Goal: Task Accomplishment & Management: Use online tool/utility

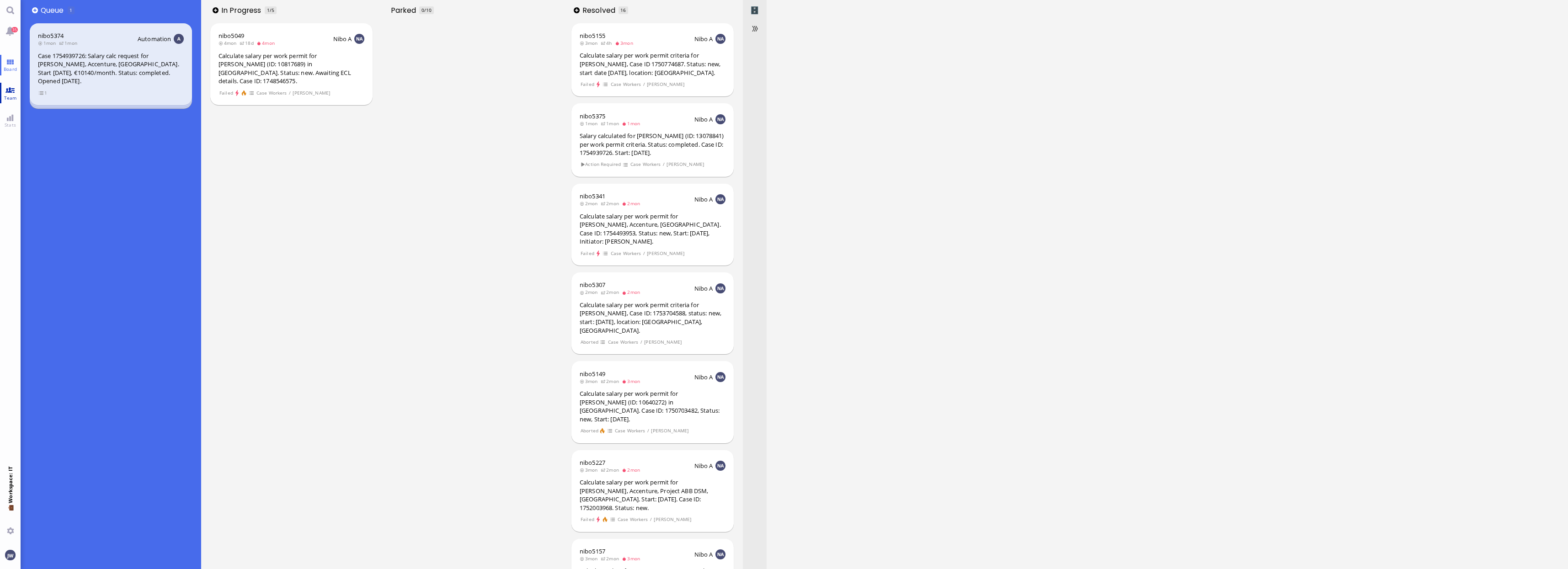
click at [5, 94] on span "Team" at bounding box center [10, 97] width 18 height 7
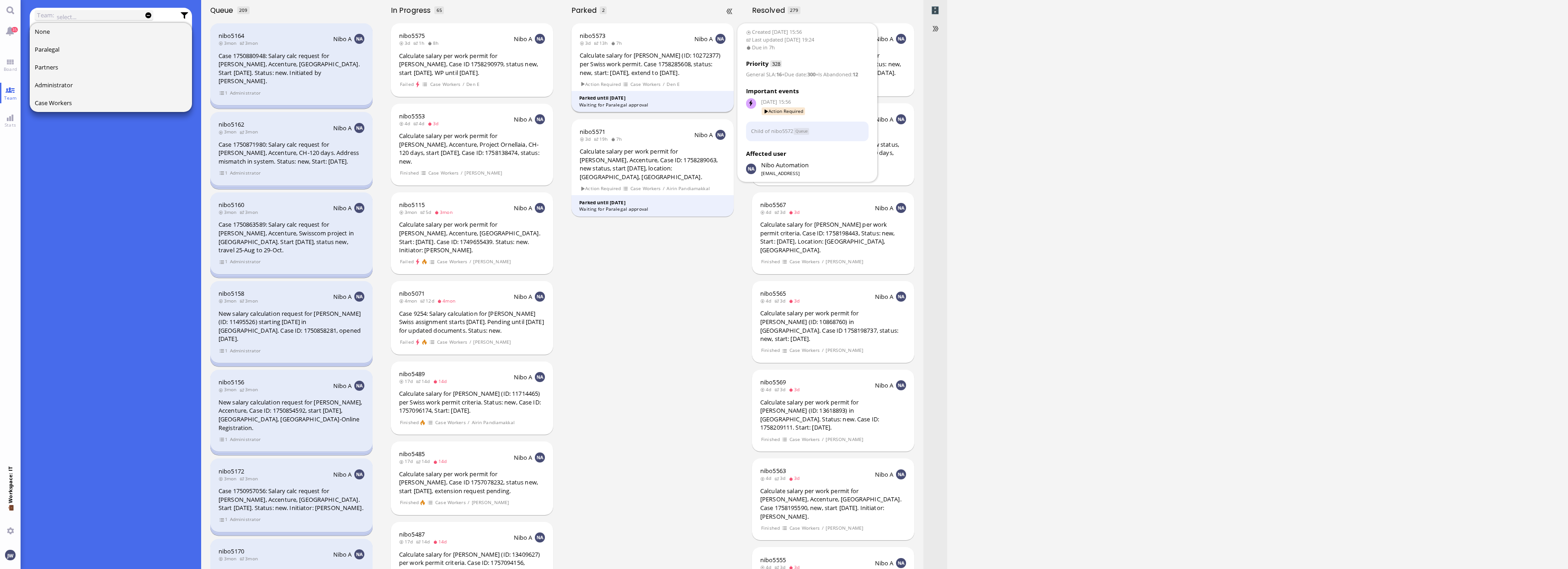
click at [648, 58] on div "Calculate salary for [PERSON_NAME] (ID: 10272377) per Swiss work permit. Case 1…" at bounding box center [652, 64] width 146 height 26
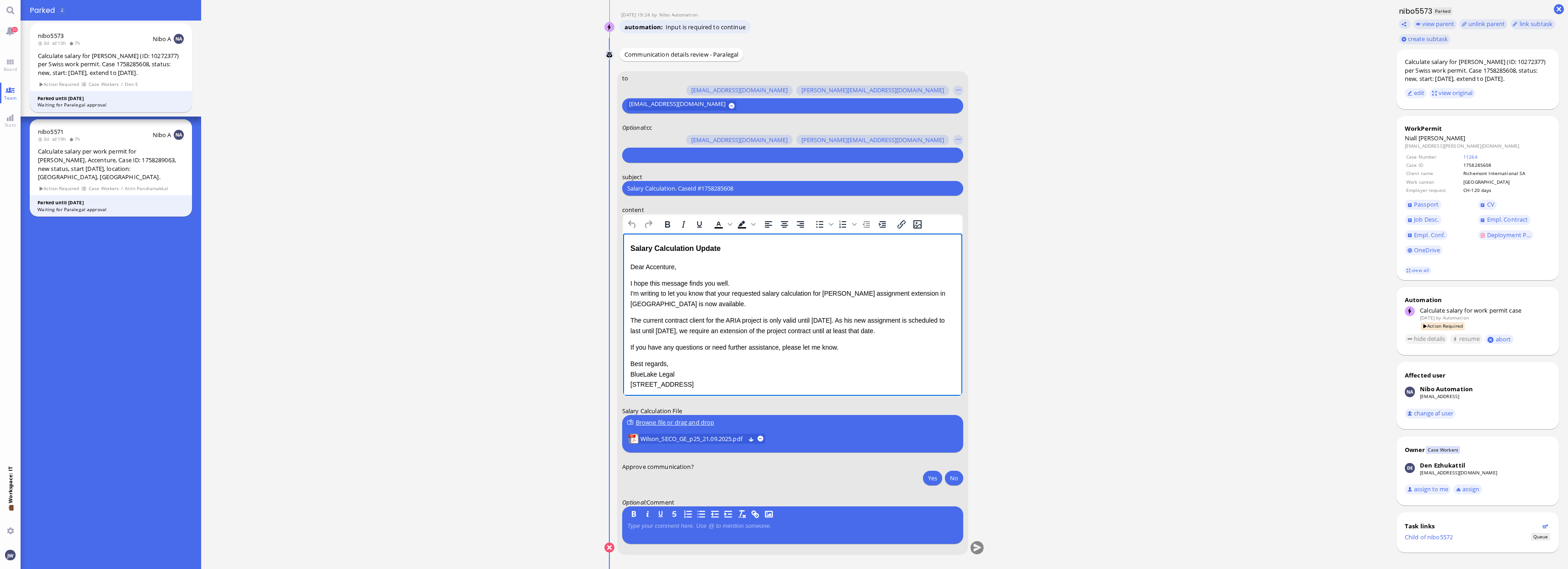
click at [730, 252] on div "Salary Calculation Update" at bounding box center [792, 249] width 325 height 12
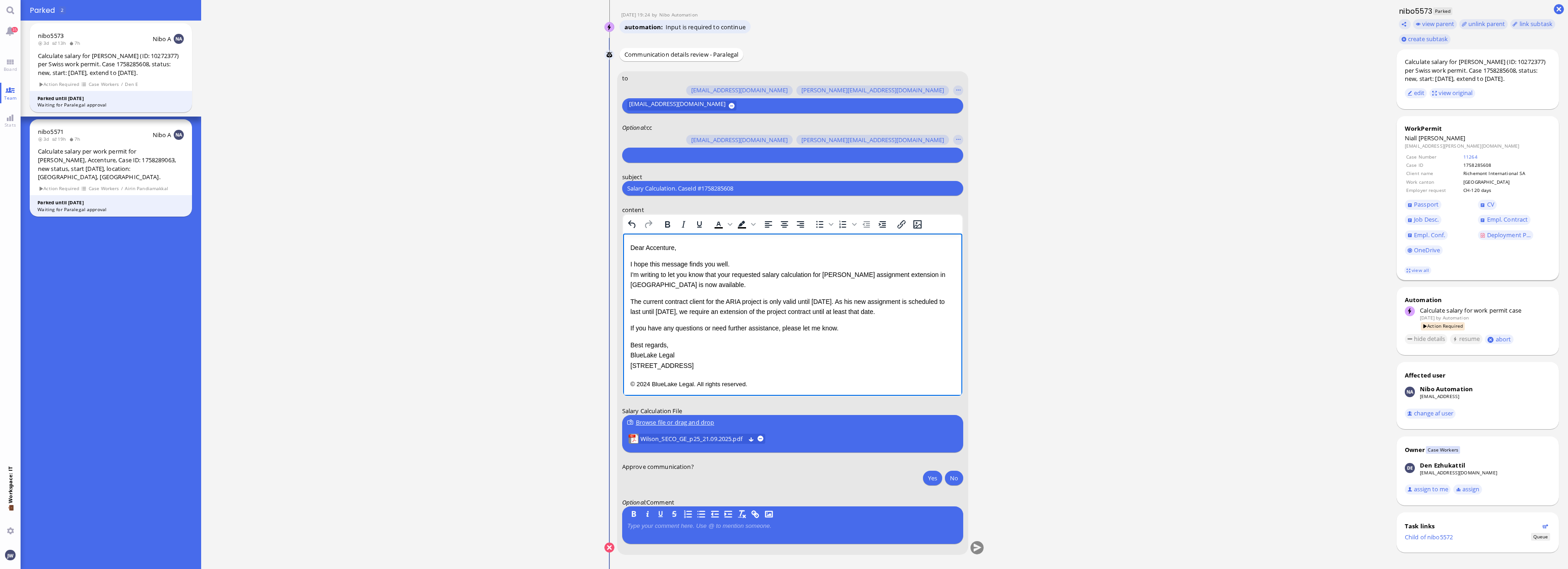
click at [1426, 275] on footer "view all" at bounding box center [1478, 270] width 162 height 20
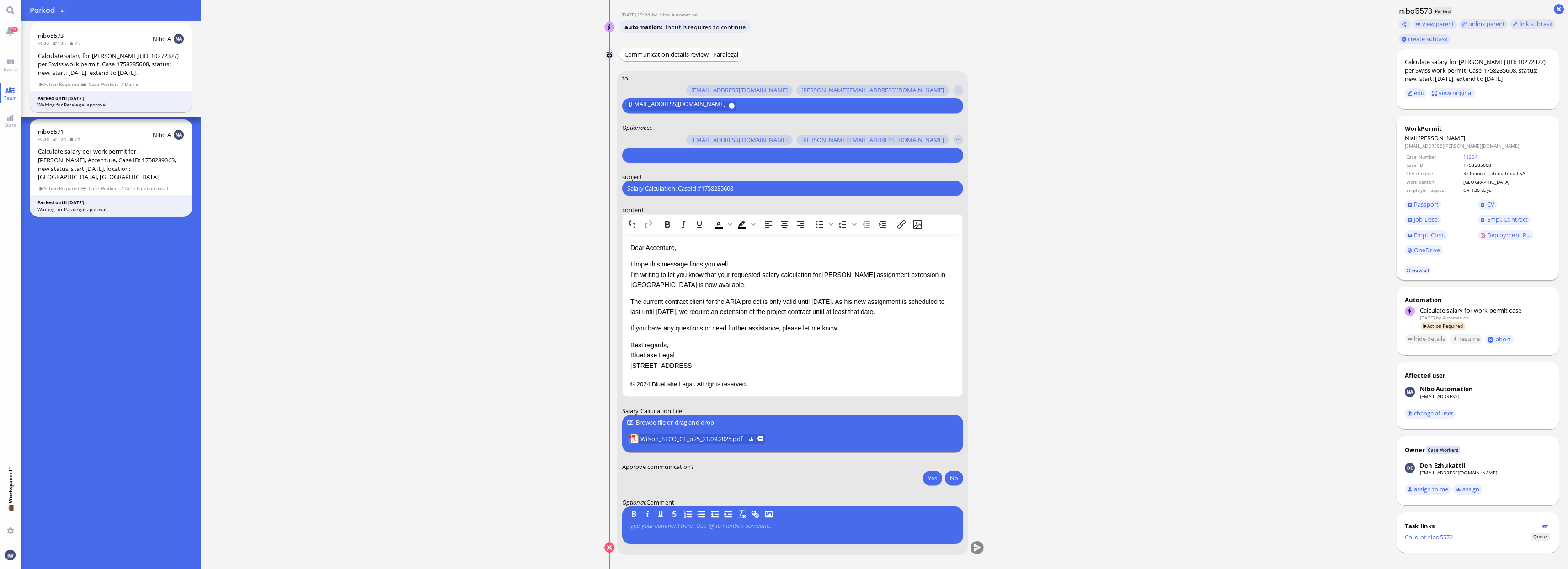
click at [1423, 268] on link "view all" at bounding box center [1418, 270] width 26 height 8
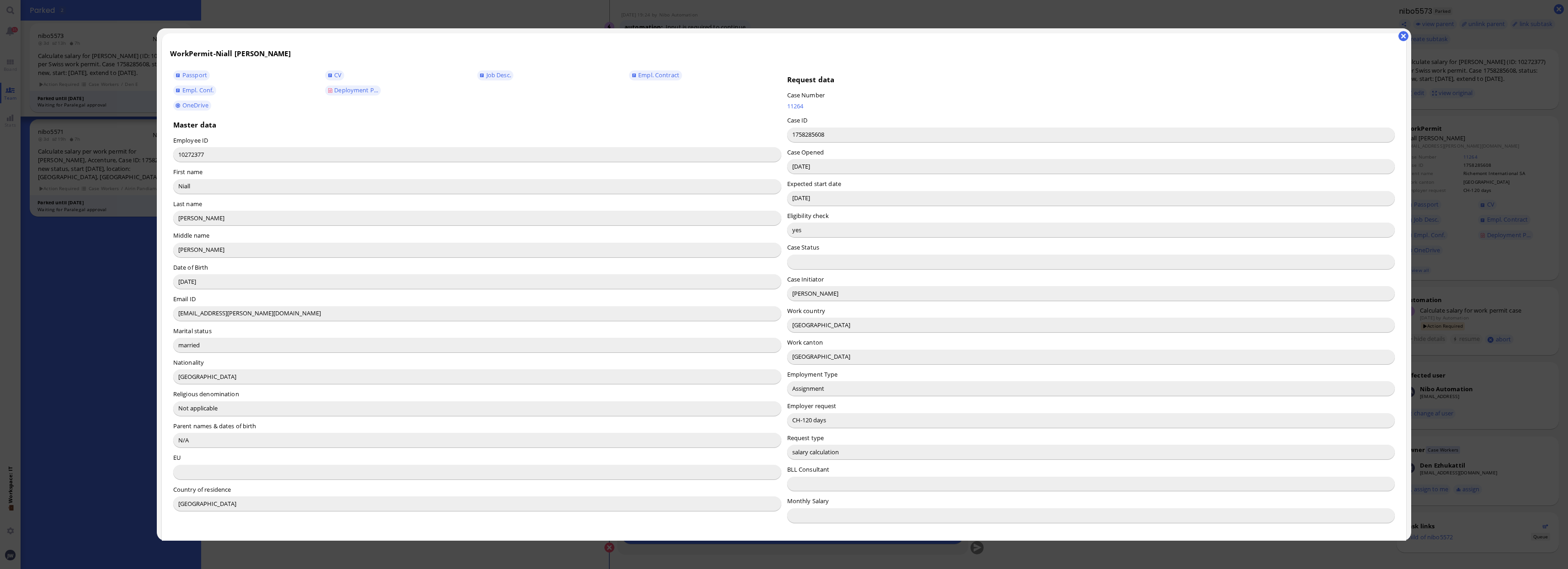
click at [800, 293] on input "[PERSON_NAME]" at bounding box center [1091, 293] width 608 height 15
click at [800, 293] on input "[PERSON_NAME]" at bounding box center [1091, 293] width 608 height 15
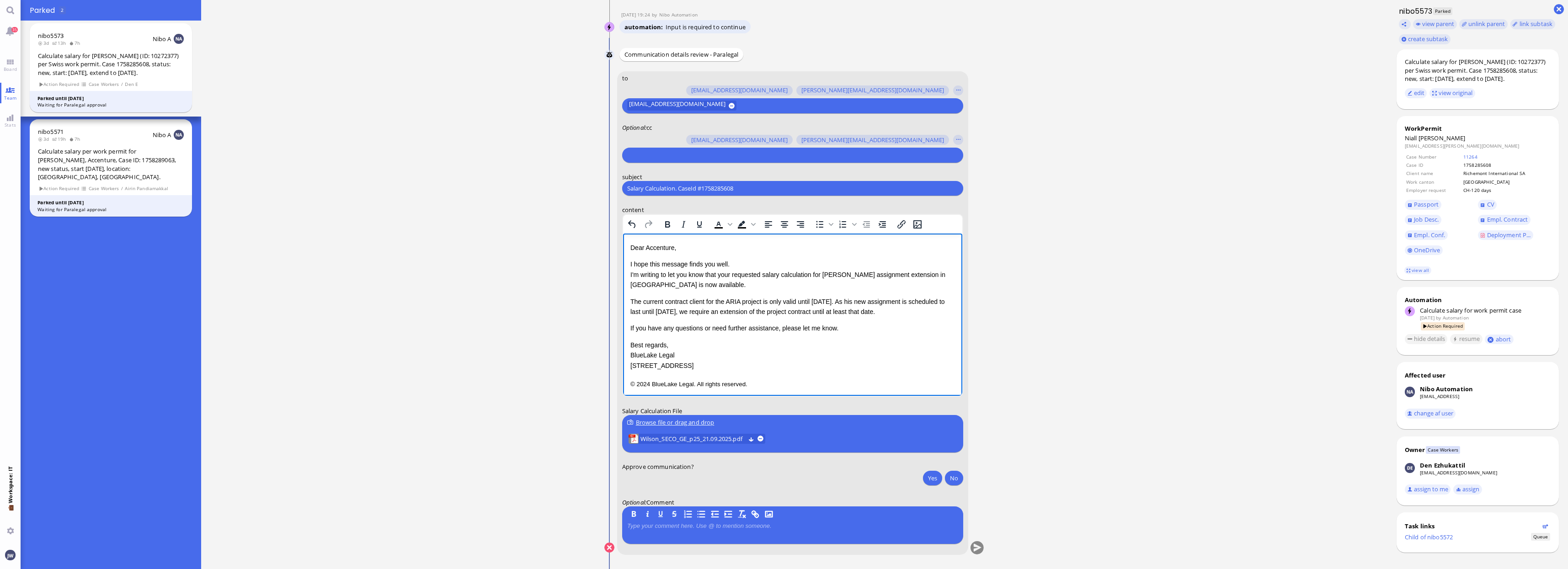
click at [655, 244] on p "Dear Accenture," at bounding box center [792, 248] width 325 height 10
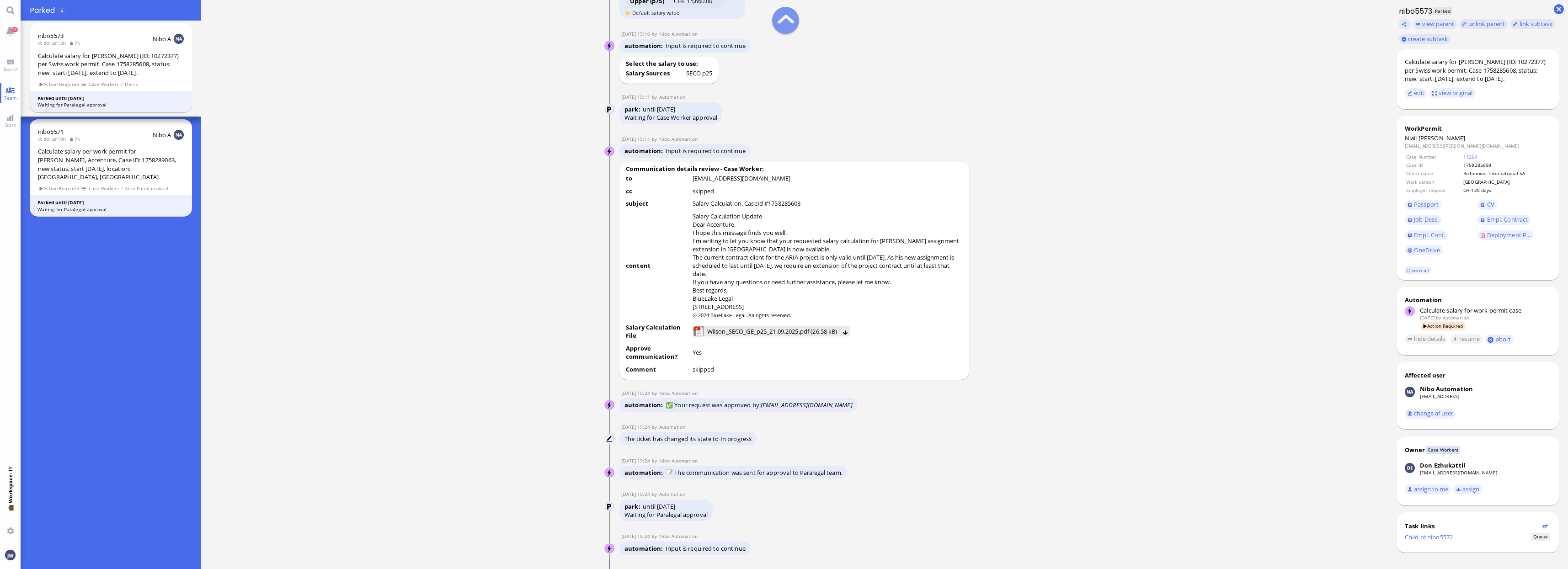
scroll to position [-628, 0]
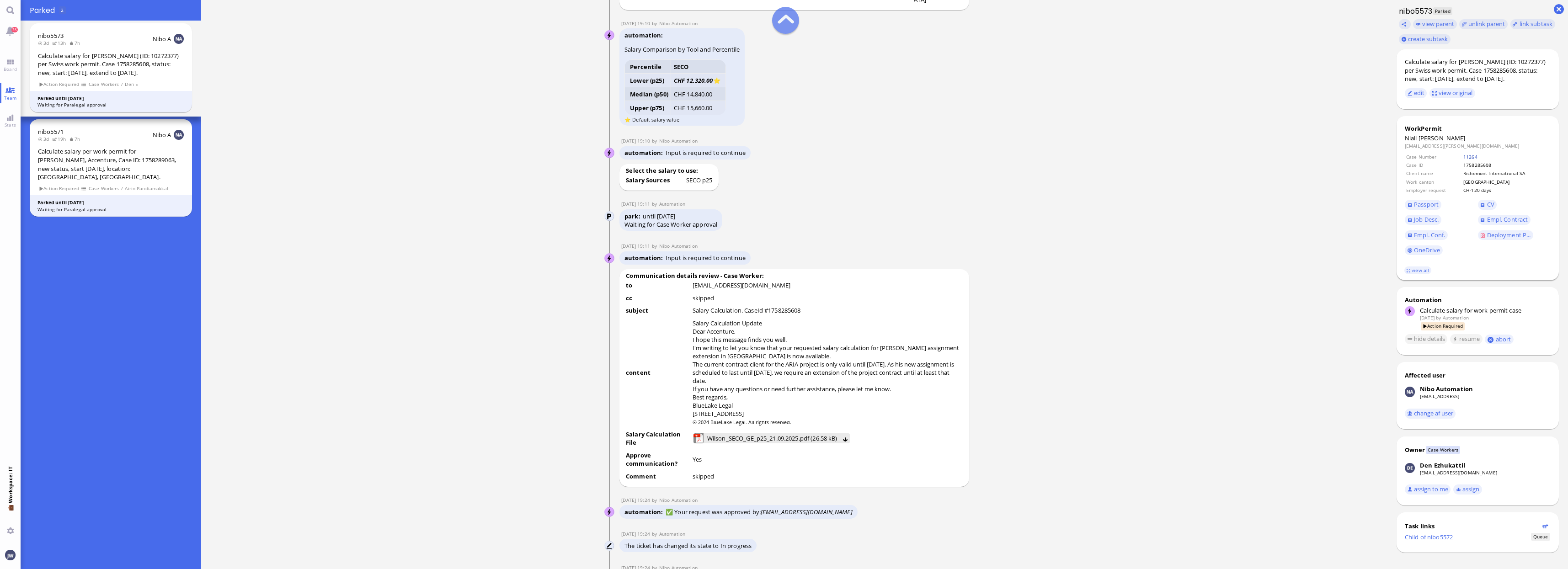
click at [1471, 155] on link "11264" at bounding box center [1470, 157] width 14 height 7
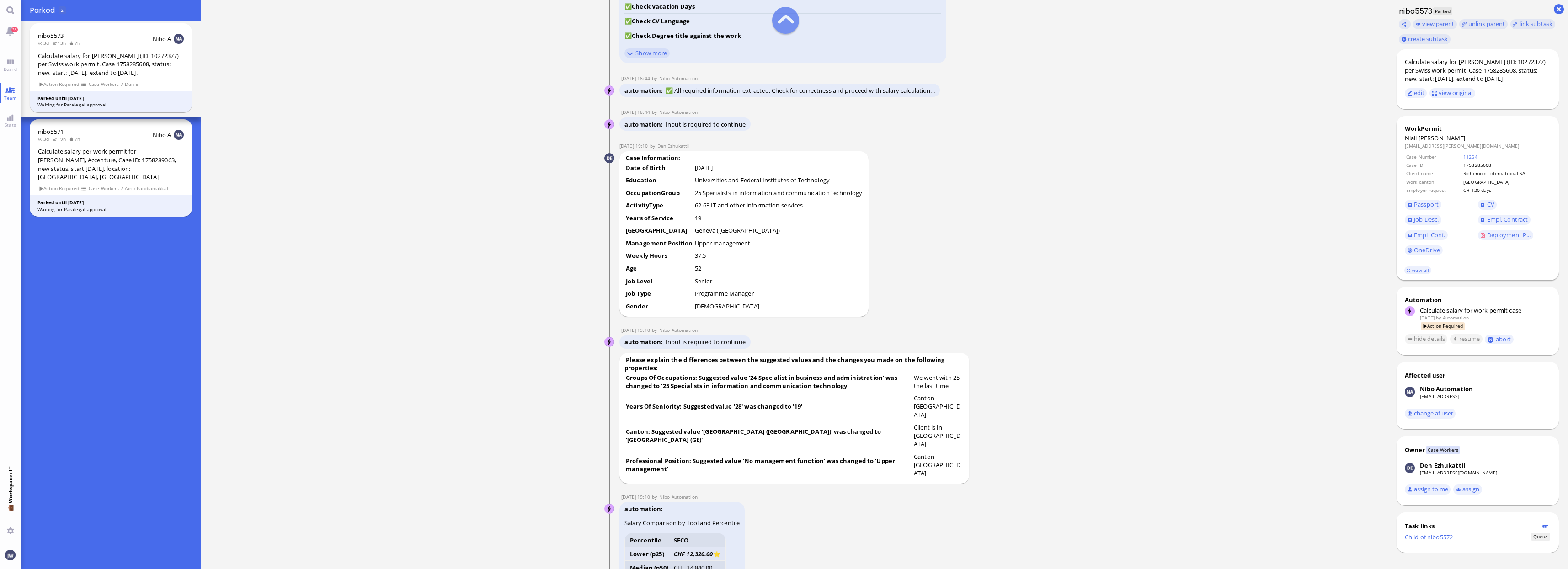
scroll to position [-1085, 0]
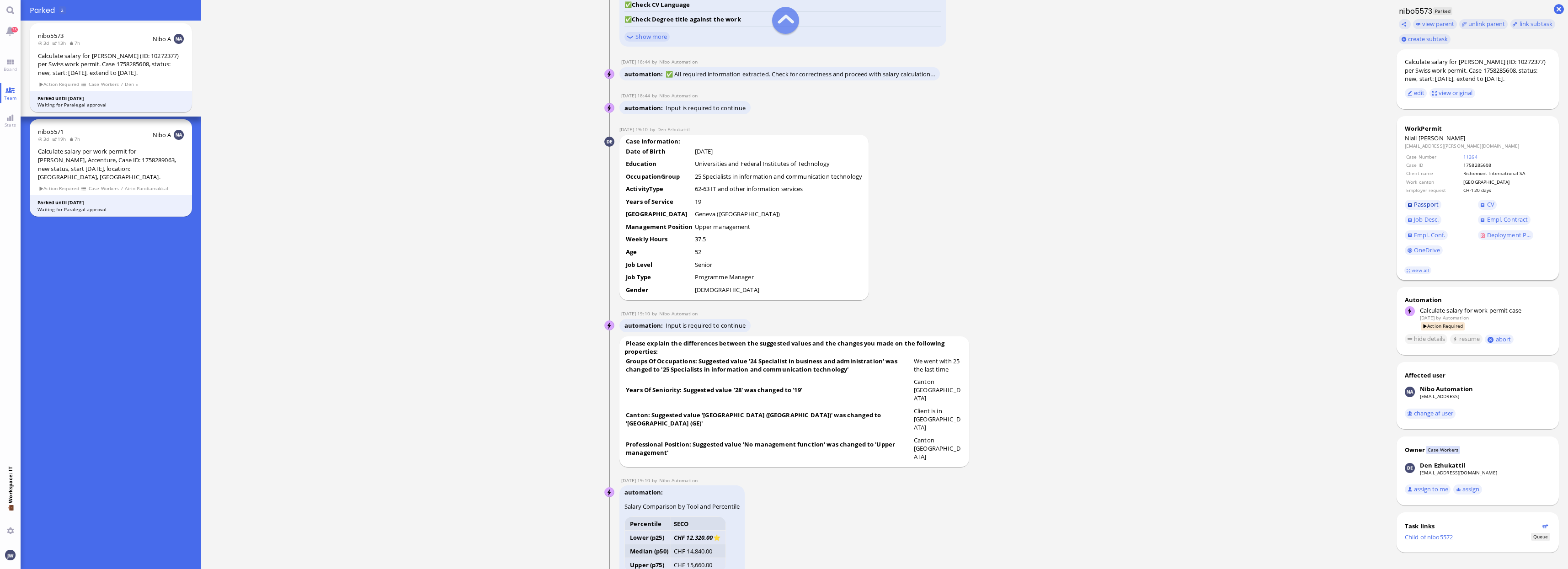
click at [1424, 206] on span "Passport" at bounding box center [1427, 204] width 25 height 8
click at [1488, 206] on span "CV" at bounding box center [1491, 204] width 7 height 8
click at [1431, 220] on span "Job Desc." at bounding box center [1427, 219] width 25 height 8
click at [1414, 235] on link "Empl. Conf." at bounding box center [1426, 235] width 43 height 10
click at [1500, 232] on span "Deployment P..." at bounding box center [1509, 235] width 44 height 8
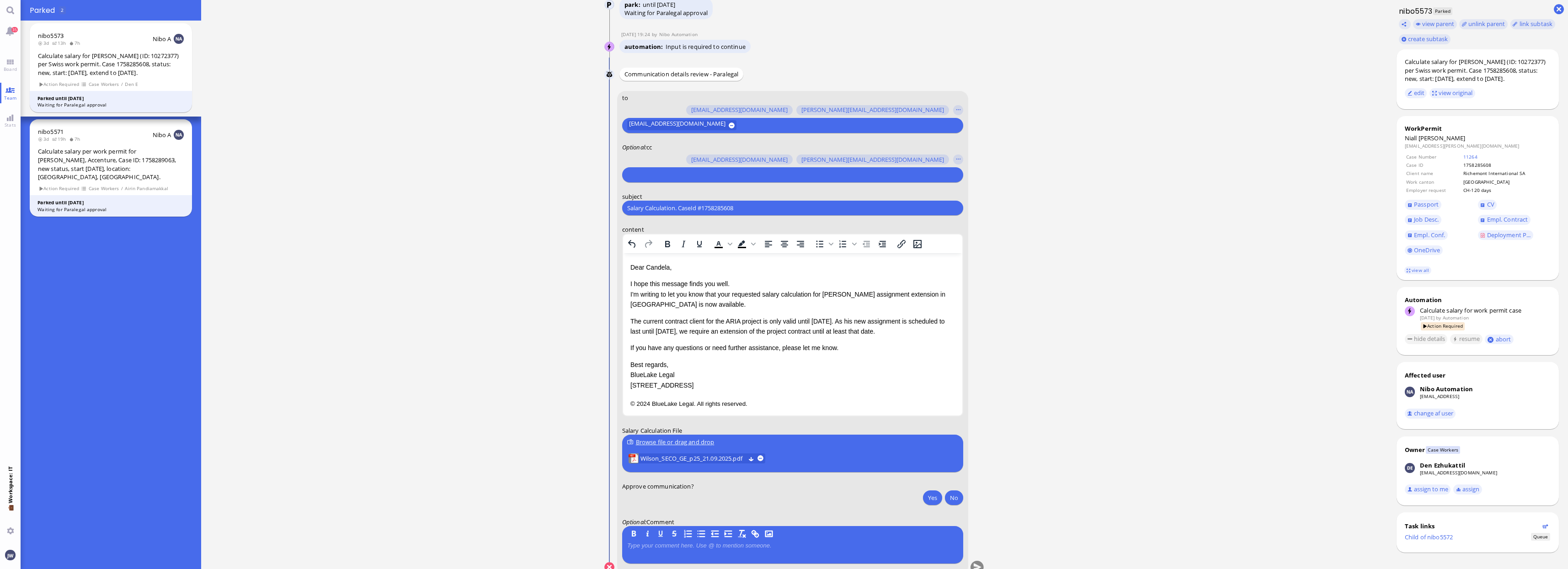
scroll to position [0, 0]
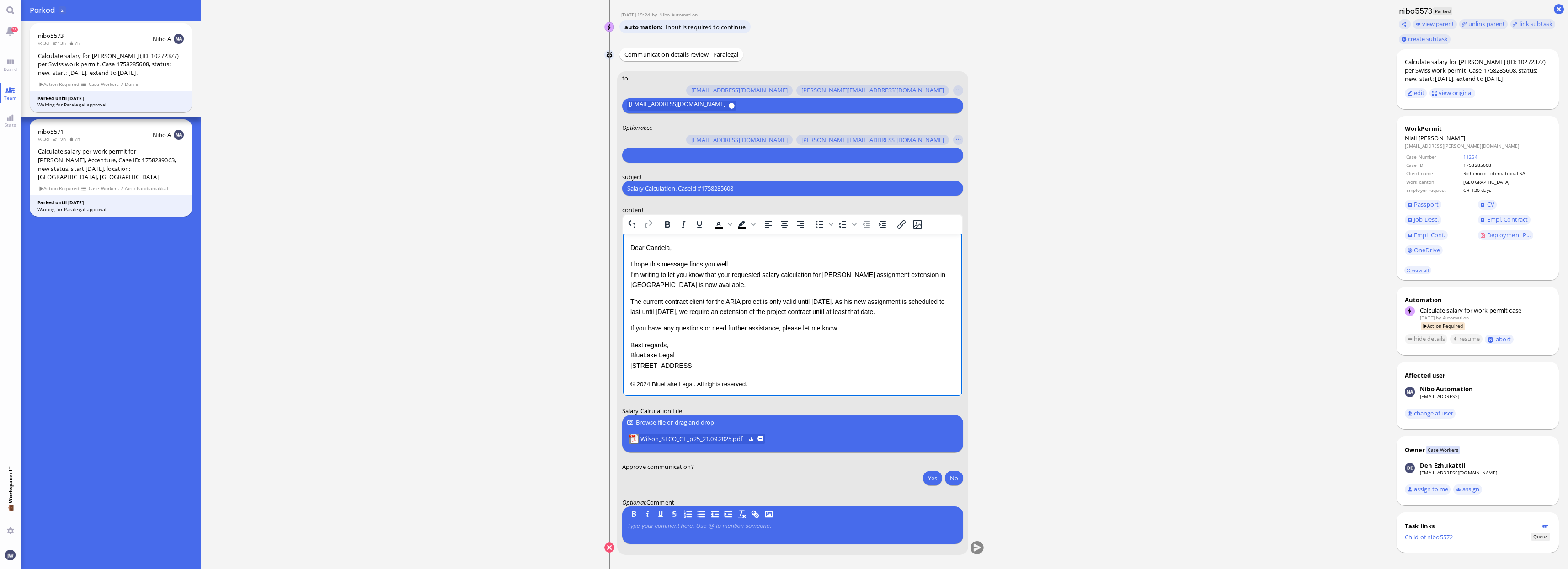
click at [727, 274] on p "I hope this message finds you well. I'm writing to let you know that your reque…" at bounding box center [792, 274] width 325 height 31
click at [891, 274] on p "I hope this message finds you well. I'm writing to let you know that therequest…" at bounding box center [792, 274] width 325 height 31
click at [922, 274] on p "I hope this message finds you well. I'm writing to let you know that therequest…" at bounding box center [792, 274] width 325 height 31
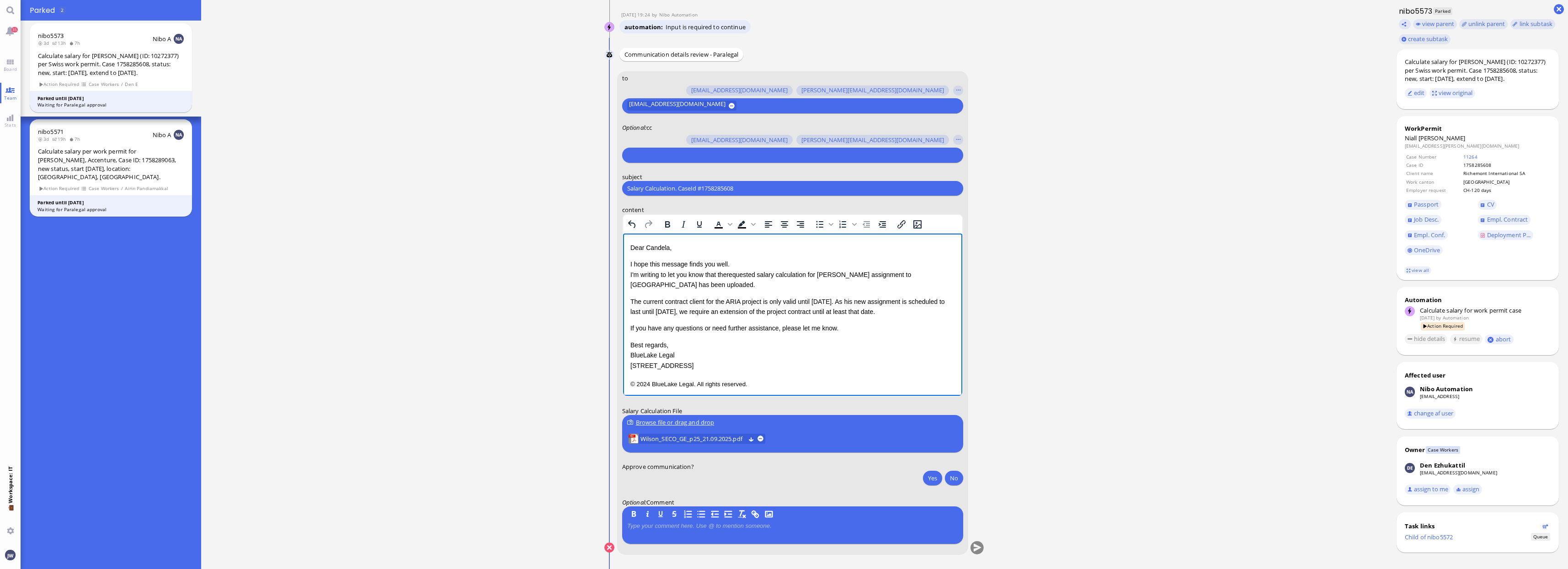
click at [863, 332] on p "If you have any questions or need further assistance, please let me know." at bounding box center [792, 328] width 325 height 10
click at [792, 379] on p "© 2024 BlueLake Legal. All rights reserved." at bounding box center [792, 380] width 325 height 12
click at [888, 313] on div "The current contract client for the ARIA project is only valid until [DATE]. As…" at bounding box center [792, 307] width 325 height 20
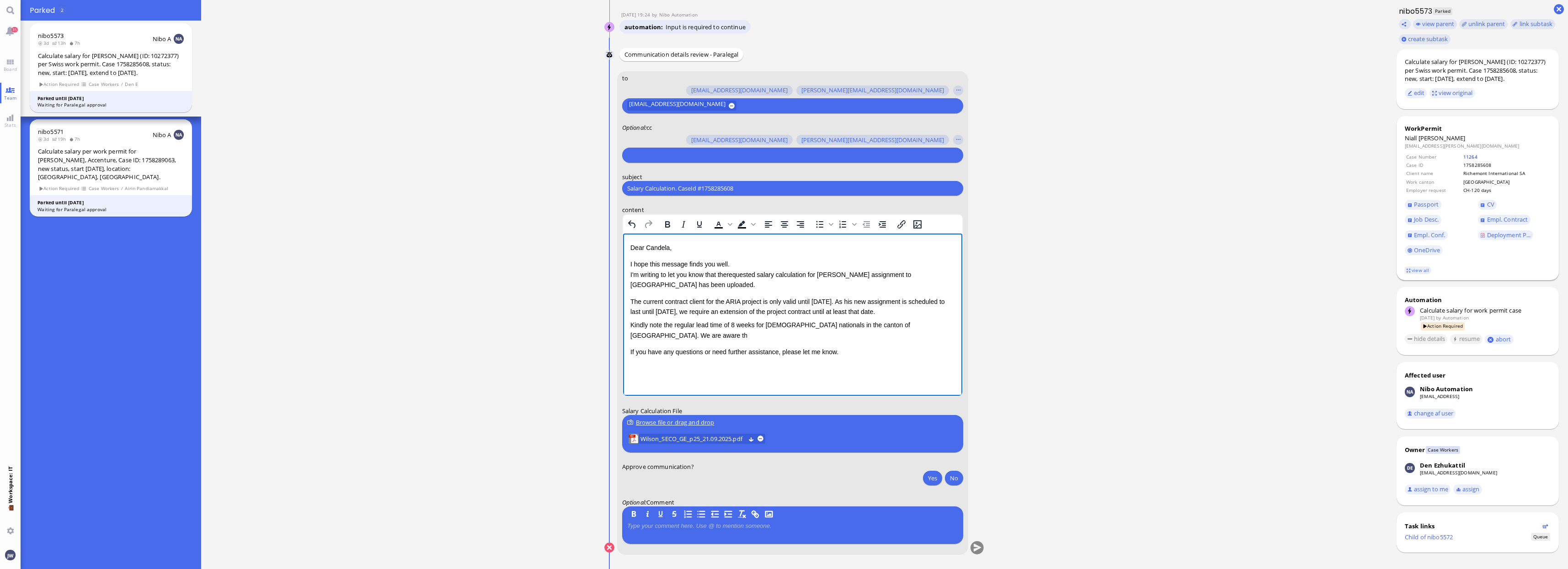
click at [1472, 158] on link "11264" at bounding box center [1470, 157] width 14 height 7
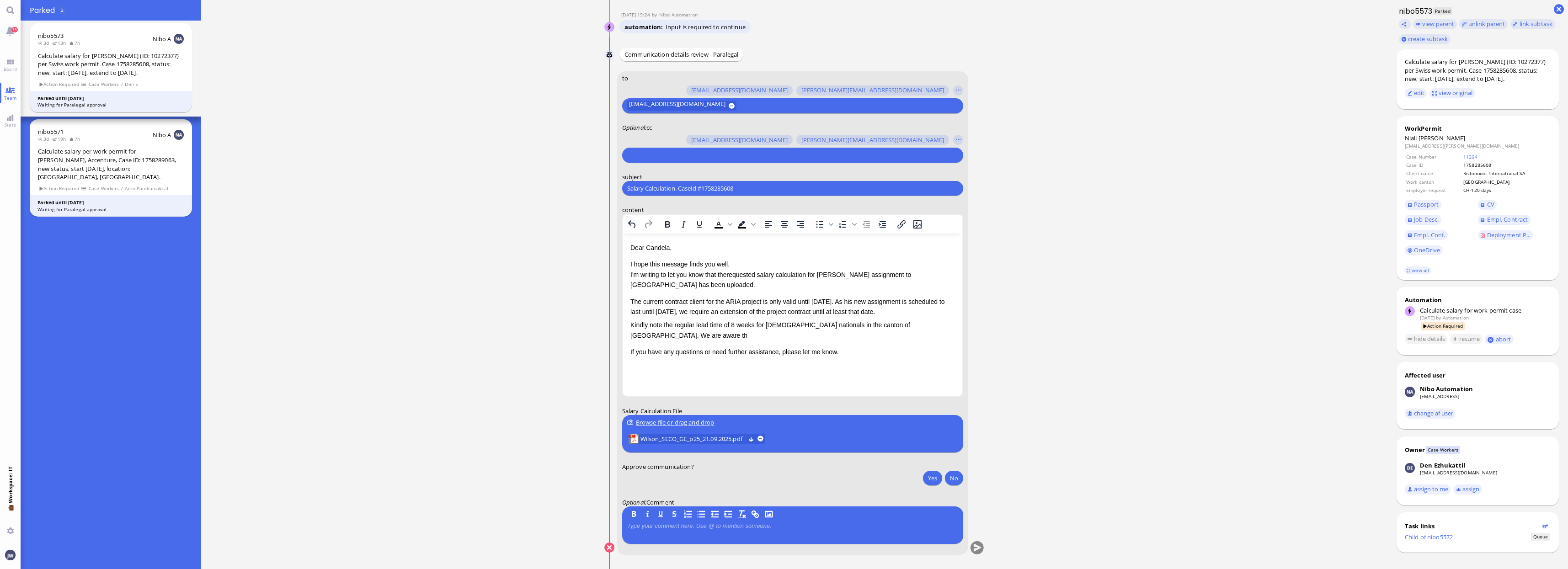
click at [918, 326] on div "Kindly note the regular lead time of 8 weeks for [DEMOGRAPHIC_DATA] nationals i…" at bounding box center [792, 330] width 325 height 20
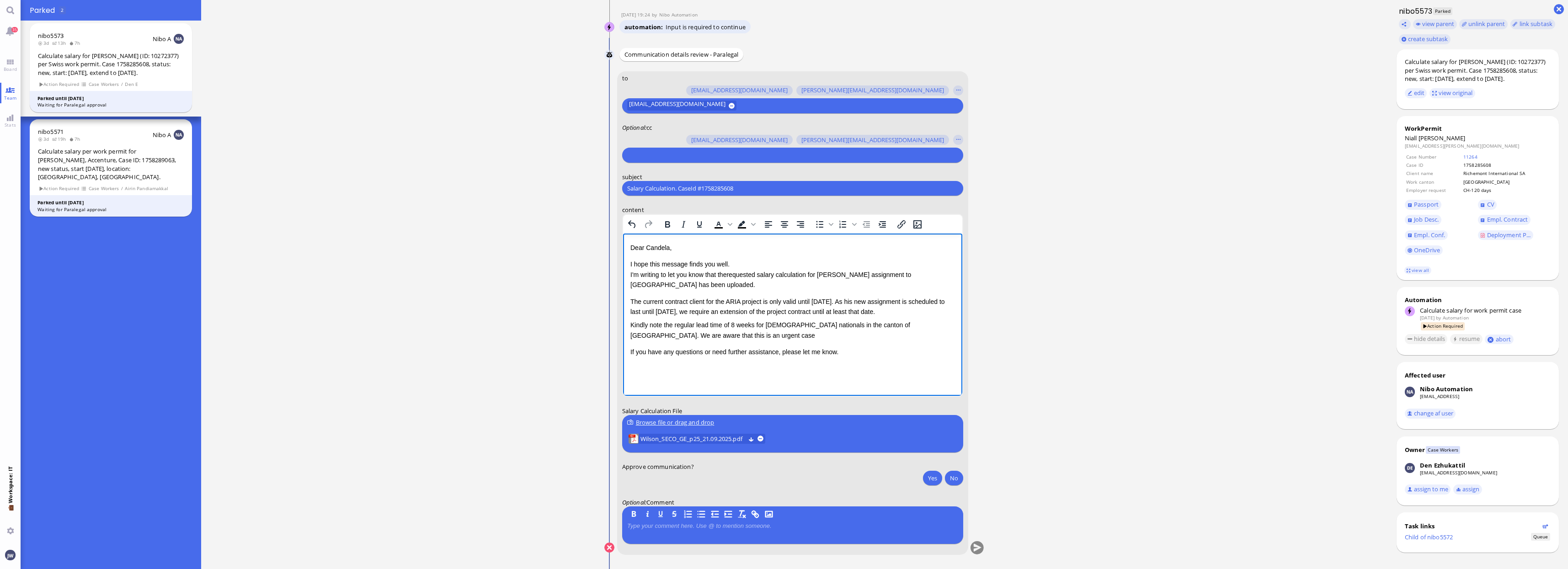
click at [889, 309] on div "The current contract client for the ARIA project is only valid until [DATE]. As…" at bounding box center [792, 307] width 325 height 20
click at [642, 295] on div "Dear [PERSON_NAME], I hope this message finds you well. I'm writing to let you …" at bounding box center [792, 300] width 325 height 115
click at [631, 299] on div "The current contract client for the ARIA project is only valid until [DATE]. As…" at bounding box center [792, 307] width 325 height 20
click at [673, 316] on div "Kindly note the regular lead time of 8 weeks for [DEMOGRAPHIC_DATA] nationals i…" at bounding box center [792, 307] width 325 height 20
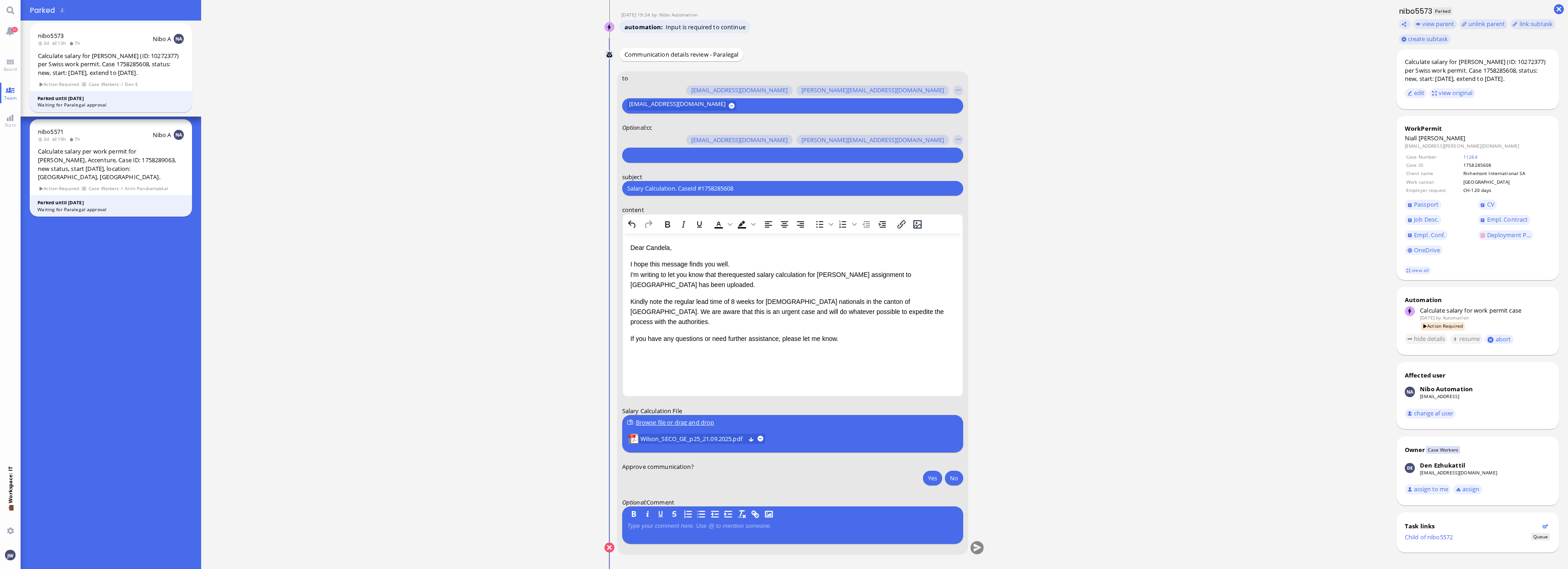
click at [692, 528] on p at bounding box center [792, 526] width 331 height 7
click at [877, 310] on div "Kindly note the regular lead time of 8 weeks for [DEMOGRAPHIC_DATA] nationals i…" at bounding box center [792, 312] width 325 height 31
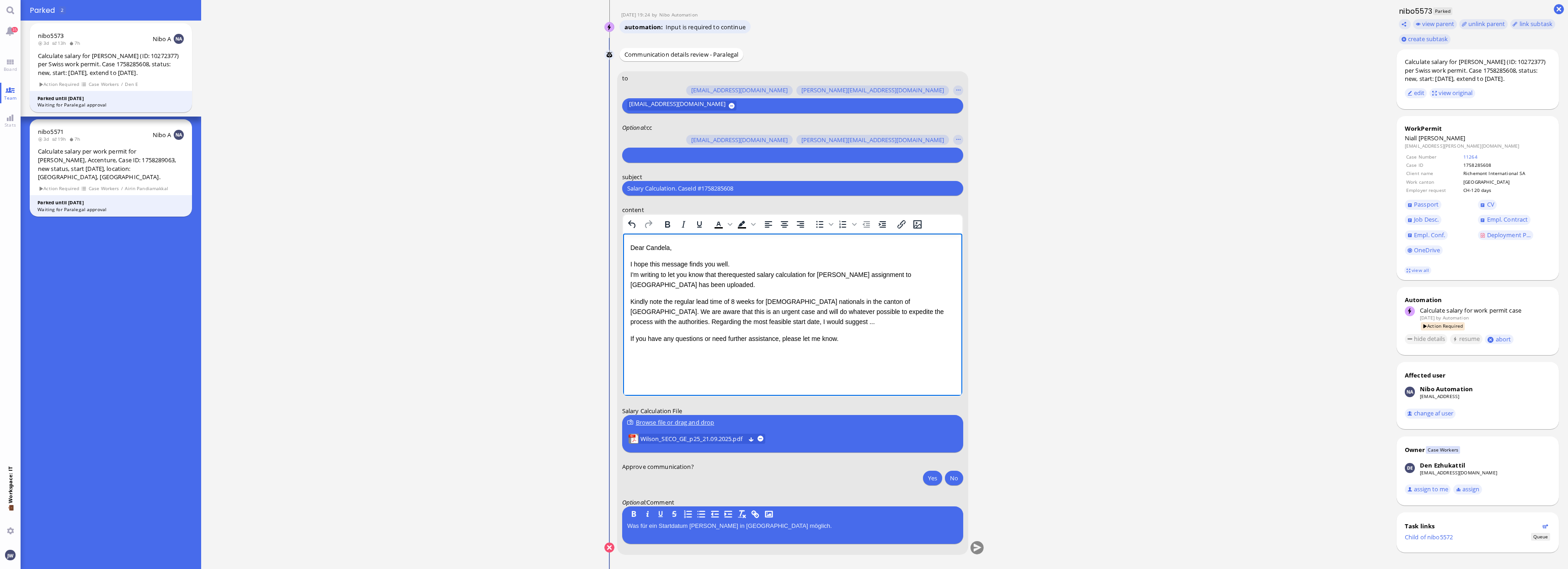
drag, startPoint x: 852, startPoint y: 340, endPoint x: 858, endPoint y: 337, distance: 6.7
click at [853, 341] on p "If you have any questions or need further assistance, please let me know." at bounding box center [792, 339] width 325 height 10
click at [877, 312] on div "Kindly note the regular lead time of 8 weeks for [DEMOGRAPHIC_DATA] nationals i…" at bounding box center [792, 312] width 325 height 31
click at [711, 323] on div "Kindly note the regular lead time of 8 weeks for [DEMOGRAPHIC_DATA] nationals i…" at bounding box center [792, 312] width 325 height 31
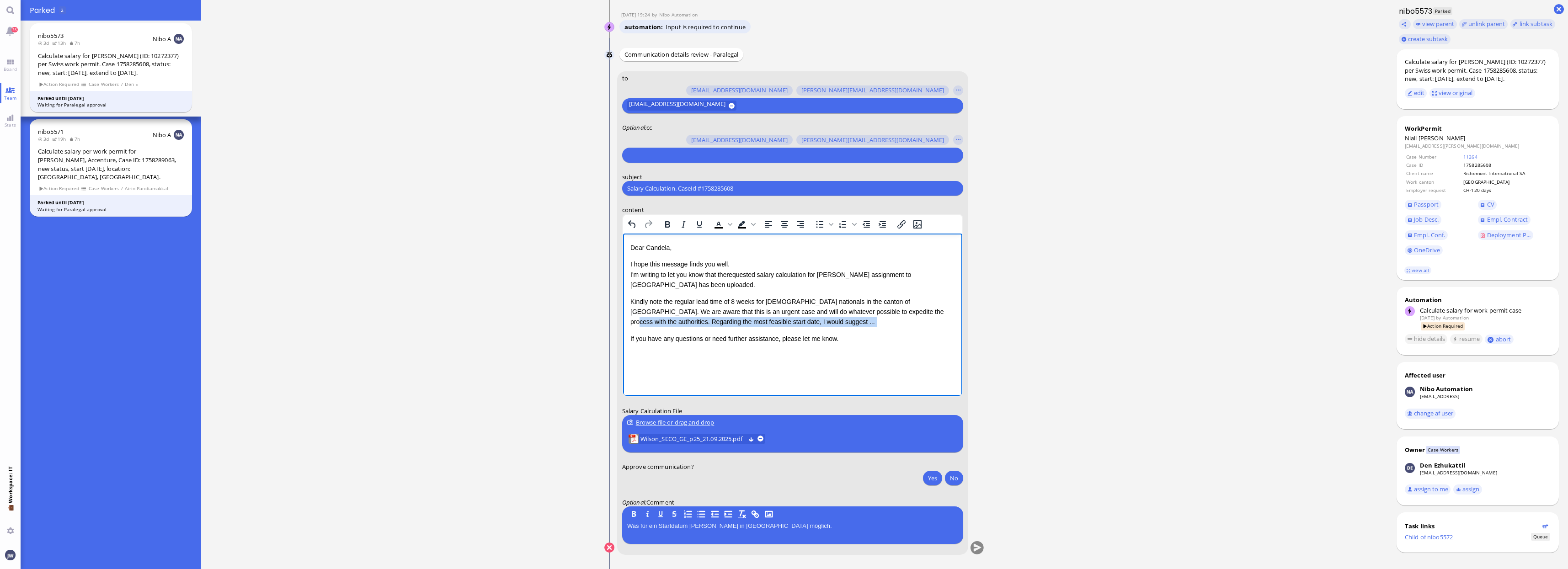
copy div "Regarding the most feasible start date, I would suggest ..."
click at [931, 479] on button "Yes" at bounding box center [933, 478] width 19 height 15
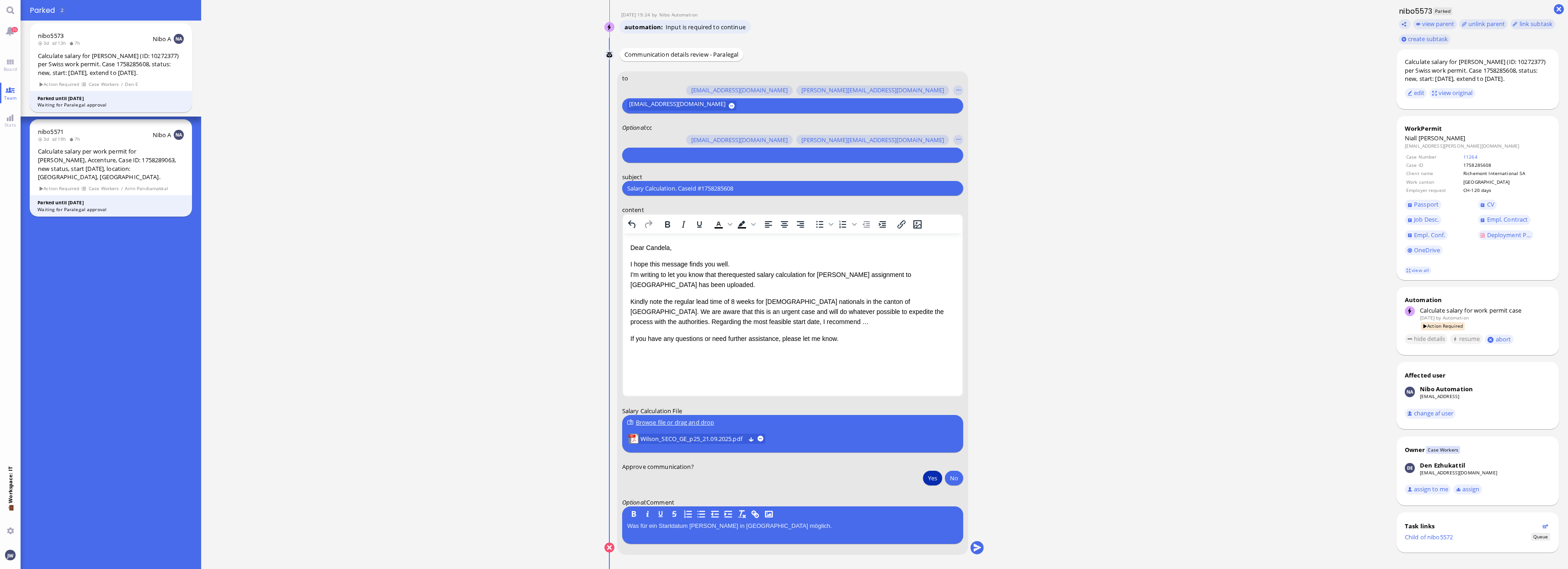
click at [678, 186] on input "Salary Calculation. CaseId #1758285608" at bounding box center [792, 188] width 331 height 10
paste input "PazPerTout new case: [PERSON_NAME] (1758285608 / 10272377), Employer Request: C…"
type input "PazPerTout new case: [PERSON_NAME] (1758285608 / 10272377), Employer Request: C…"
click at [668, 149] on div at bounding box center [791, 155] width 331 height 12
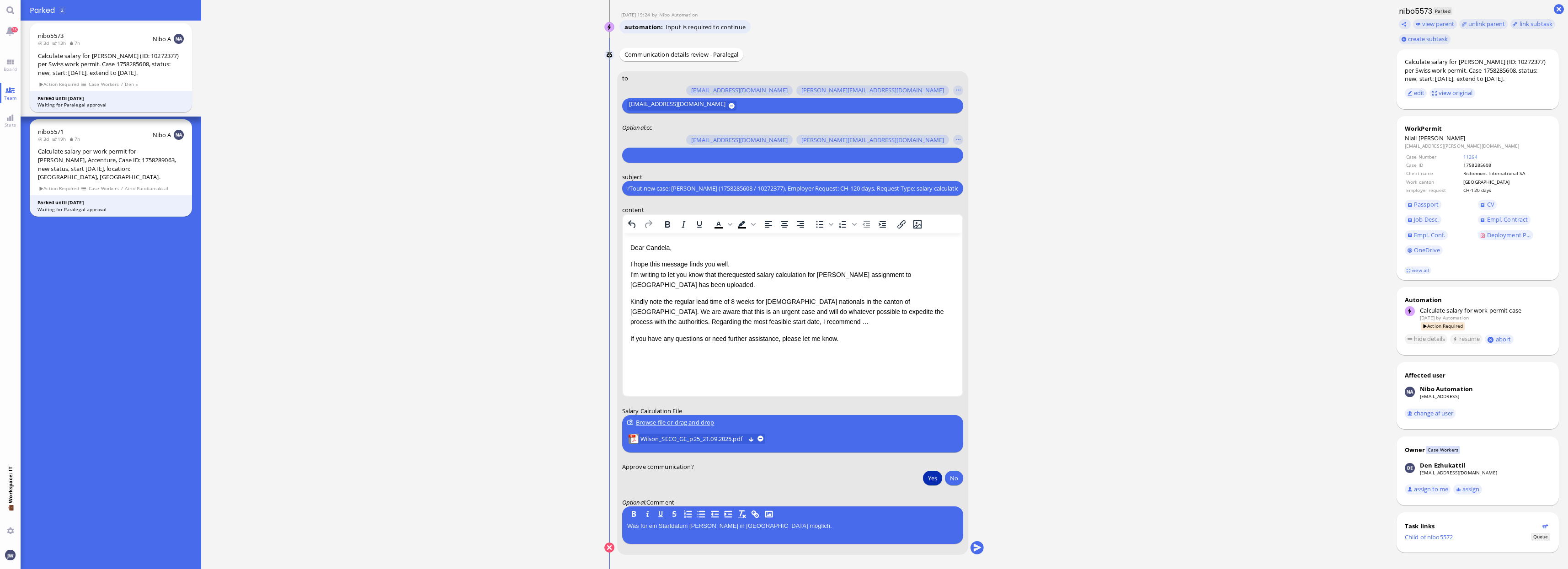
scroll to position [0, 0]
type input "[PERSON_NAME]"
click at [671, 135] on span "[PERSON_NAME][EMAIL_ADDRESS][PERSON_NAME][DOMAIN_NAME]" at bounding box center [740, 137] width 189 height 10
type input "anu"
click at [671, 135] on span "[PERSON_NAME][EMAIL_ADDRESS][DOMAIN_NAME]" at bounding box center [716, 137] width 143 height 10
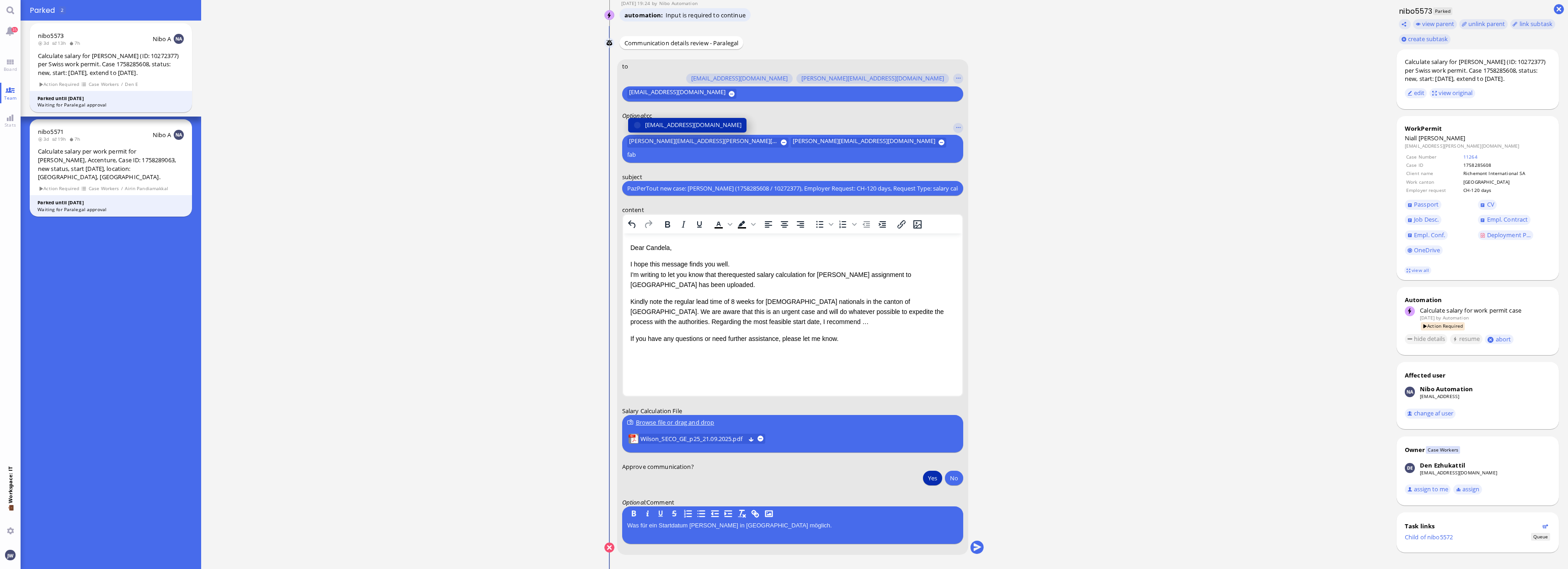
type input "fab"
click at [671, 129] on span "[EMAIL_ADDRESS][DOMAIN_NAME]" at bounding box center [694, 124] width 97 height 10
type input "den"
click at [673, 127] on span "[EMAIL_ADDRESS][DOMAIN_NAME]" at bounding box center [694, 124] width 97 height 10
type input "air"
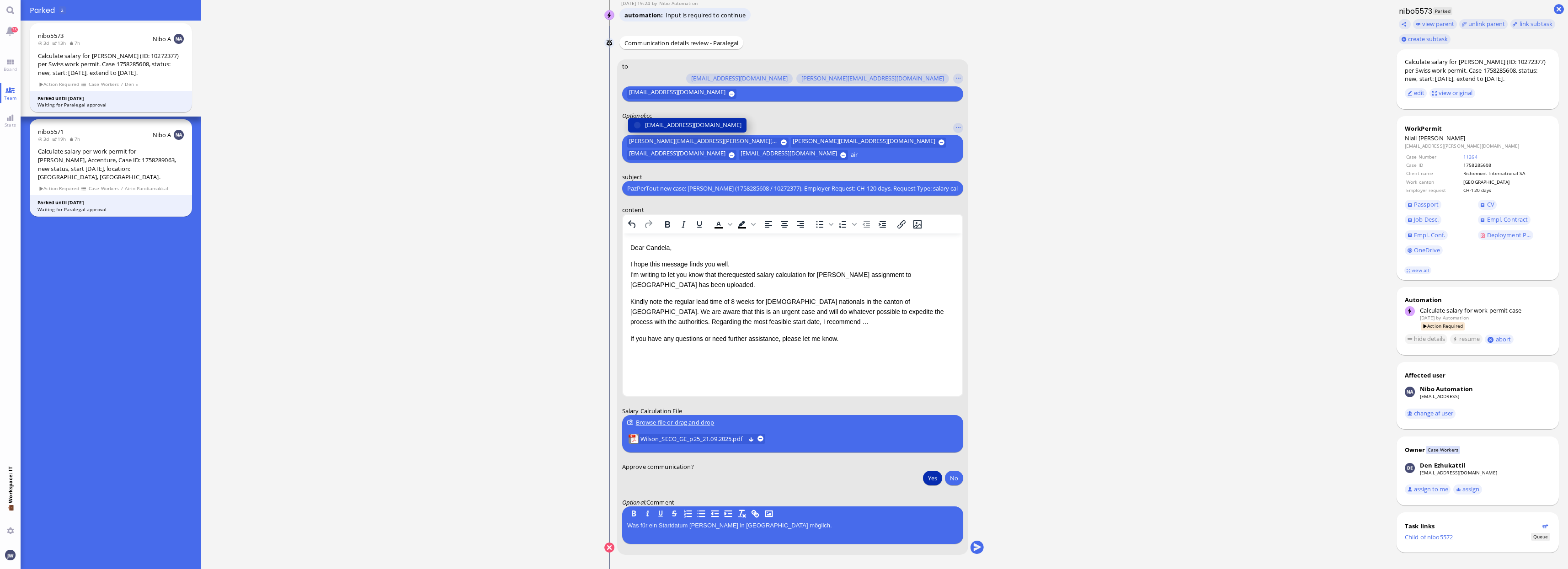
click at [676, 124] on span "[EMAIL_ADDRESS][DOMAIN_NAME]" at bounding box center [694, 124] width 97 height 10
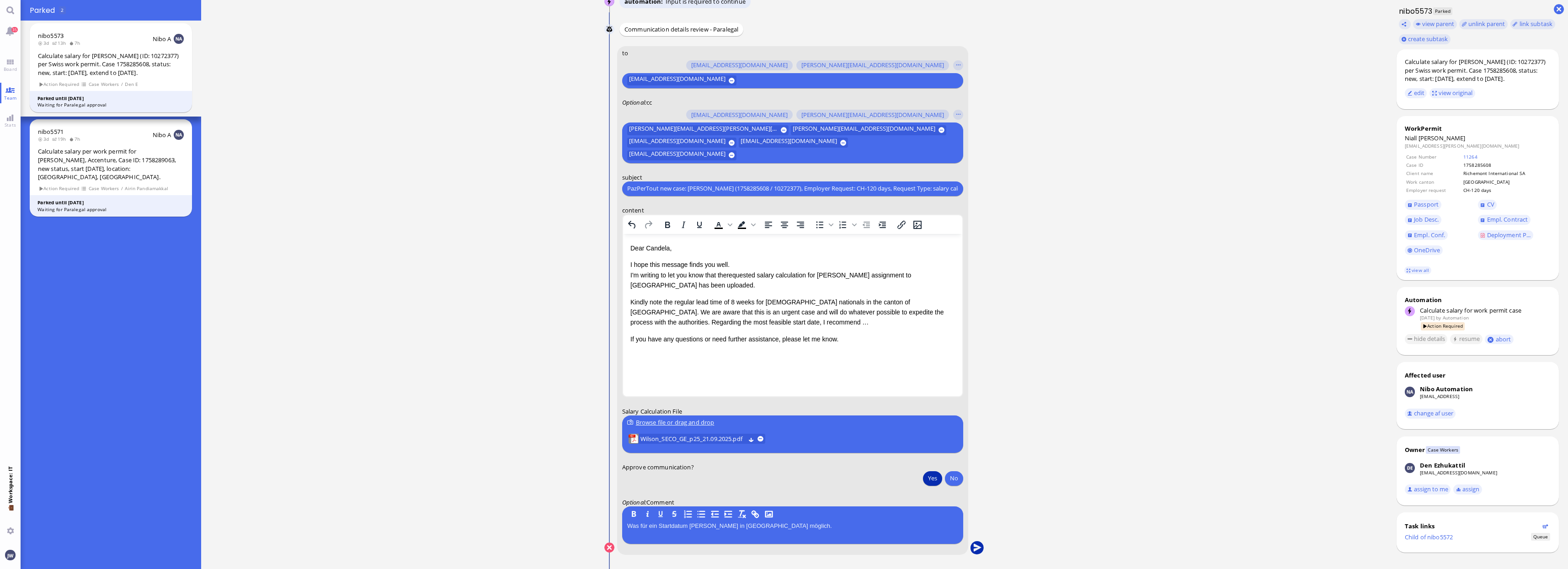
click at [980, 546] on button "submit" at bounding box center [977, 548] width 14 height 14
click at [413, 47] on ticket "[DATE] 15:56 by Automation Automation Calculate eligible salary for work permit…" at bounding box center [795, 284] width 1187 height 569
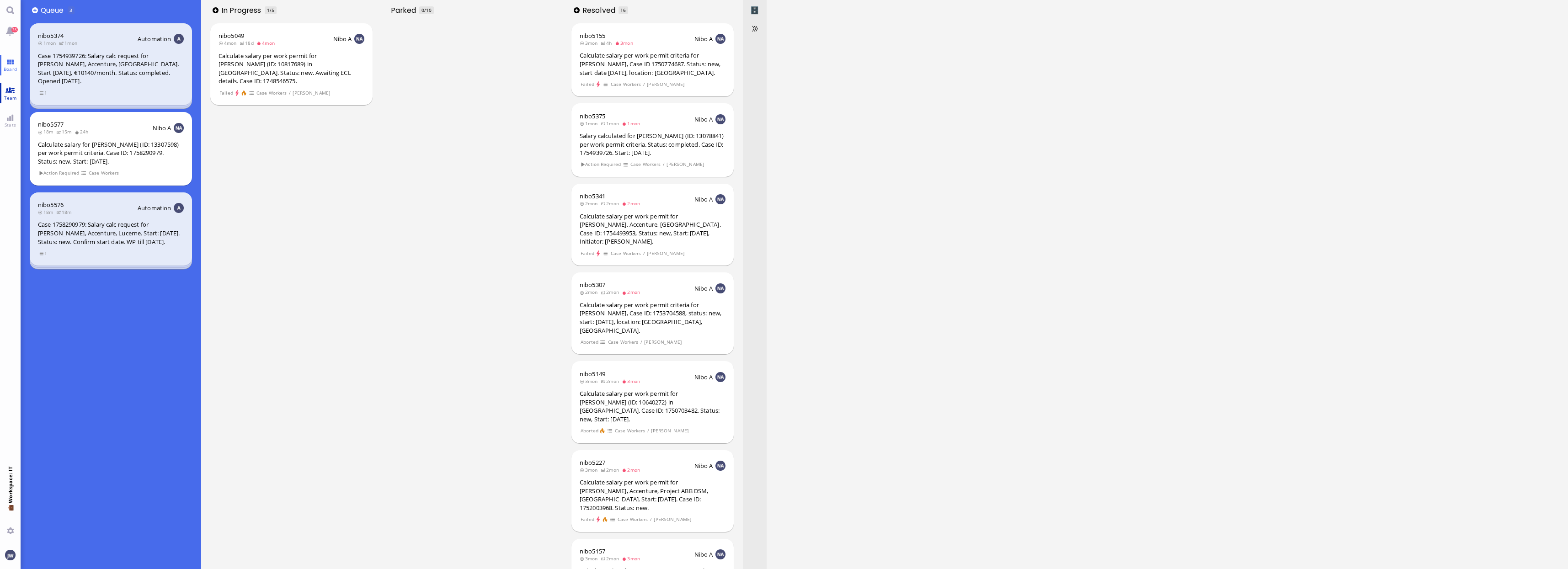
click at [6, 91] on link "Team" at bounding box center [10, 93] width 20 height 20
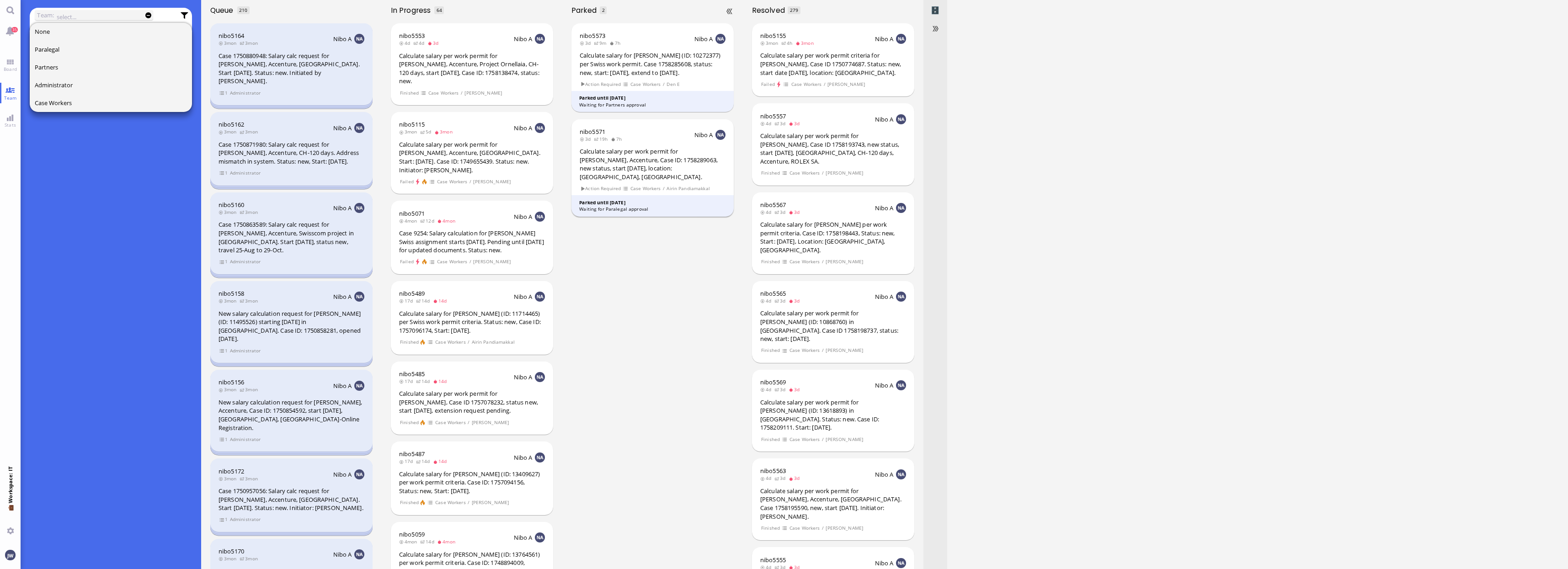
click at [638, 184] on span "Case Workers" at bounding box center [645, 188] width 31 height 8
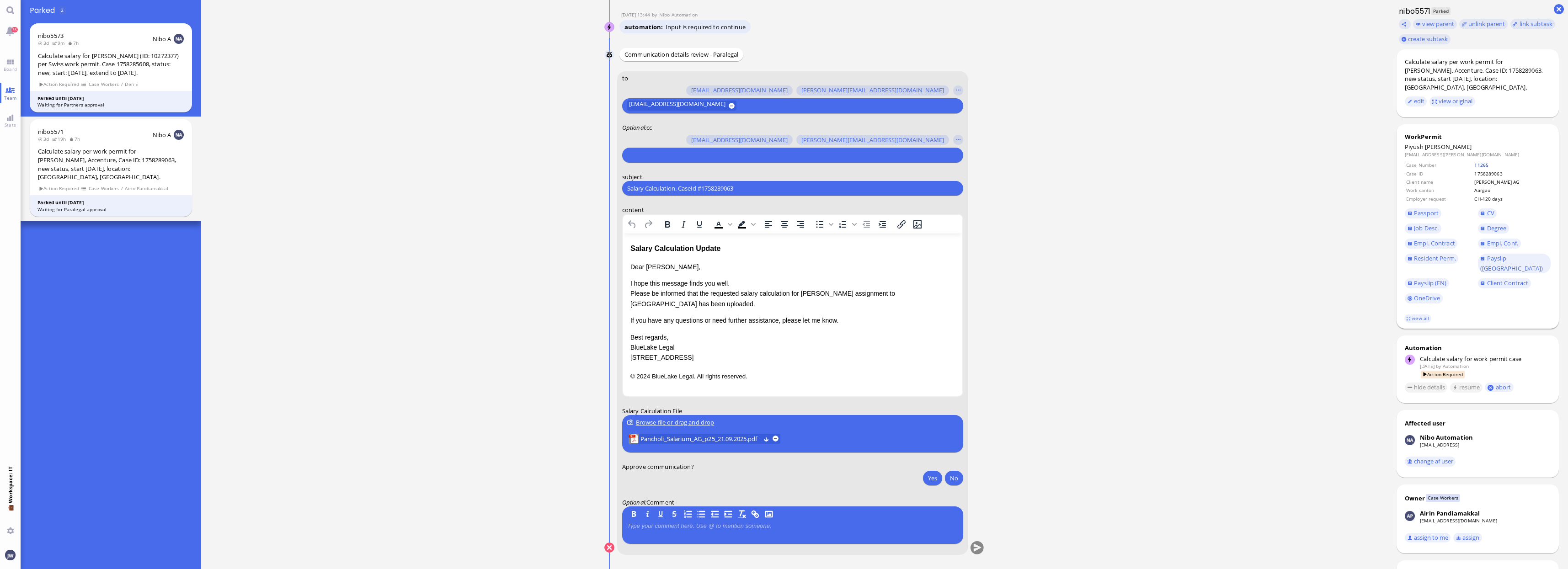
click at [1474, 162] on link "11265" at bounding box center [1481, 165] width 14 height 7
click at [687, 188] on input "Salary Calculation. CaseId #1758289063" at bounding box center [792, 188] width 331 height 10
paste input "PazPerTout new case: Piyush Pancholi (1758289063 / 13845711), Employer Request:…"
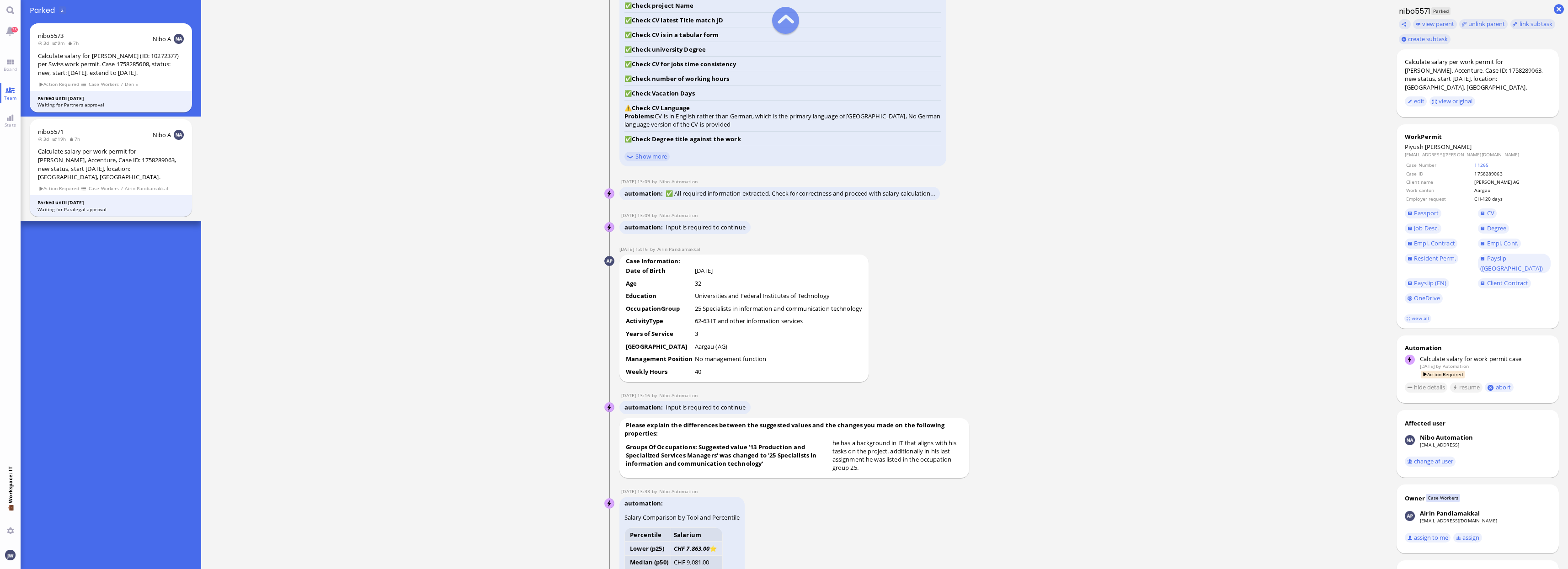
scroll to position [-1085, 0]
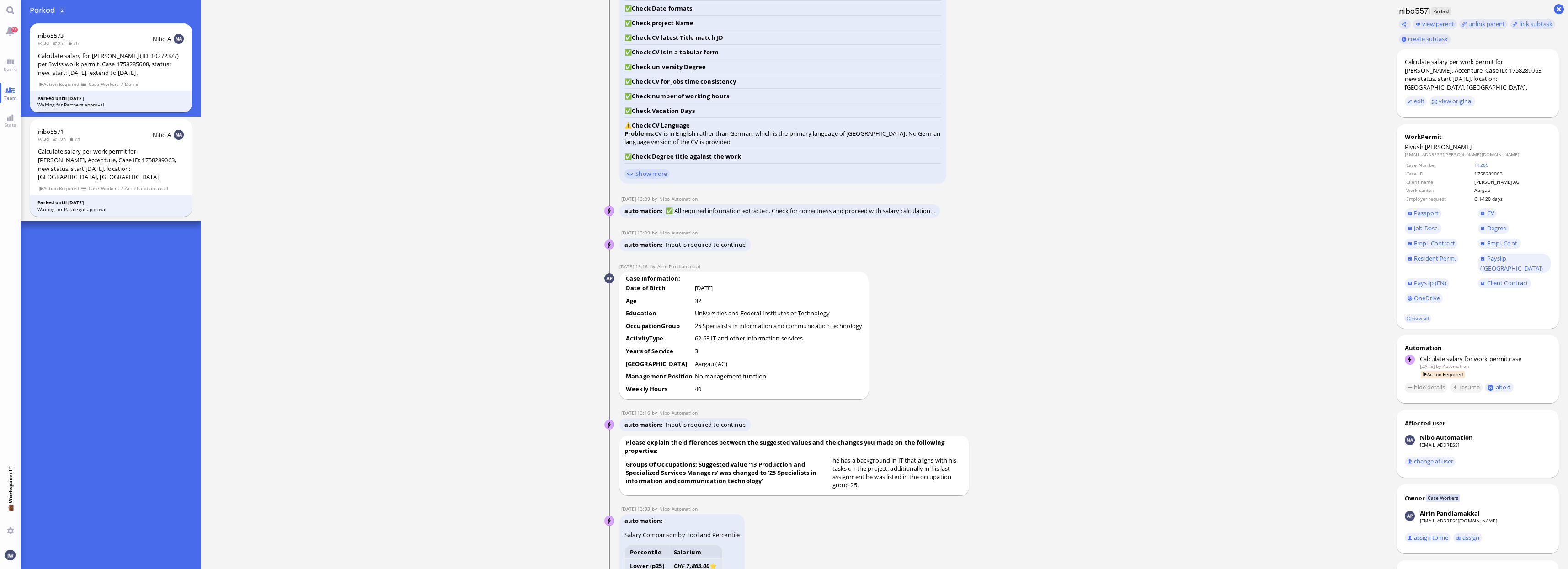
type input "PazPerTout new case: Piyush Pancholi (1758289063 / 13845711), Employer Request:…"
click at [1500, 239] on span "Empl. Conf." at bounding box center [1503, 243] width 31 height 8
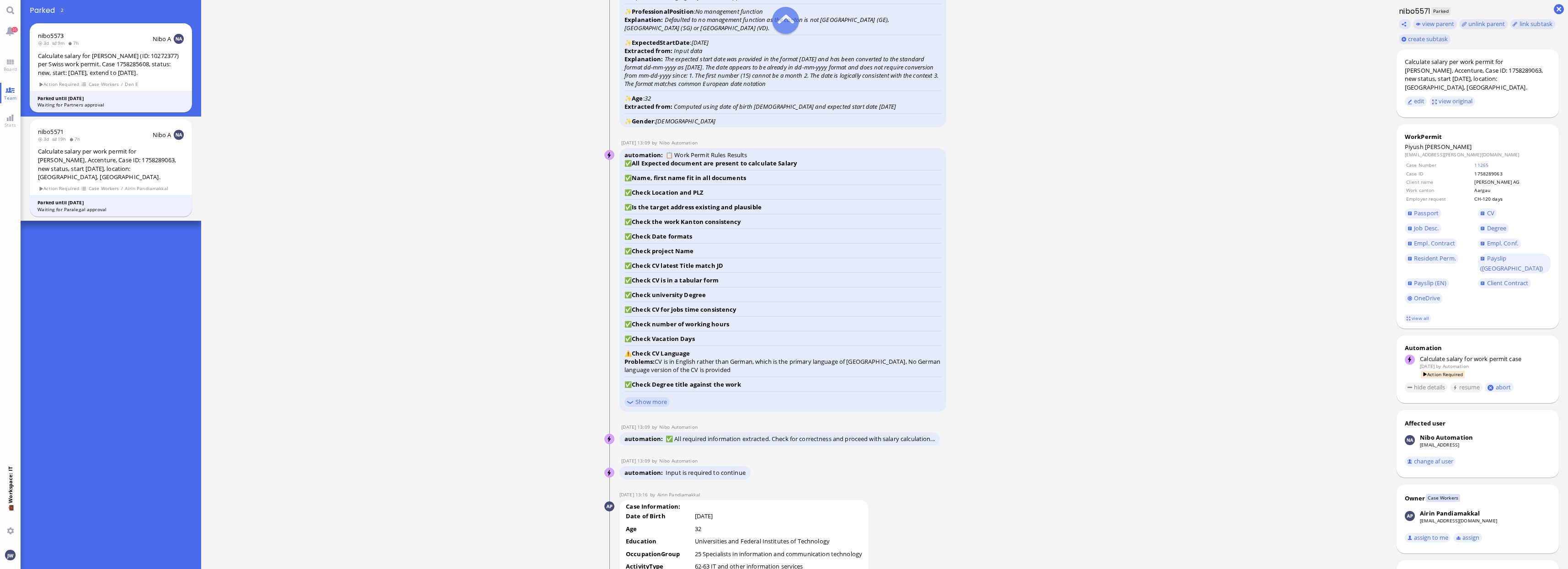
scroll to position [-1314, 0]
click at [1428, 224] on span "Job Desc." at bounding box center [1427, 227] width 25 height 8
click at [1427, 254] on span "Resident Perm." at bounding box center [1435, 257] width 42 height 8
click at [1501, 254] on span "Payslip (DE)" at bounding box center [1512, 263] width 63 height 18
click at [1423, 293] on link "OneDrive" at bounding box center [1424, 298] width 38 height 10
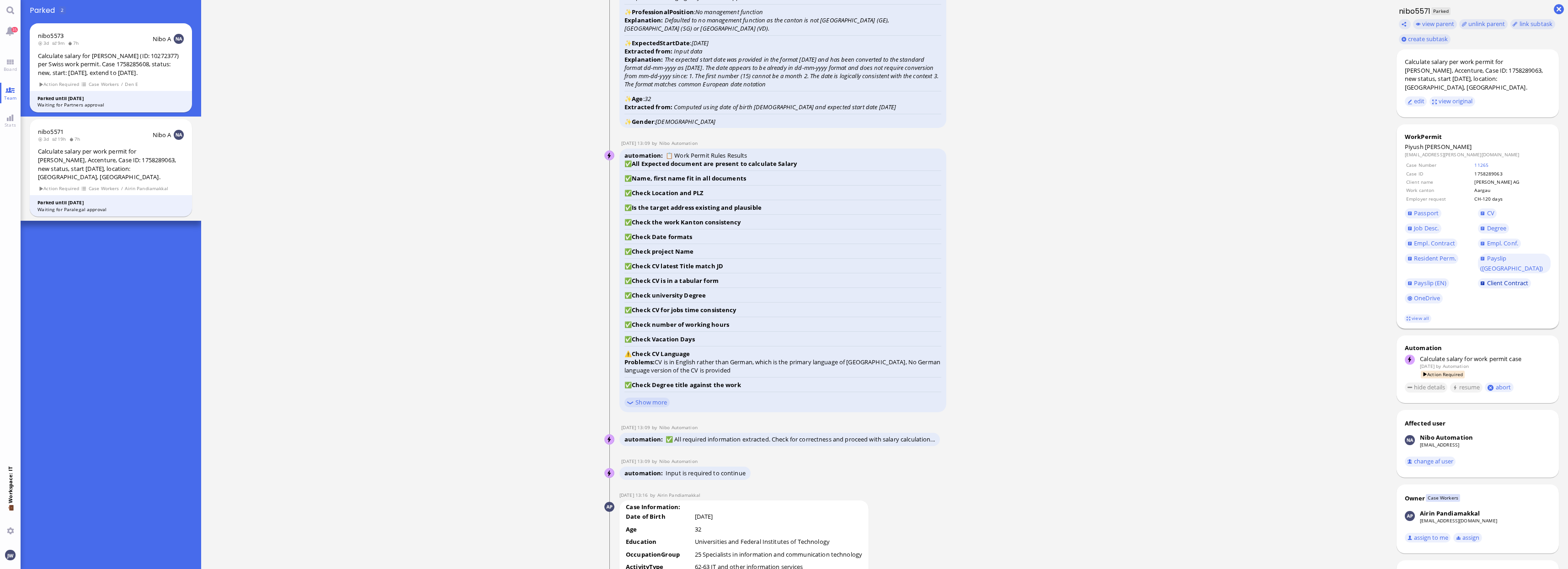
click at [1491, 279] on span "Client Contract" at bounding box center [1508, 282] width 42 height 8
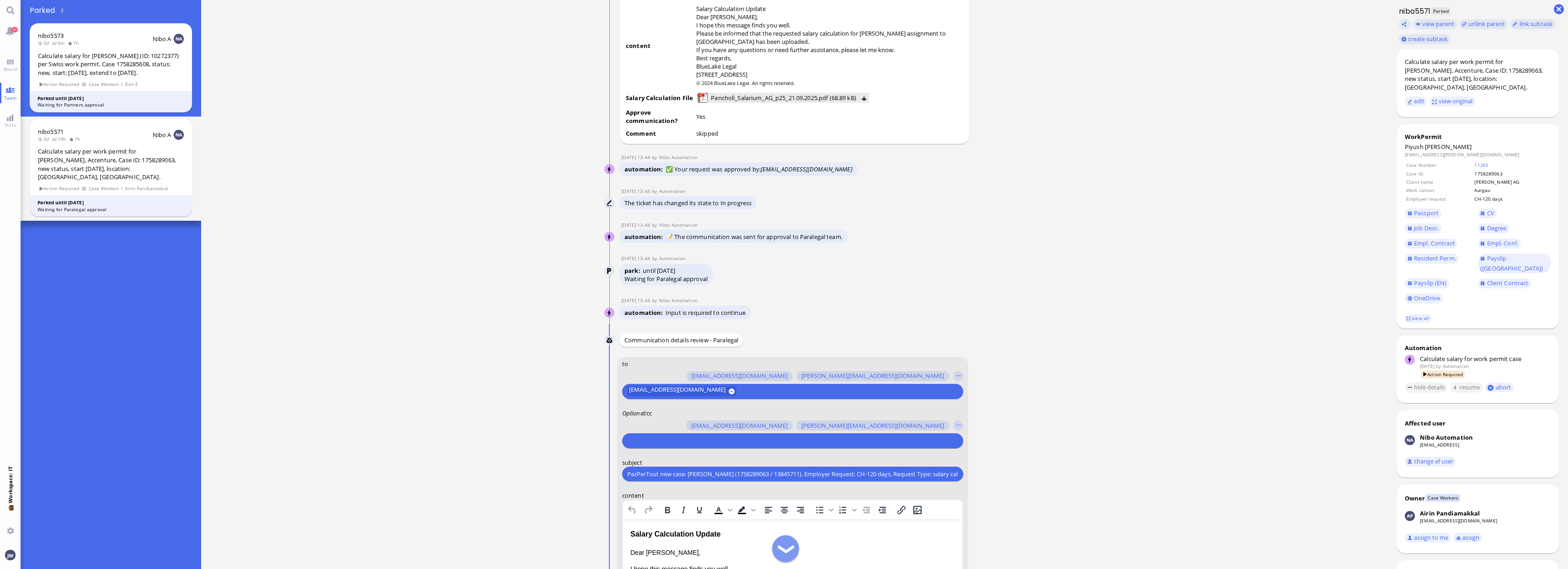
scroll to position [-57, 0]
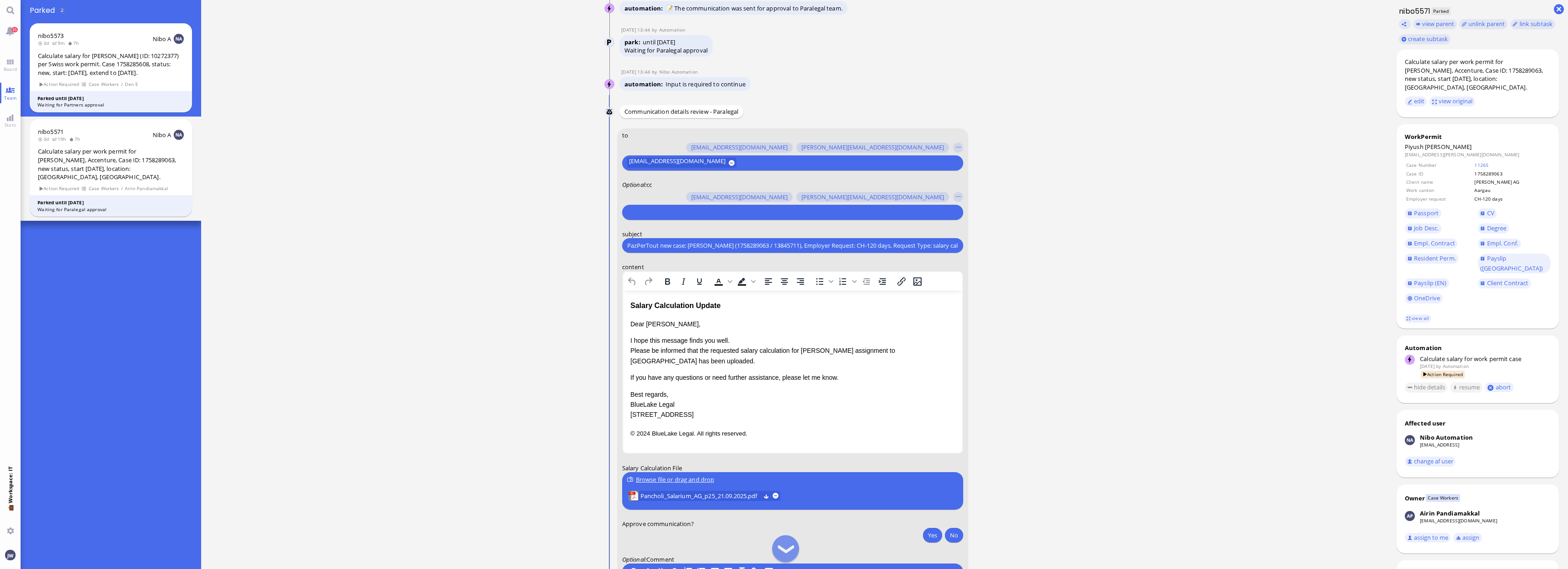
click at [706, 211] on input "text" at bounding box center [791, 212] width 329 height 10
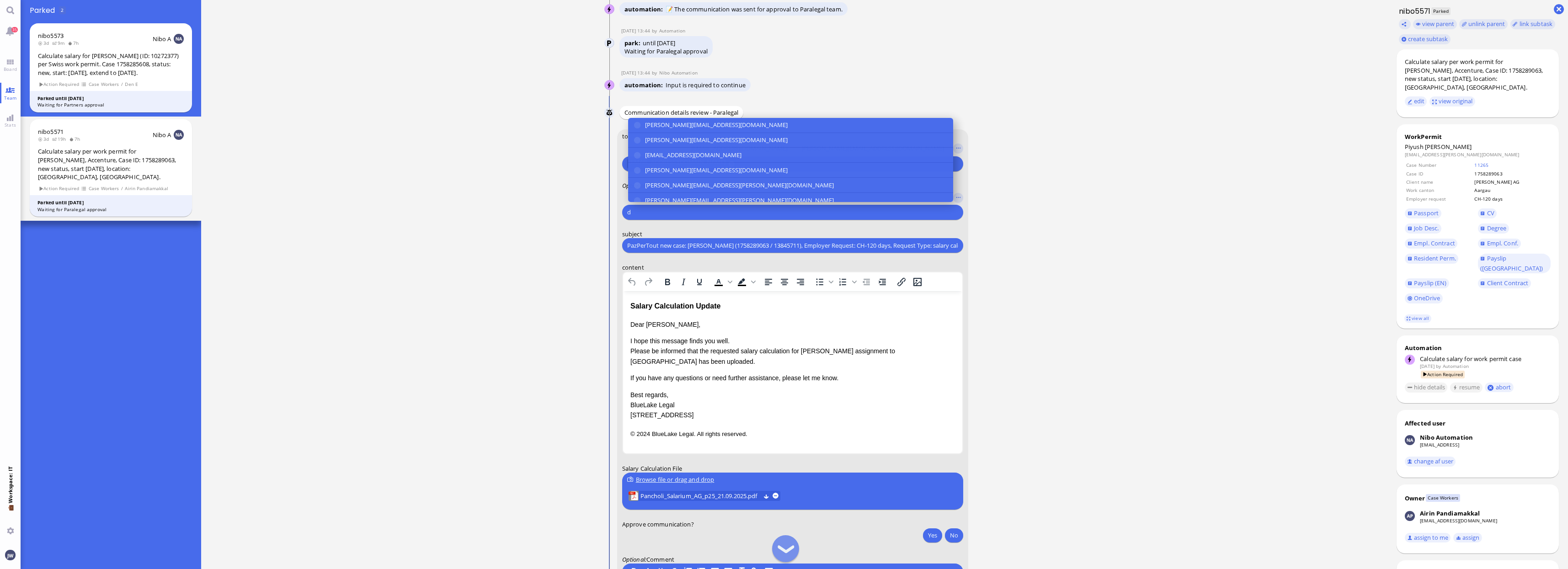
scroll to position [-56, 0]
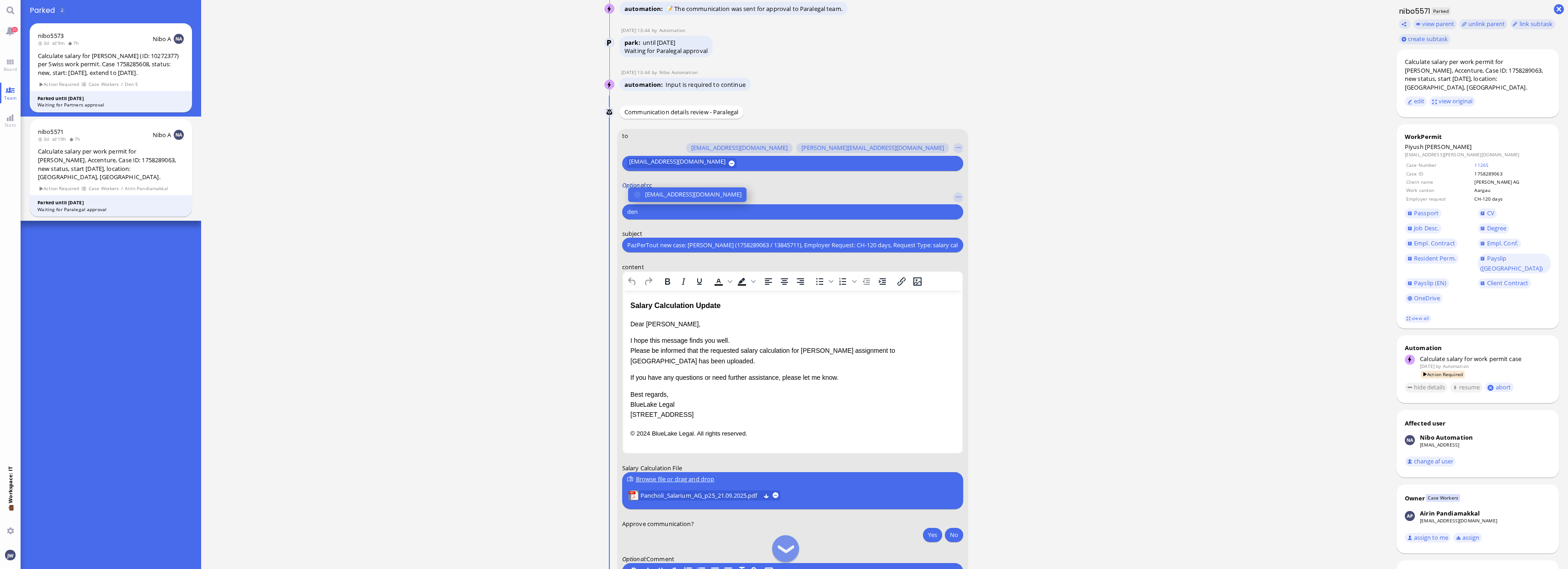
type input "den"
click at [672, 184] on label "Optional : cc" at bounding box center [792, 184] width 341 height 8
click at [672, 188] on label "Optional : cc" at bounding box center [792, 184] width 341 height 8
click at [675, 209] on input "den" at bounding box center [791, 211] width 329 height 10
click at [676, 199] on button "[EMAIL_ADDRESS][DOMAIN_NAME]" at bounding box center [688, 195] width 119 height 15
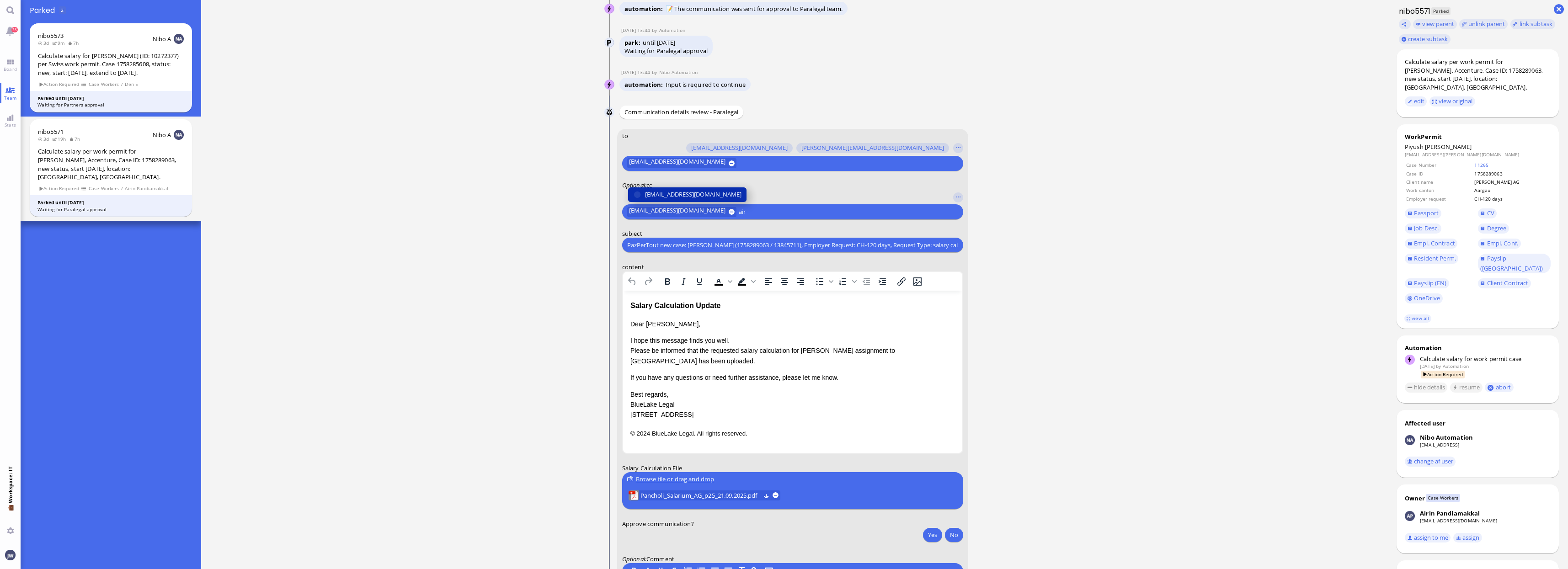
type input "air"
click at [683, 192] on span "[EMAIL_ADDRESS][DOMAIN_NAME]" at bounding box center [694, 194] width 97 height 10
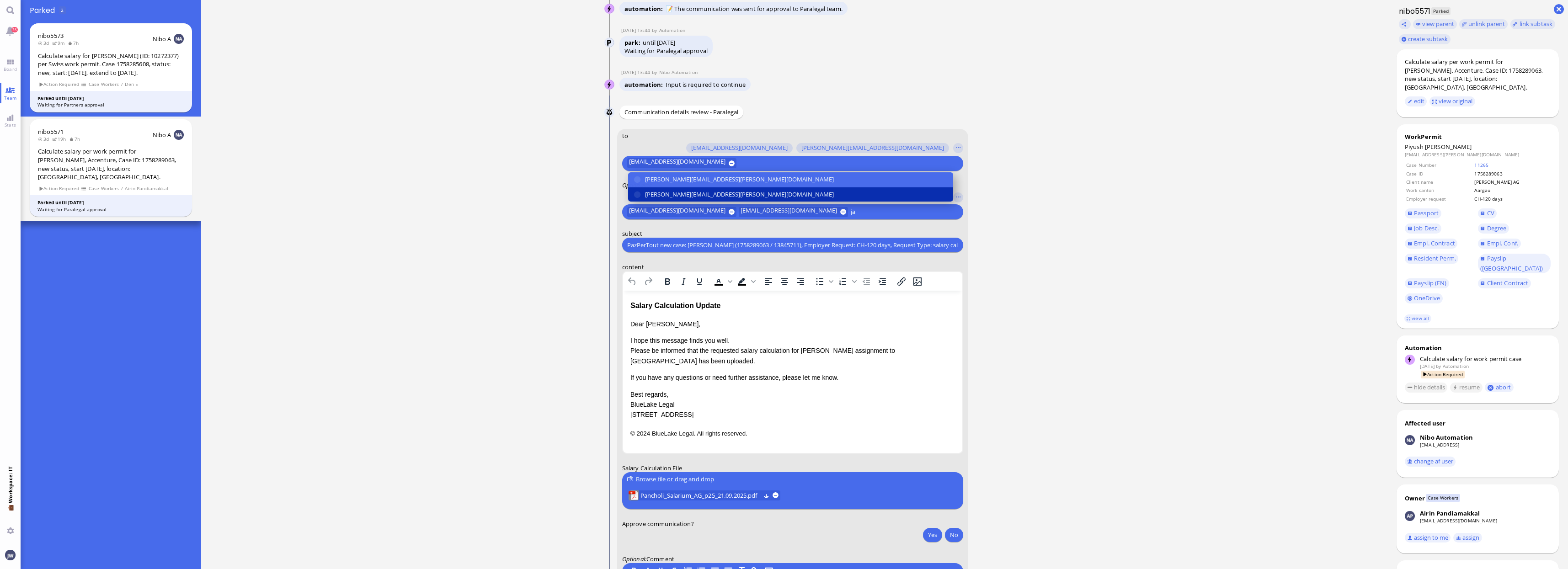
type input "ja"
click at [683, 191] on span "[PERSON_NAME][EMAIL_ADDRESS][PERSON_NAME][DOMAIN_NAME]" at bounding box center [740, 194] width 189 height 10
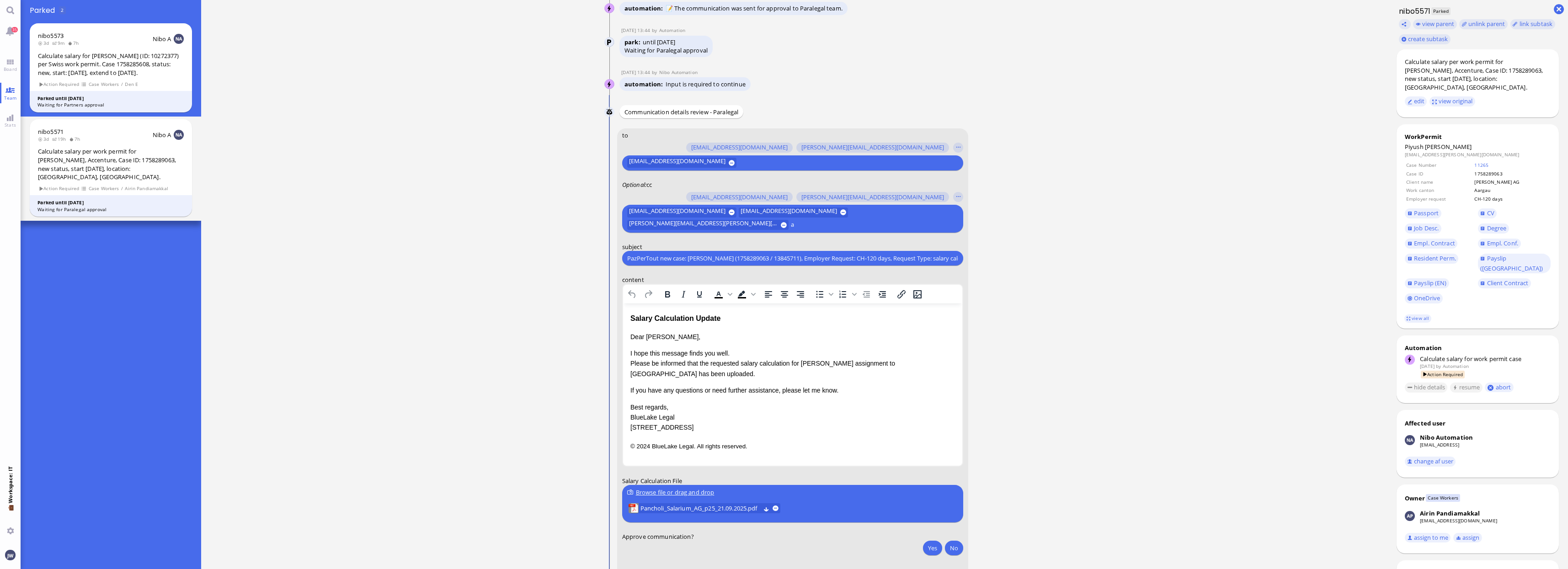
scroll to position [-69, 0]
type input "anu"
click at [683, 191] on span "[PERSON_NAME][EMAIL_ADDRESS][DOMAIN_NAME]" at bounding box center [716, 194] width 143 height 10
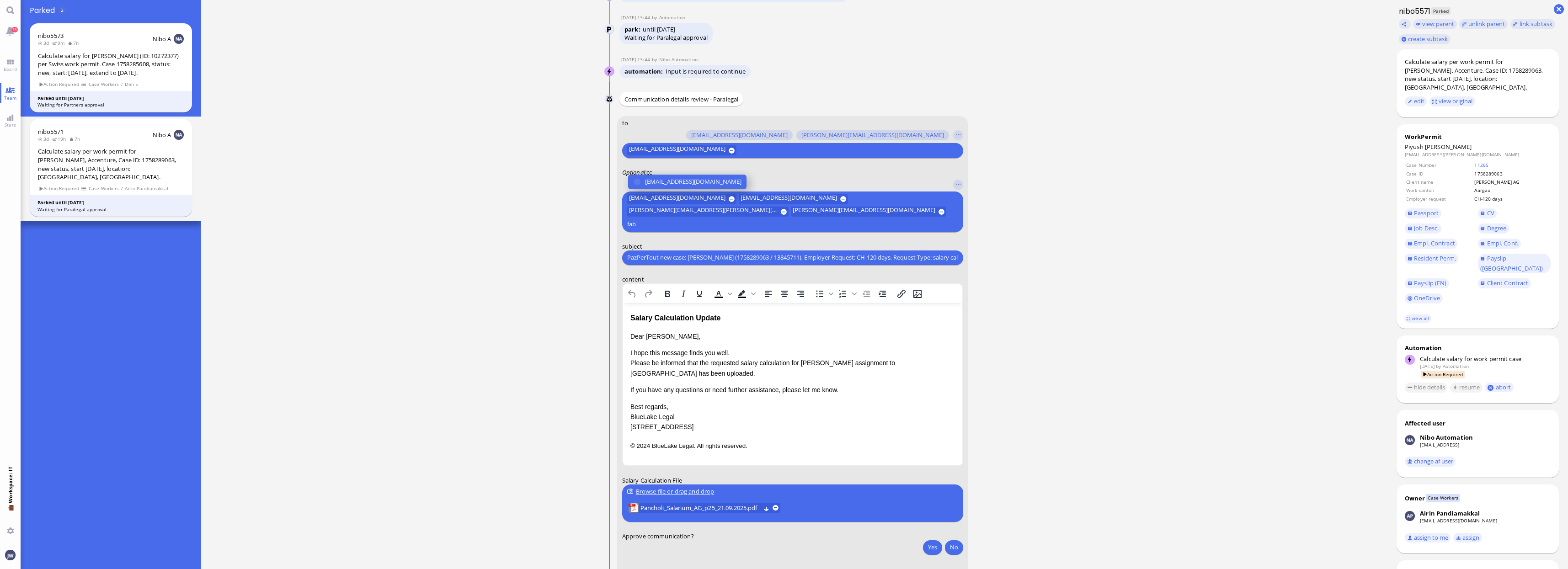
type input "fab"
click at [683, 186] on span "[EMAIL_ADDRESS][DOMAIN_NAME]" at bounding box center [694, 181] width 97 height 10
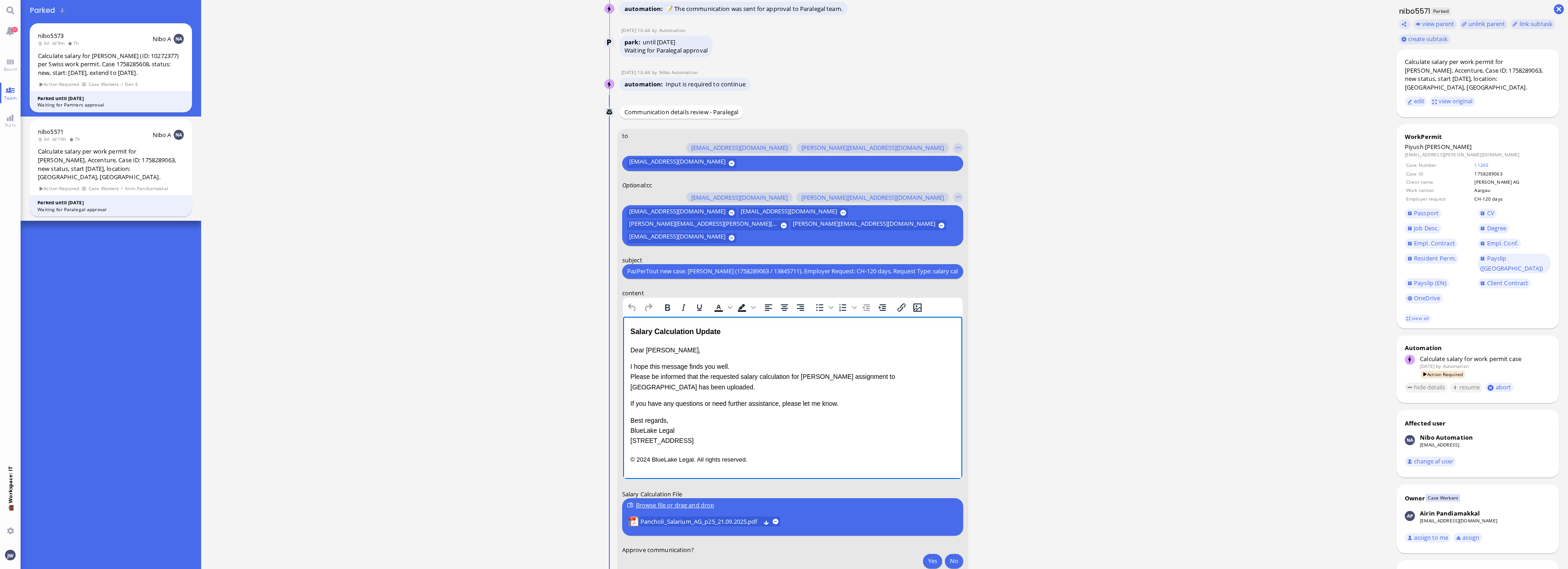
click at [735, 323] on html "Salary Calculation Update Dear Emiliano, I hope this message finds you well. Pl…" at bounding box center [792, 394] width 340 height 157
click at [731, 331] on div "Salary Calculation Update" at bounding box center [792, 331] width 325 height 12
click at [633, 330] on div "Salary Calculation Update" at bounding box center [792, 331] width 325 height 12
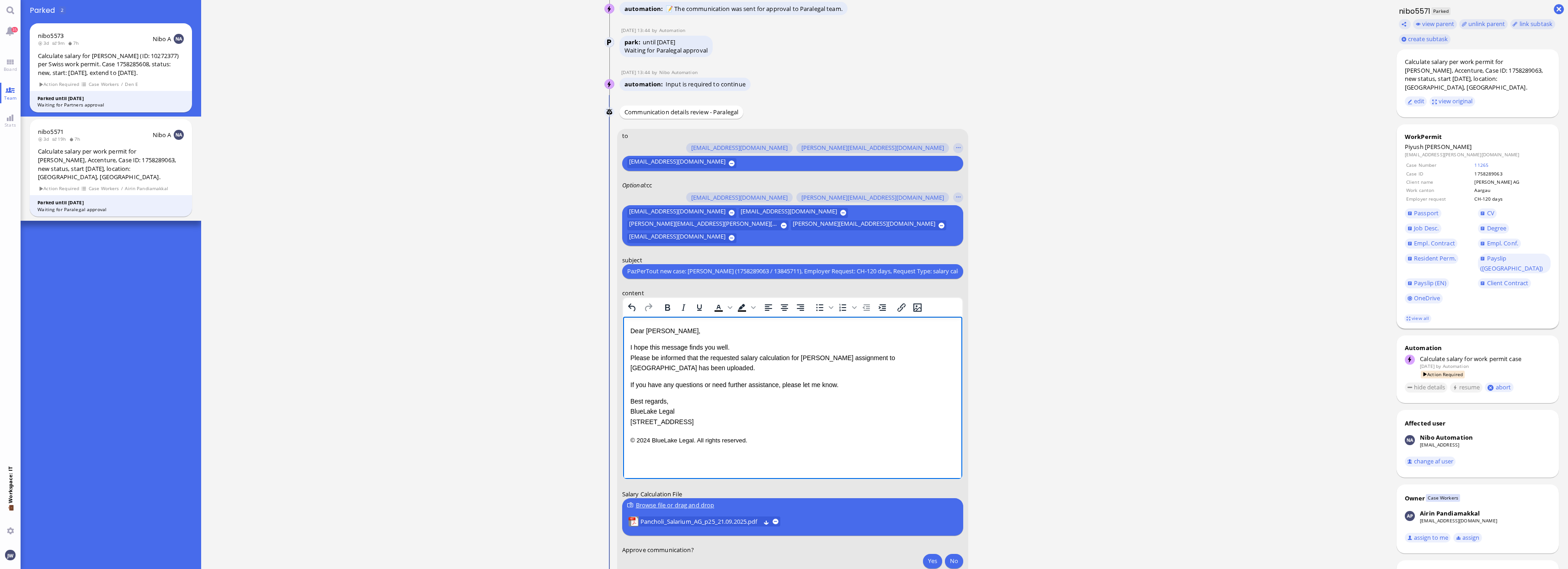
click at [1405, 309] on footer "view all" at bounding box center [1478, 318] width 162 height 20
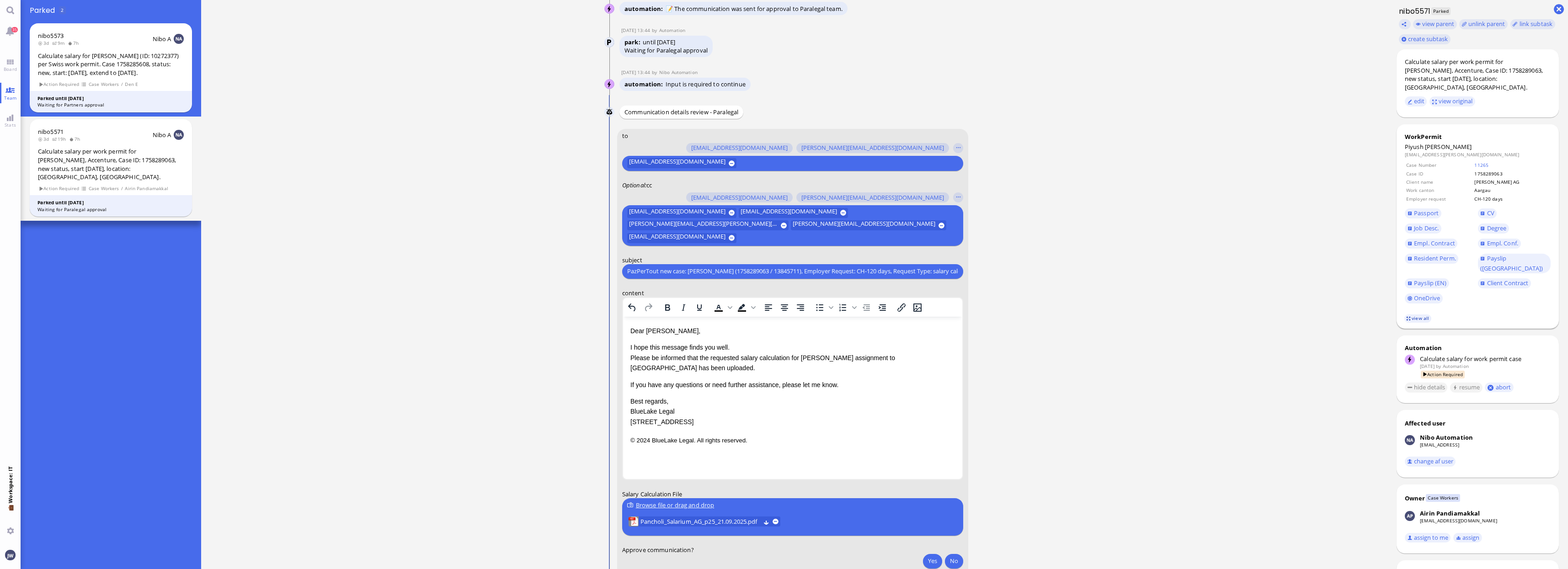
click at [1414, 314] on link "view all" at bounding box center [1418, 318] width 26 height 8
click at [708, 359] on p "I hope this message finds you well. Please be informed that the requested salar…" at bounding box center [792, 357] width 325 height 31
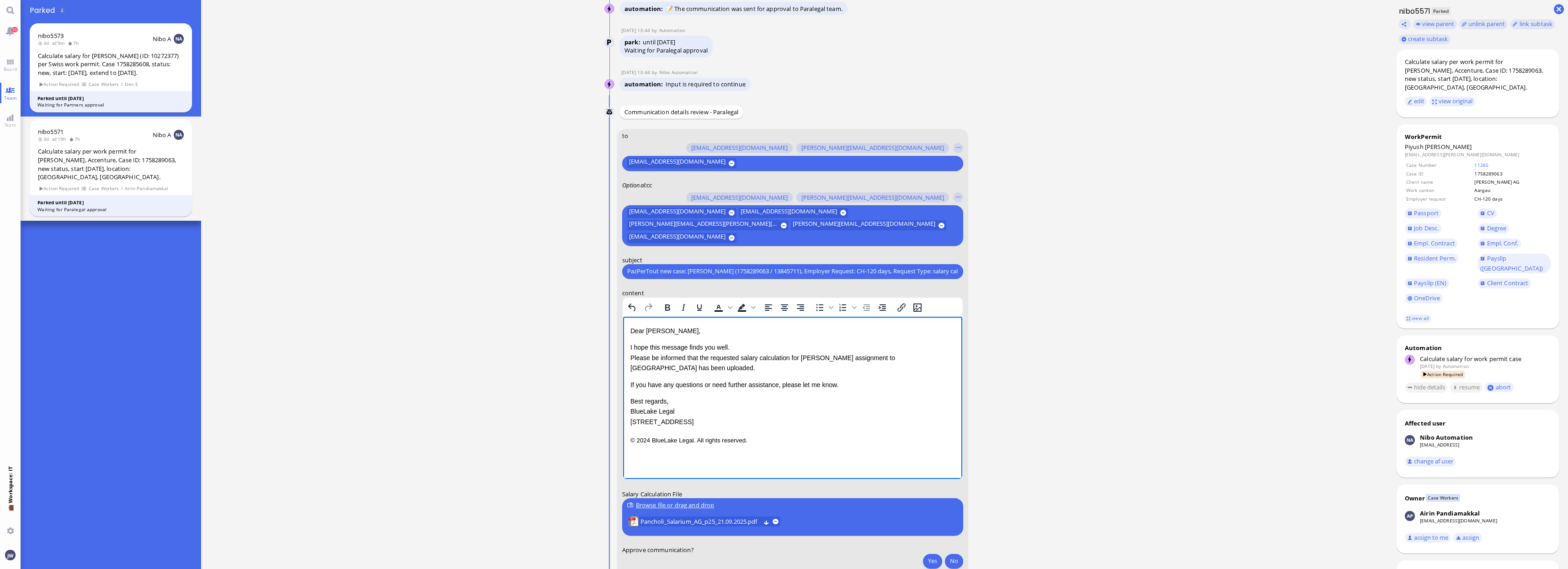
click at [673, 369] on p "I hope this message finds you well. Please be informed that the requested salar…" at bounding box center [792, 357] width 325 height 31
click at [860, 411] on p "If you have any questions or need further assistance, please let me know." at bounding box center [792, 411] width 325 height 10
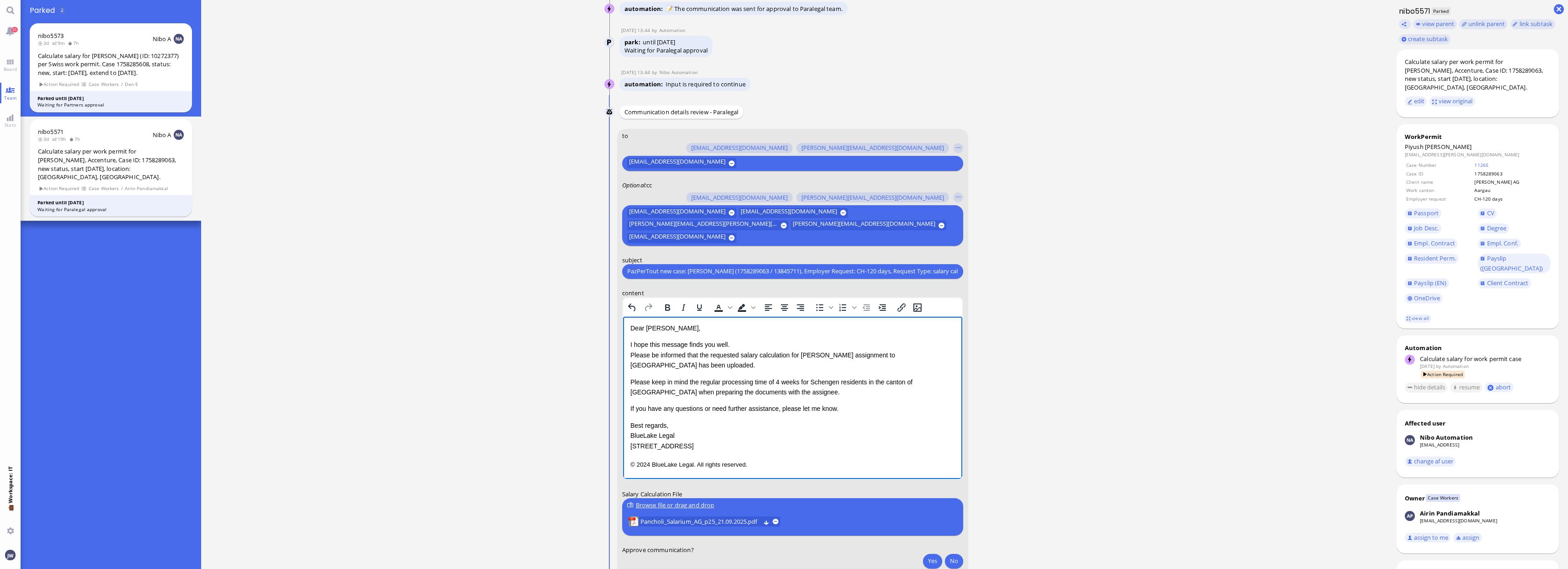
scroll to position [3, 0]
click at [792, 466] on p "© 2024 BlueLake Legal. All rights reserved." at bounding box center [792, 463] width 325 height 12
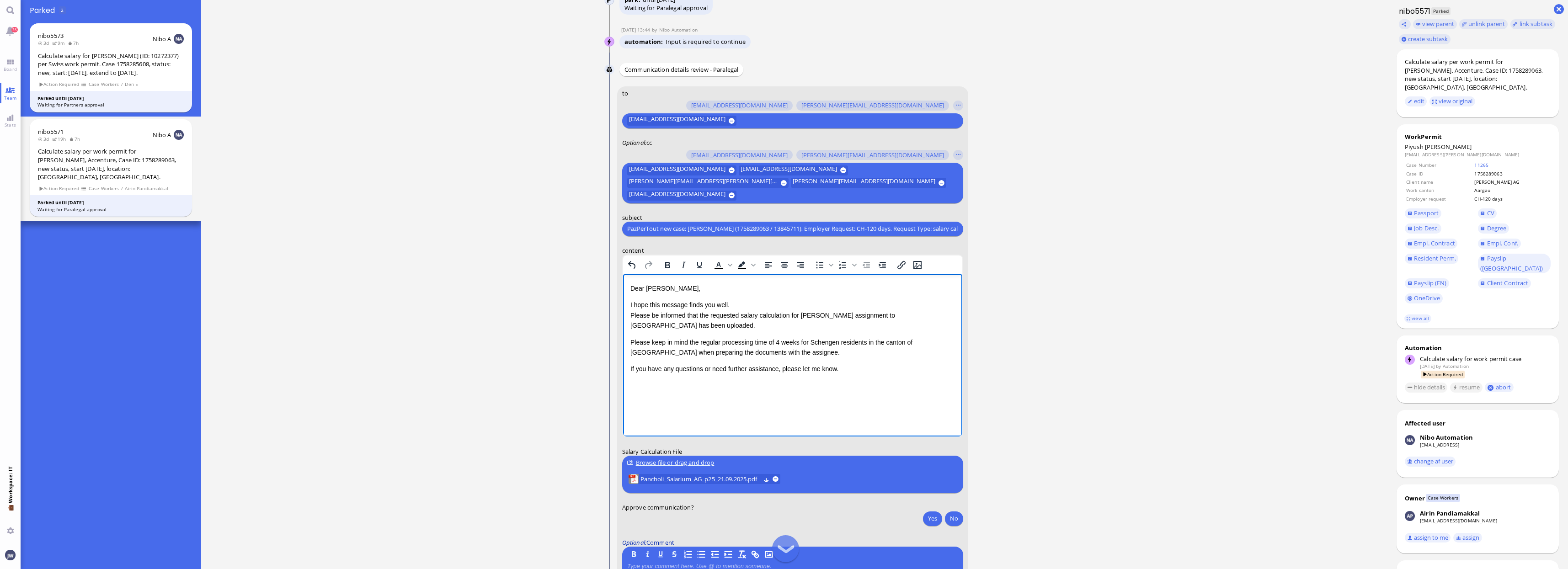
scroll to position [-26, 0]
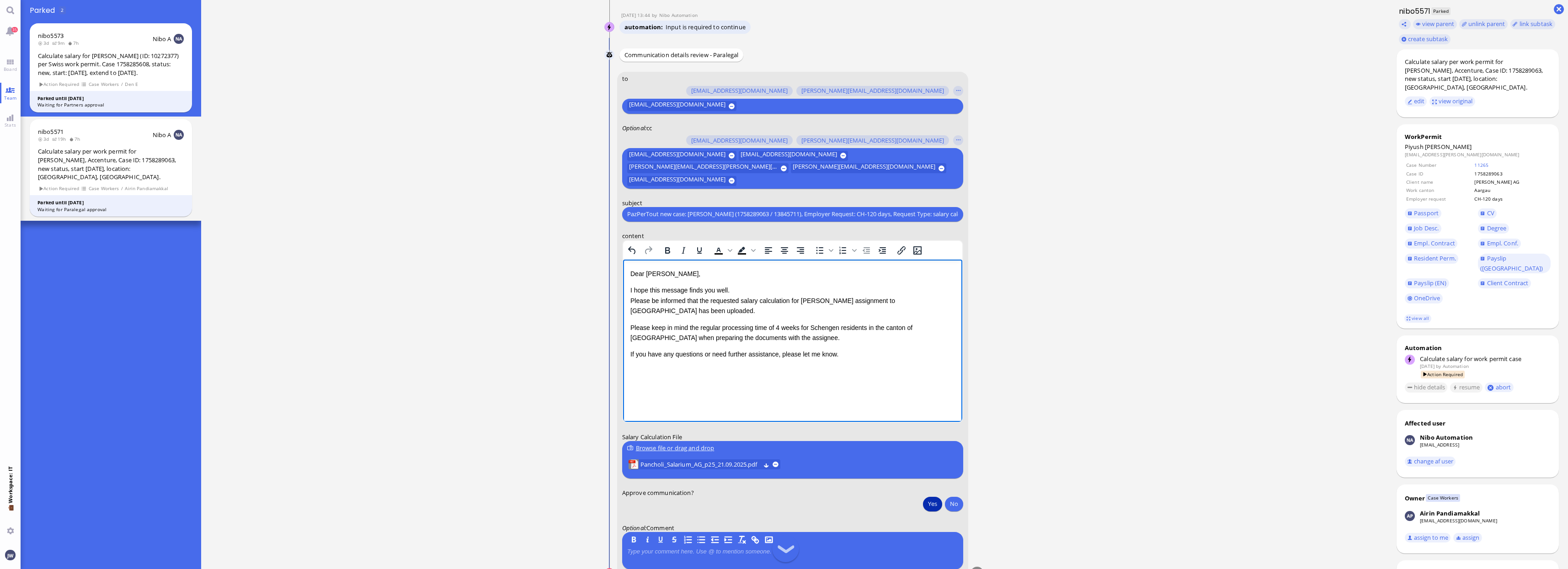
click at [939, 504] on button "Yes" at bounding box center [933, 504] width 19 height 15
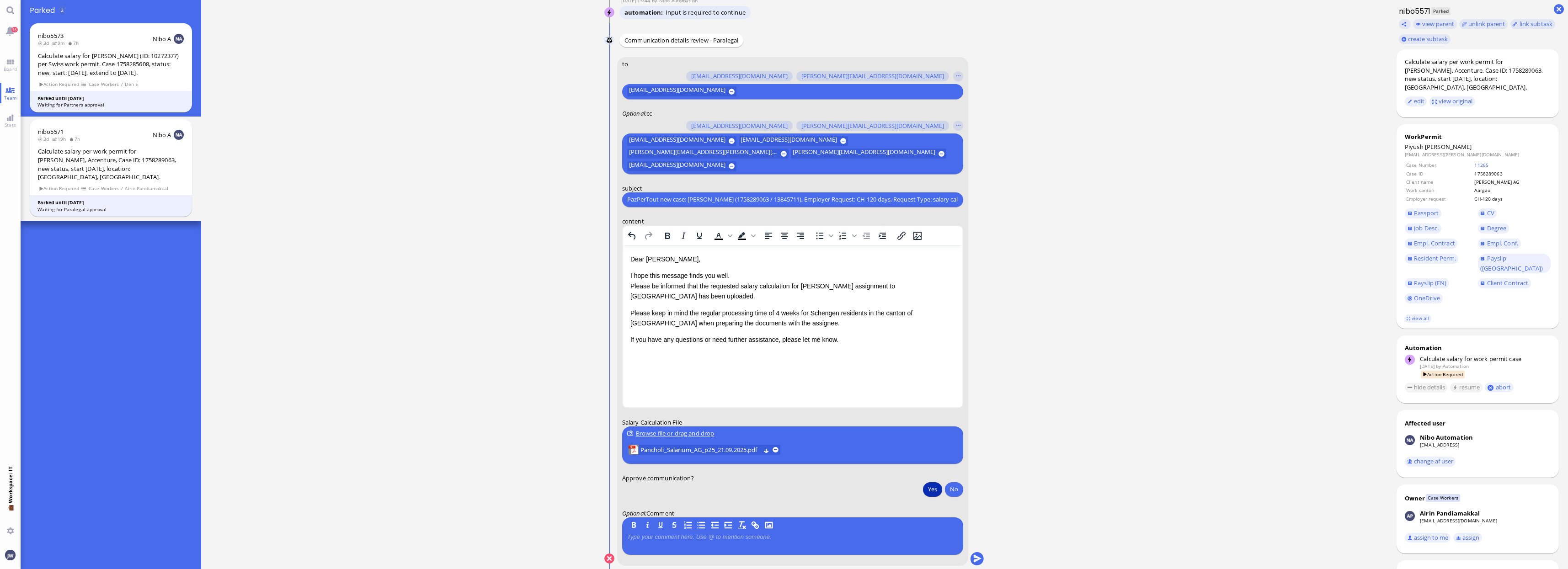
scroll to position [0, 0]
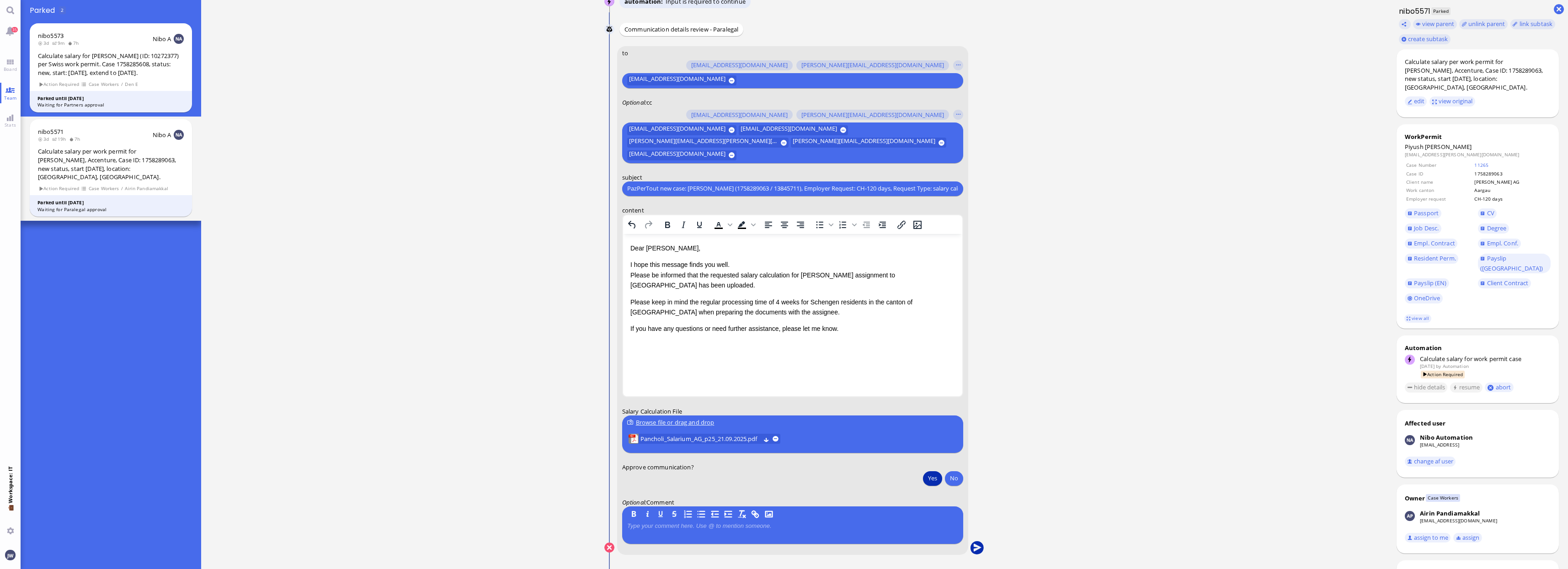
click at [975, 543] on button "submit" at bounding box center [977, 548] width 14 height 14
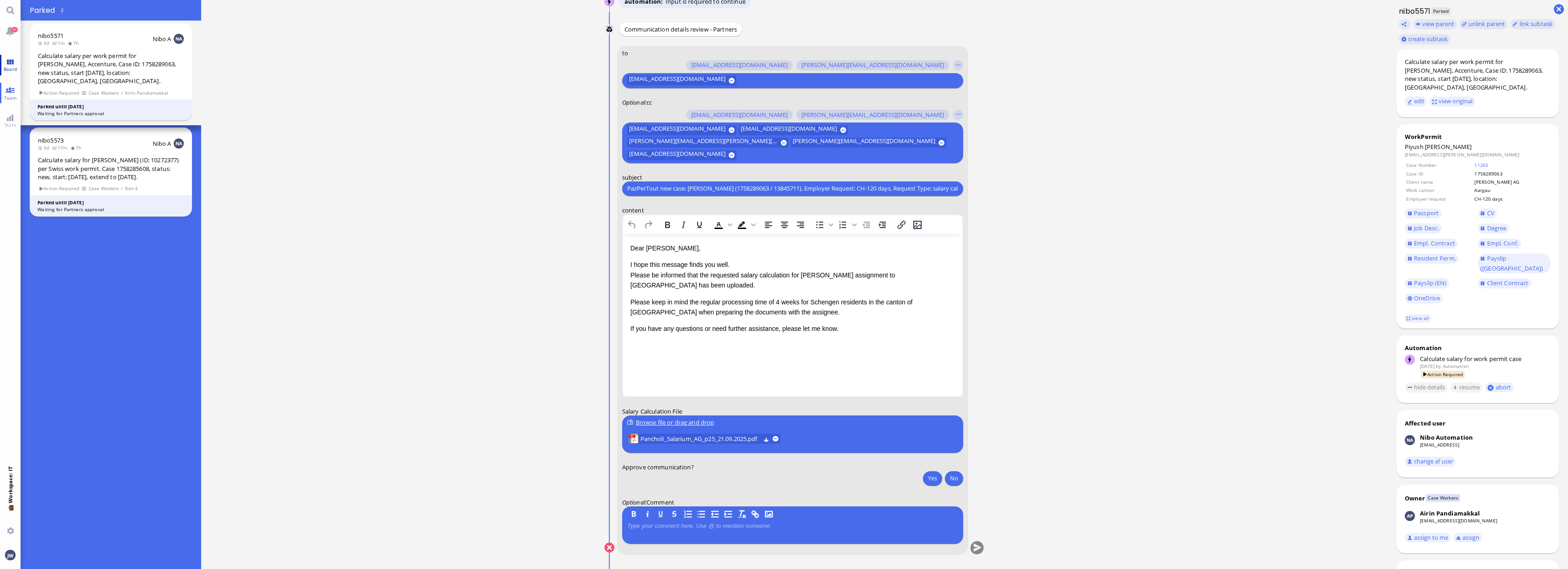
click at [16, 65] on link "Board" at bounding box center [10, 65] width 20 height 20
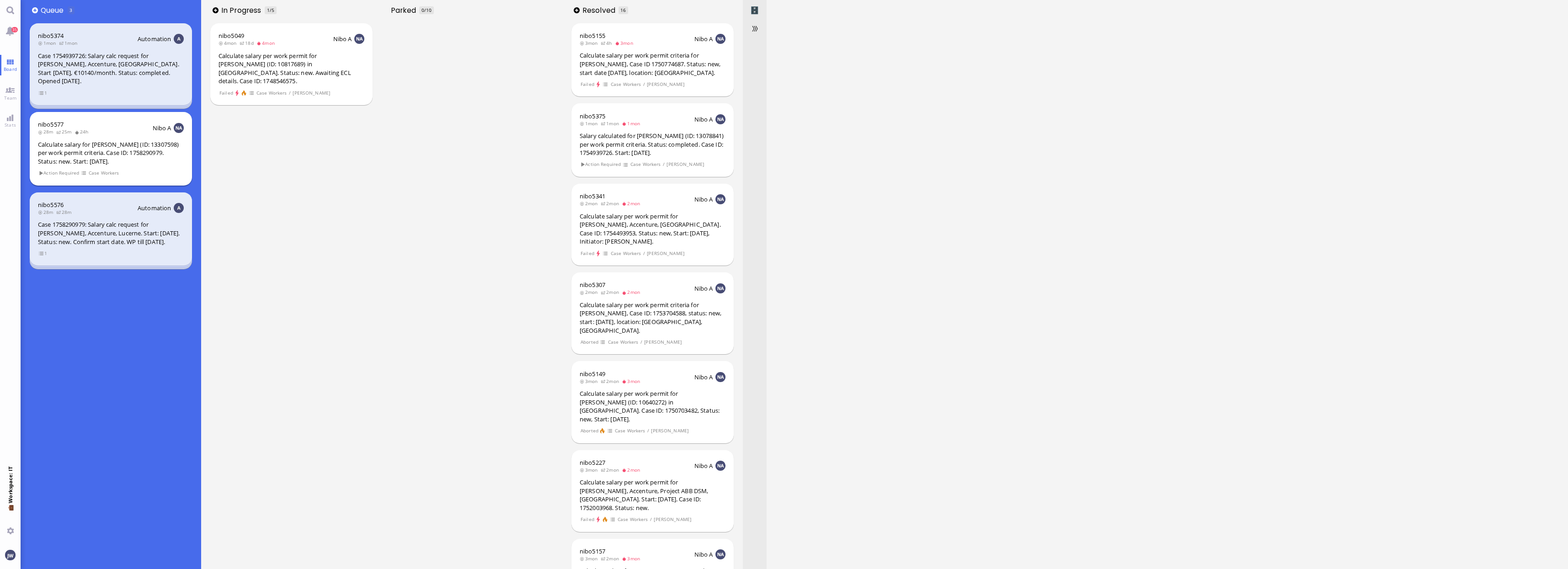
click at [92, 155] on div "Calculate salary for [PERSON_NAME] (ID: 13307598) per work permit criteria. Cas…" at bounding box center [110, 153] width 146 height 26
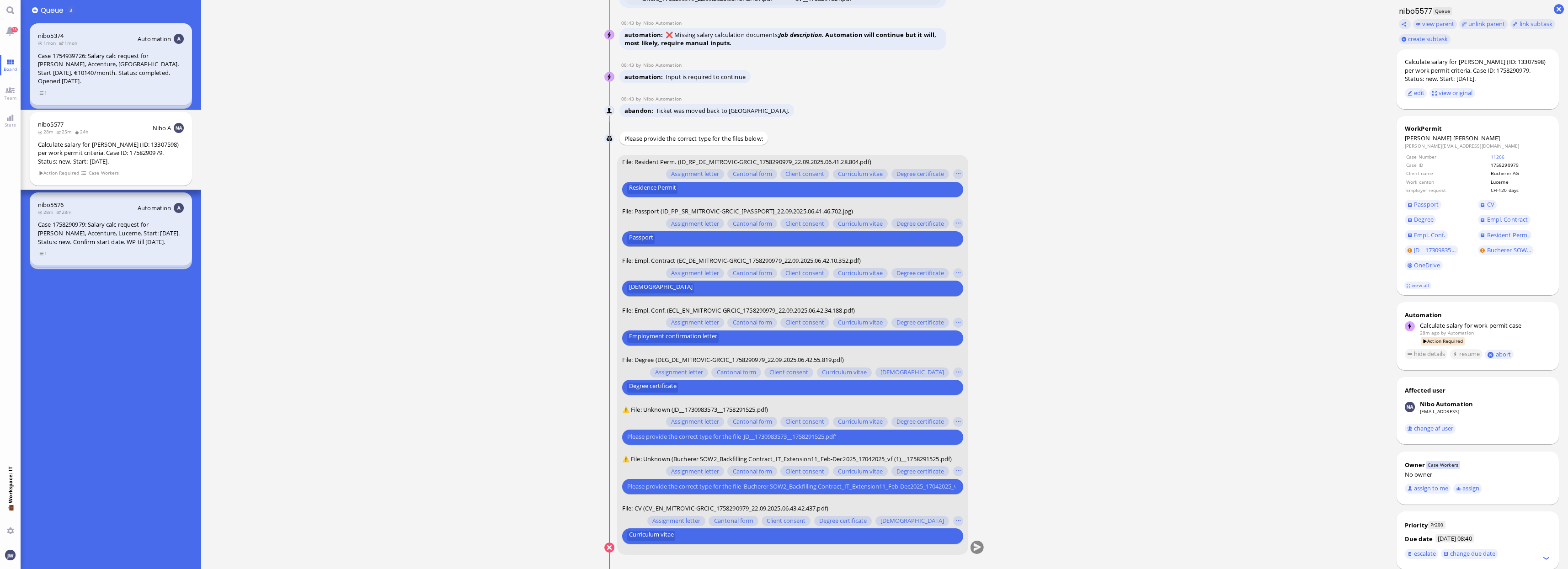
click at [673, 434] on input "text" at bounding box center [791, 437] width 329 height 10
type input "job"
click at [672, 421] on span "Job description" at bounding box center [653, 419] width 41 height 10
click at [665, 487] on input "text" at bounding box center [791, 486] width 329 height 10
type input "clie"
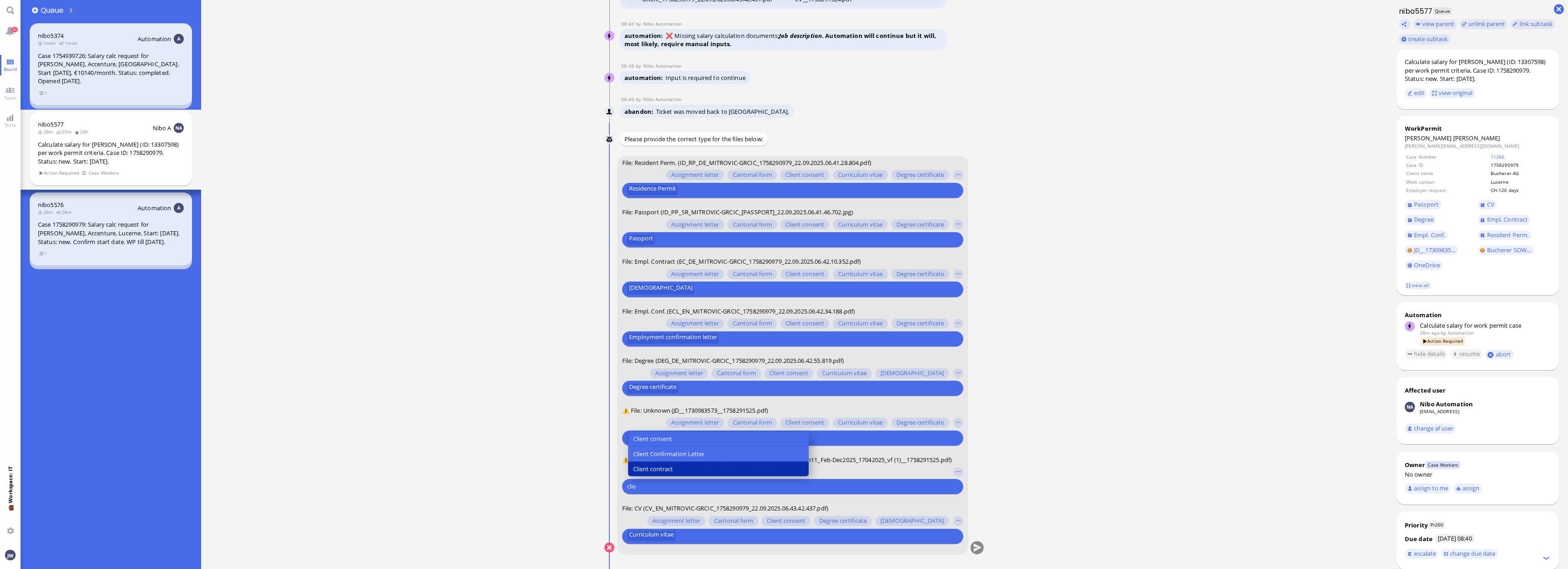
click at [666, 465] on span "Client contract" at bounding box center [653, 469] width 40 height 10
click at [975, 549] on button "submit" at bounding box center [977, 548] width 14 height 14
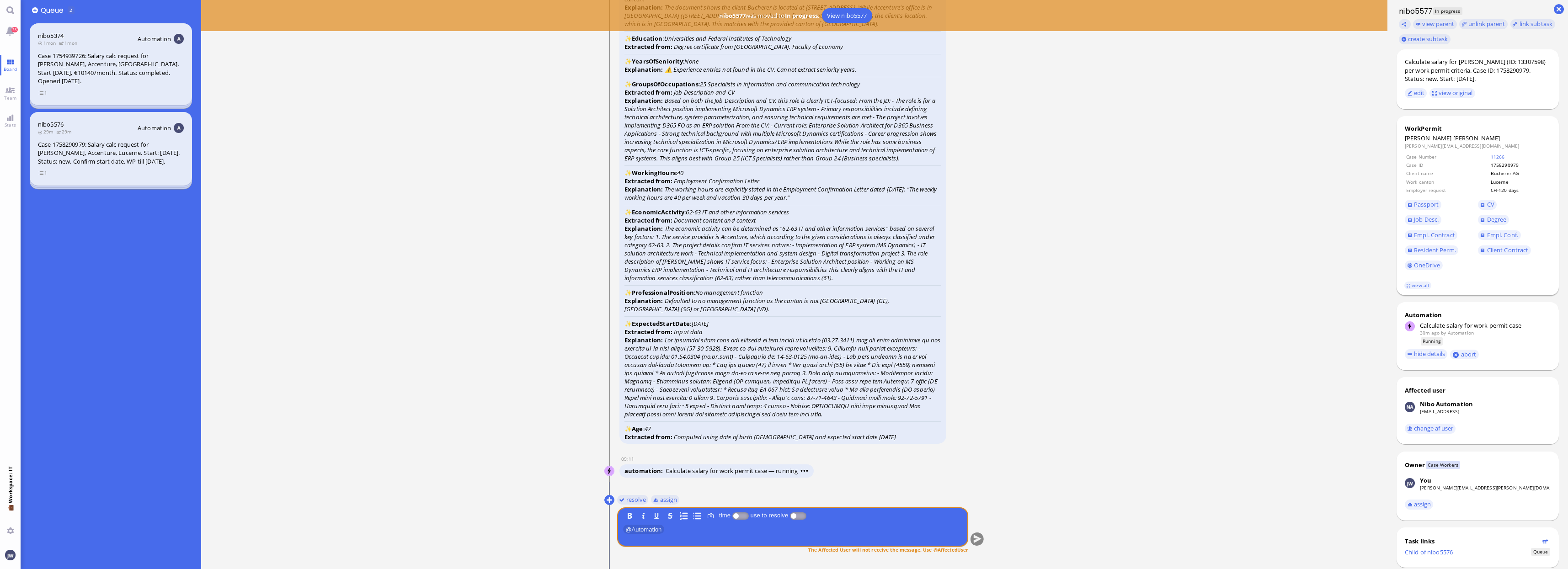
click at [1498, 153] on td "11266" at bounding box center [1520, 157] width 59 height 7
click at [1498, 154] on link "11266" at bounding box center [1498, 157] width 14 height 7
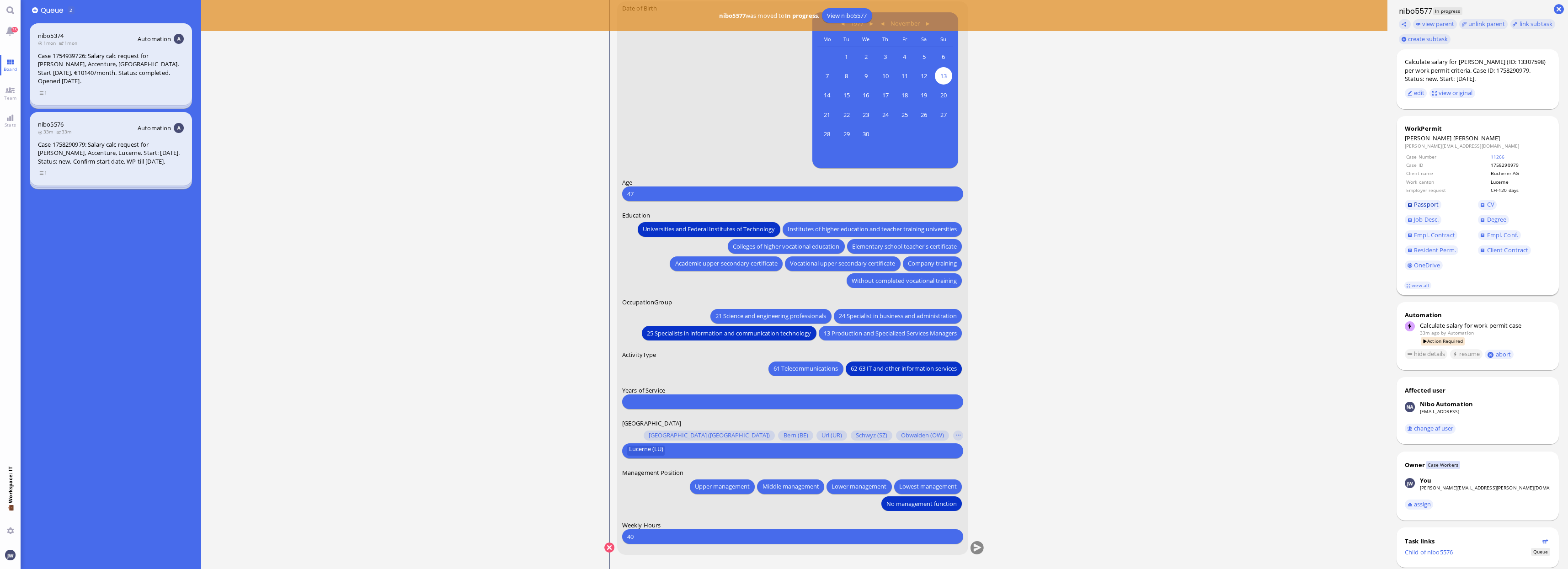
click at [1430, 206] on span "Passport" at bounding box center [1427, 204] width 25 height 8
click at [876, 314] on span "24 Specialist in business and administration" at bounding box center [898, 316] width 118 height 10
click at [716, 405] on input "number" at bounding box center [792, 401] width 331 height 10
click at [1504, 237] on span "Empl. Conf." at bounding box center [1503, 235] width 31 height 8
click at [646, 399] on input "number" at bounding box center [792, 401] width 331 height 10
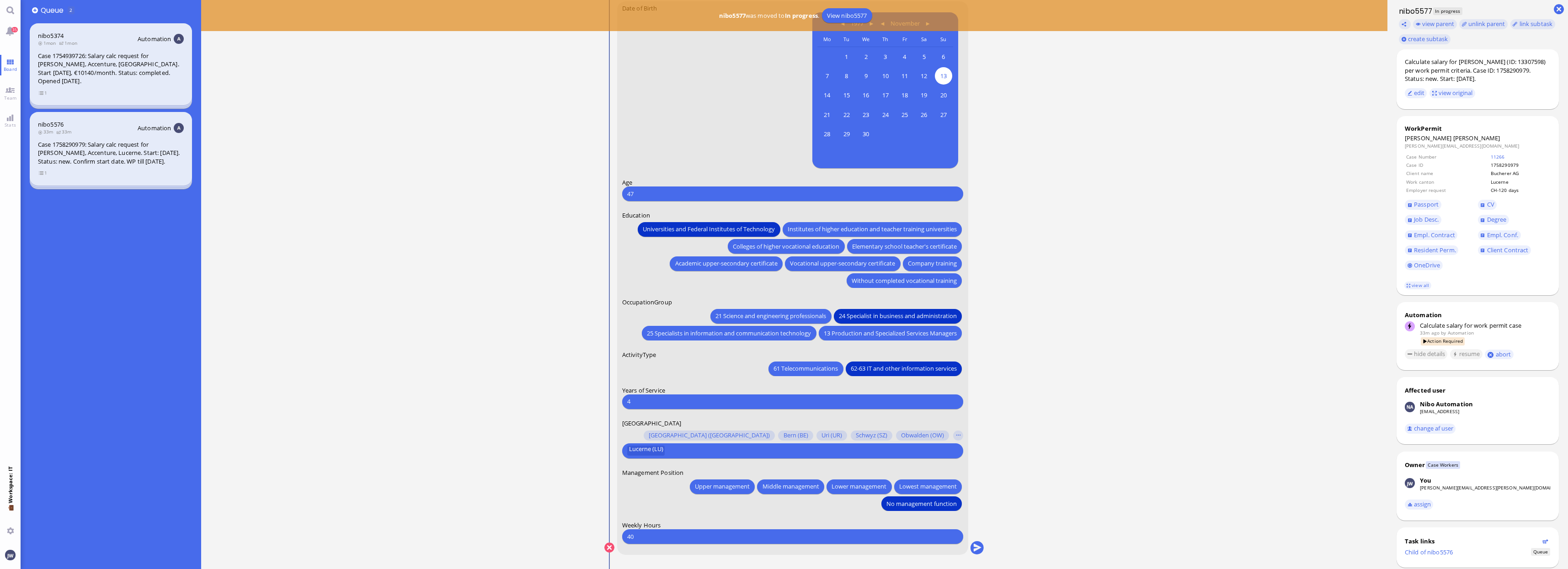
type input "4"
click at [672, 377] on form "Date of Birth 1977 November Monday Mo Tuesday Tu Wednesday We Thursday Th Frida…" at bounding box center [792, 278] width 352 height 554
click at [977, 546] on button "submit" at bounding box center [977, 548] width 14 height 14
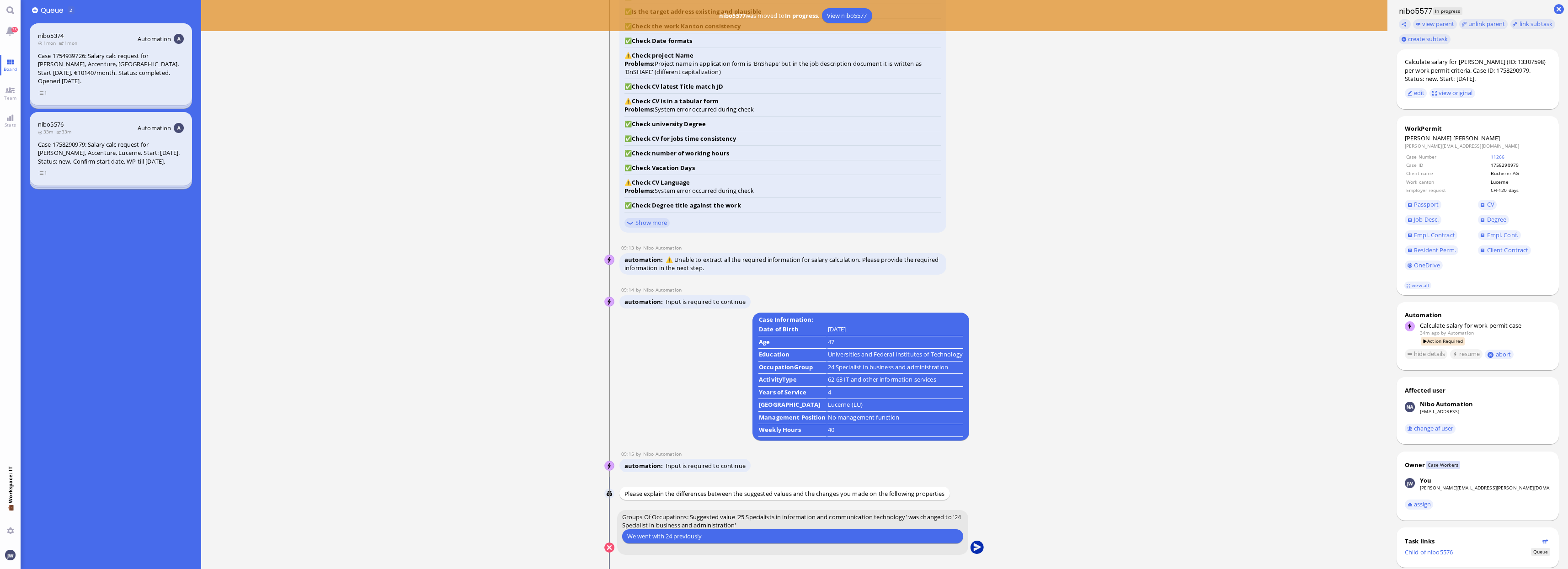
type input "We went with 24 previously"
click at [973, 549] on button "submit" at bounding box center [977, 548] width 14 height 14
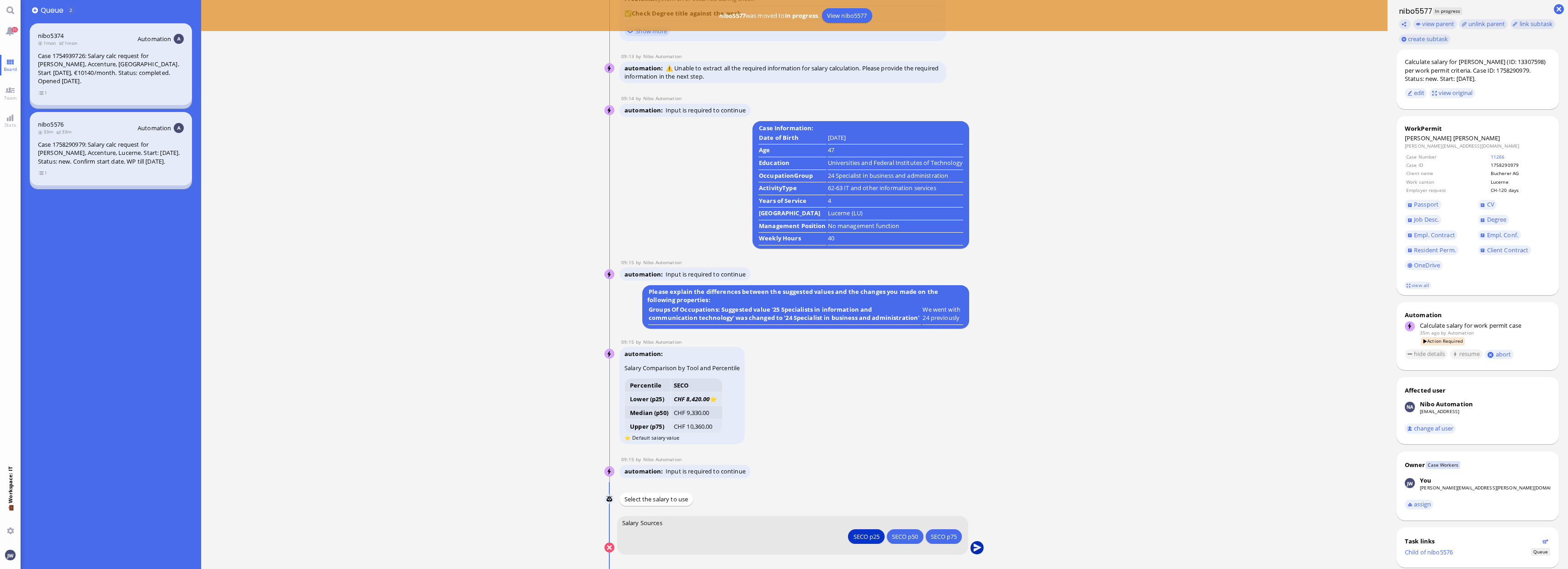
click at [976, 549] on button "submit" at bounding box center [977, 548] width 14 height 14
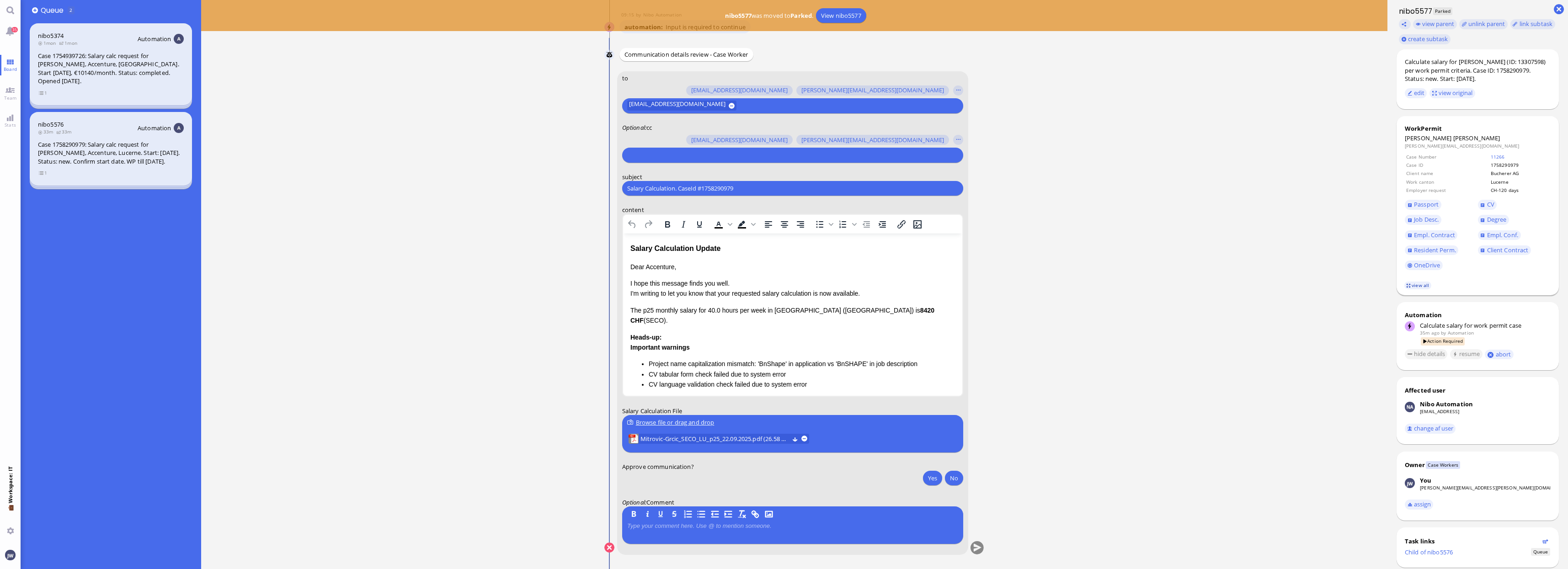
click at [1427, 284] on link "view all" at bounding box center [1418, 285] width 26 height 8
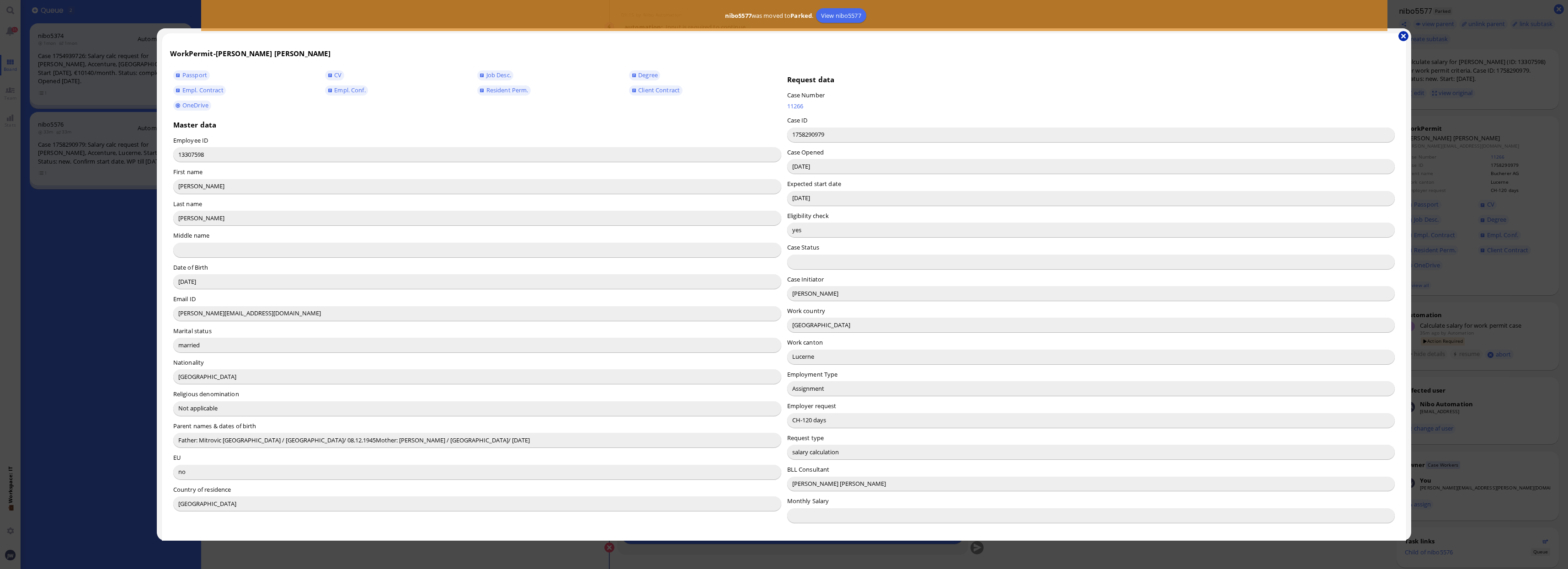
click at [1402, 35] on button "button" at bounding box center [1403, 36] width 10 height 10
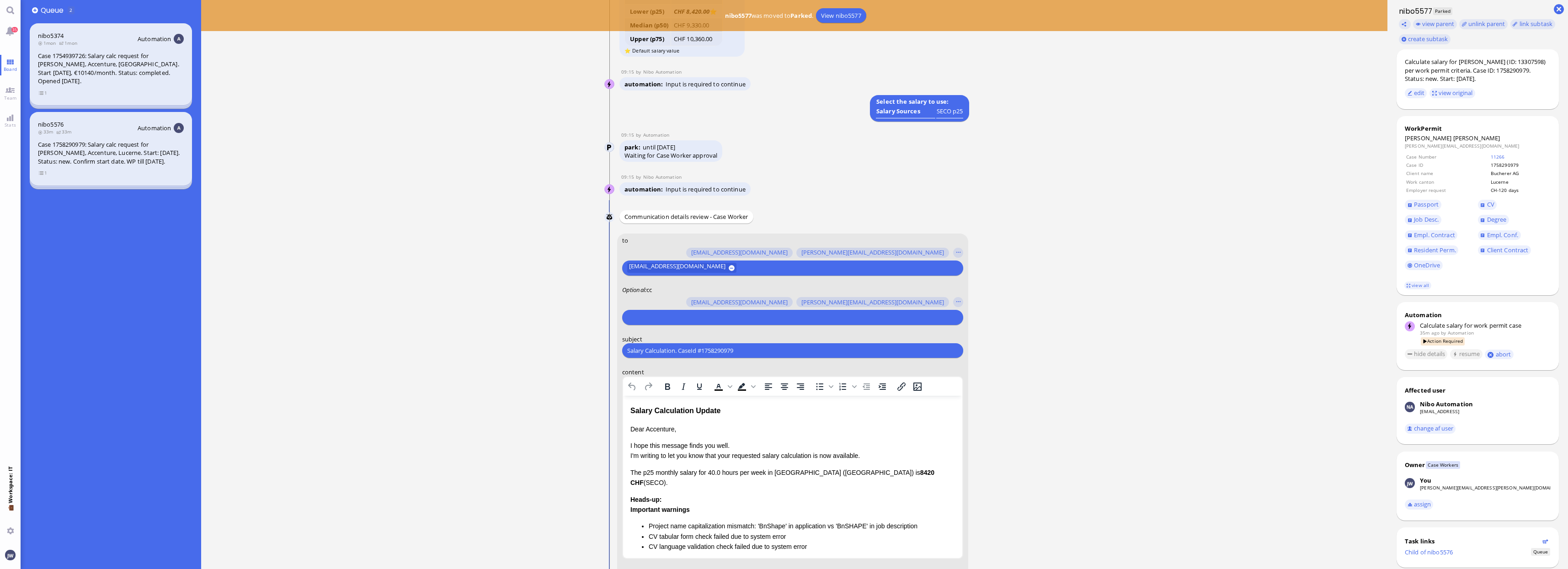
scroll to position [-171, 0]
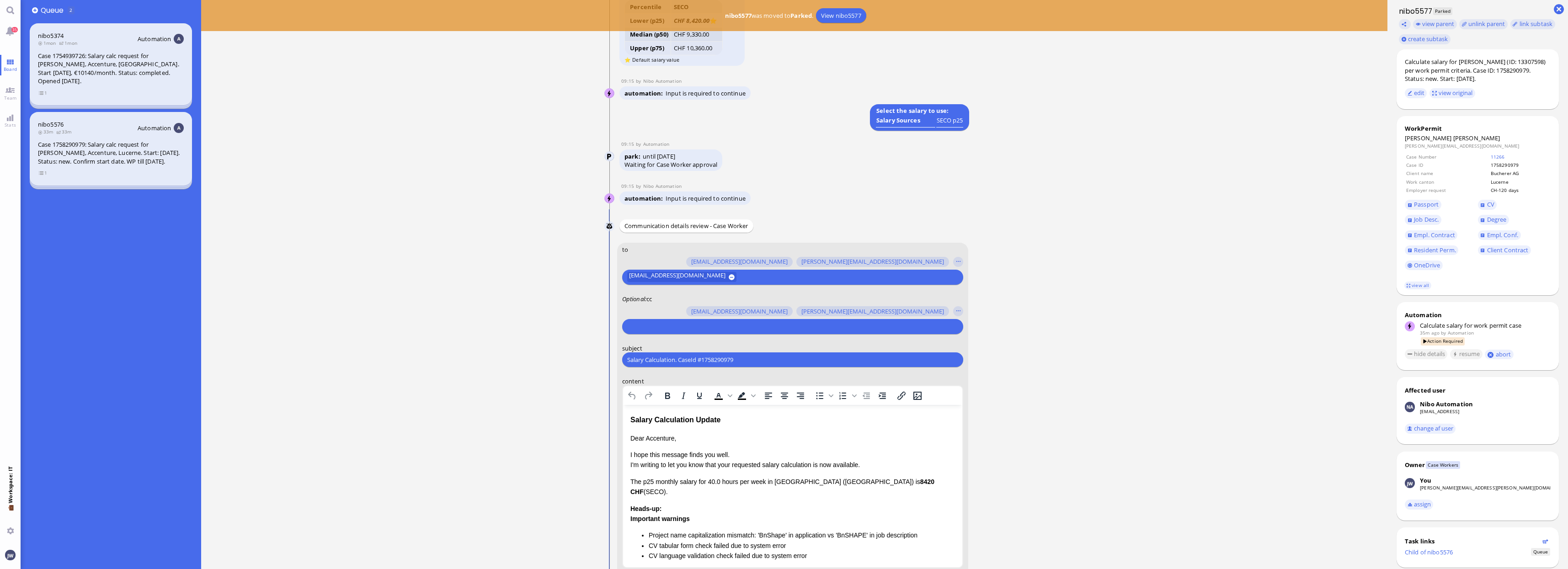
click at [682, 329] on input "text" at bounding box center [791, 326] width 329 height 10
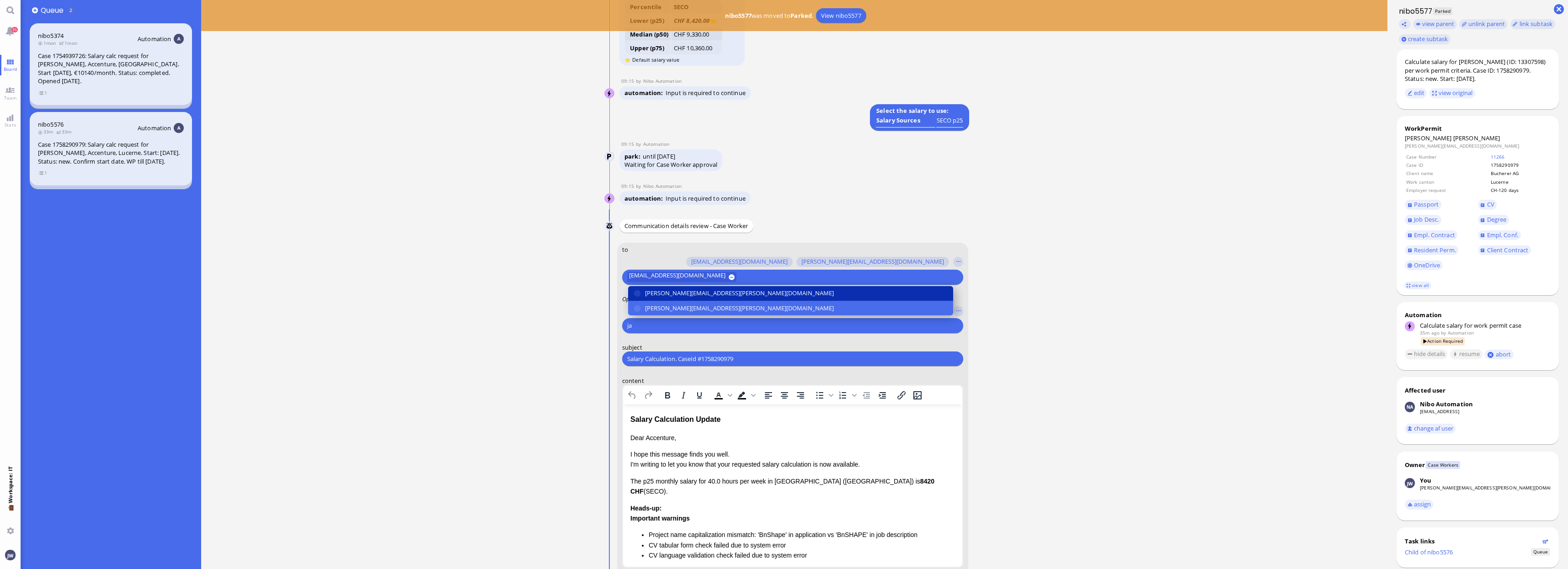
type input "ja"
click at [665, 295] on span "[PERSON_NAME][EMAIL_ADDRESS][PERSON_NAME][DOMAIN_NAME]" at bounding box center [740, 293] width 189 height 10
type input "de"
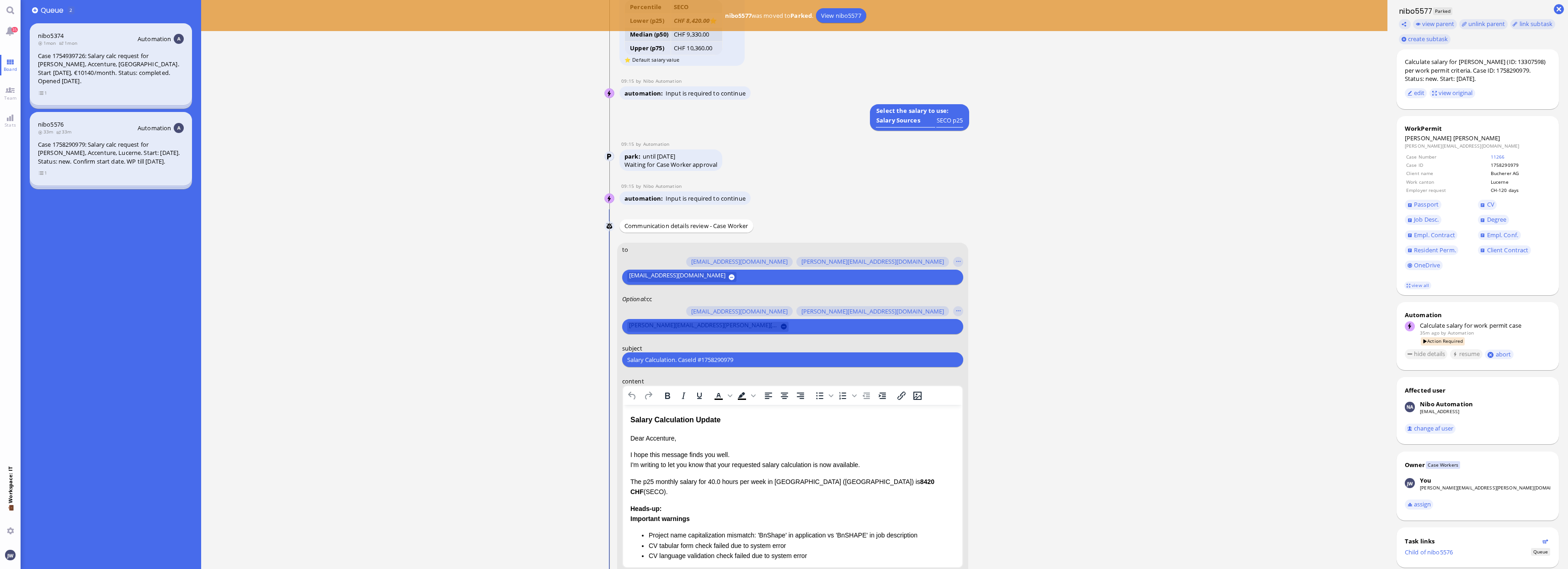
click at [781, 326] on button at bounding box center [784, 326] width 6 height 6
type input "jan"
click at [680, 331] on input "jan" at bounding box center [791, 326] width 329 height 10
click at [665, 330] on input "jan" at bounding box center [791, 326] width 329 height 10
type input "janet"
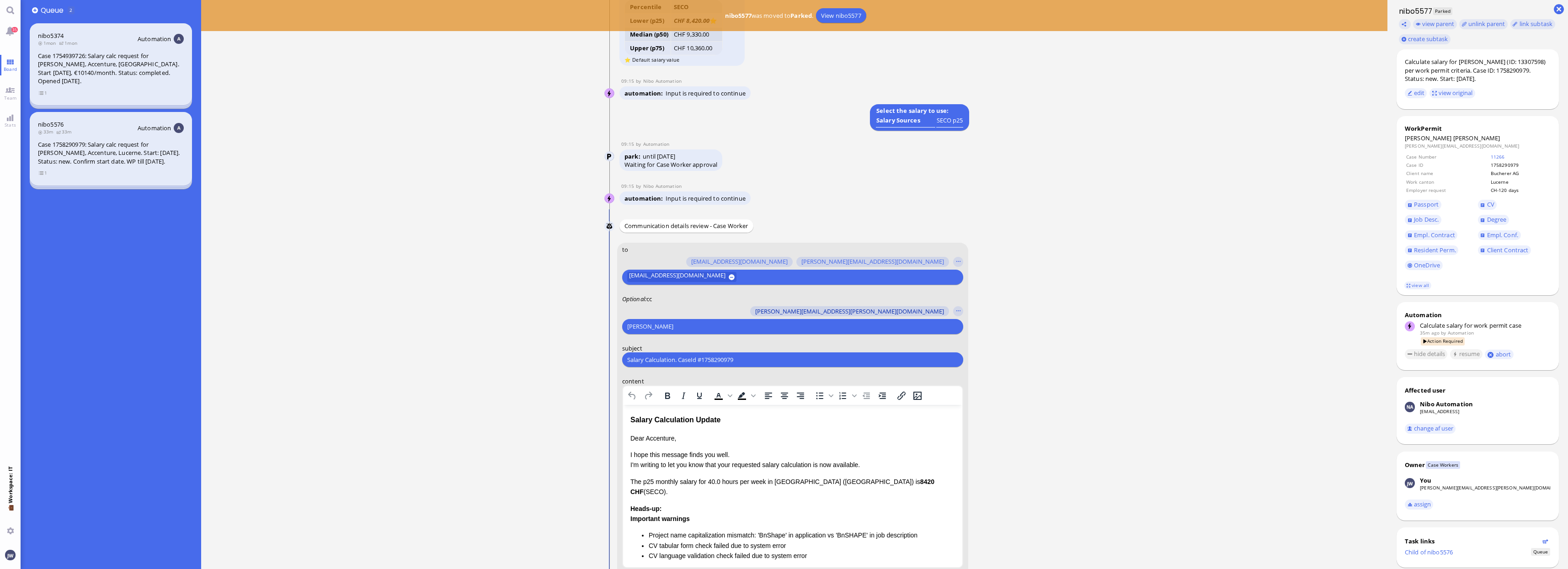
click at [874, 308] on span "[PERSON_NAME][EMAIL_ADDRESS][PERSON_NAME][DOMAIN_NAME]" at bounding box center [849, 312] width 189 height 7
type input "den"
click at [880, 309] on span "[EMAIL_ADDRESS][DOMAIN_NAME]" at bounding box center [896, 312] width 97 height 7
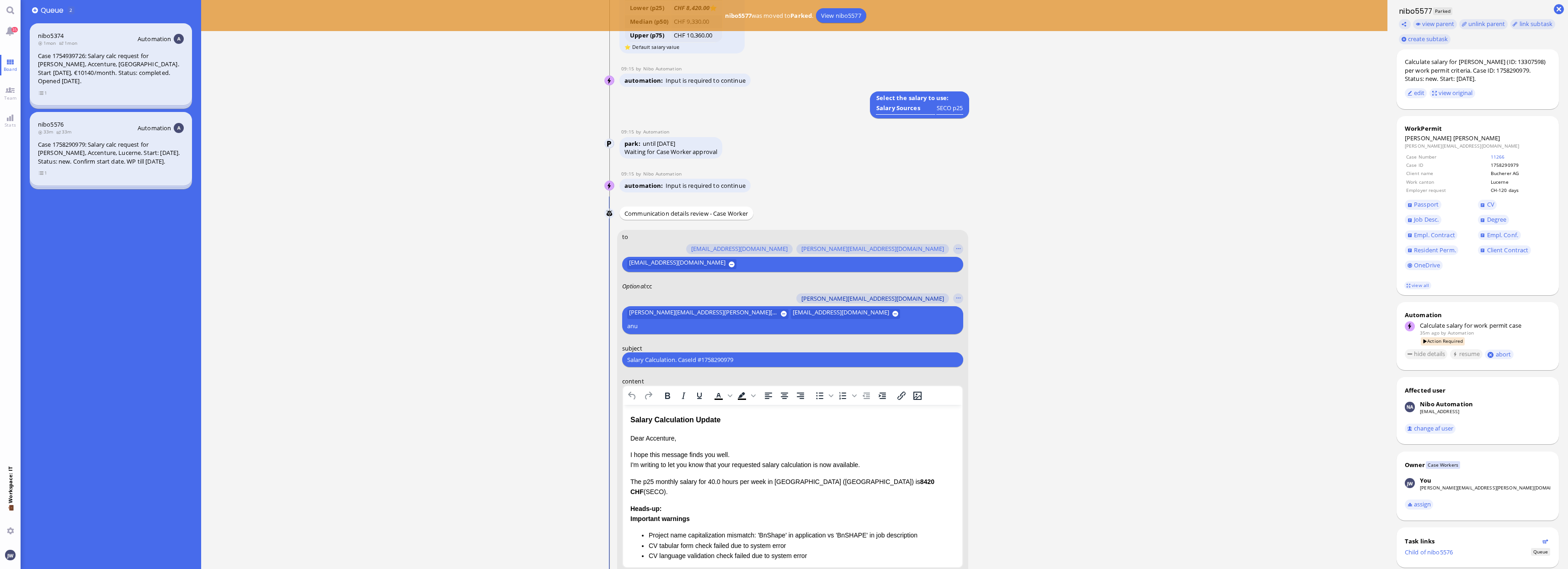
type input "anu"
click at [880, 303] on span "[PERSON_NAME][EMAIL_ADDRESS][DOMAIN_NAME]" at bounding box center [872, 299] width 143 height 7
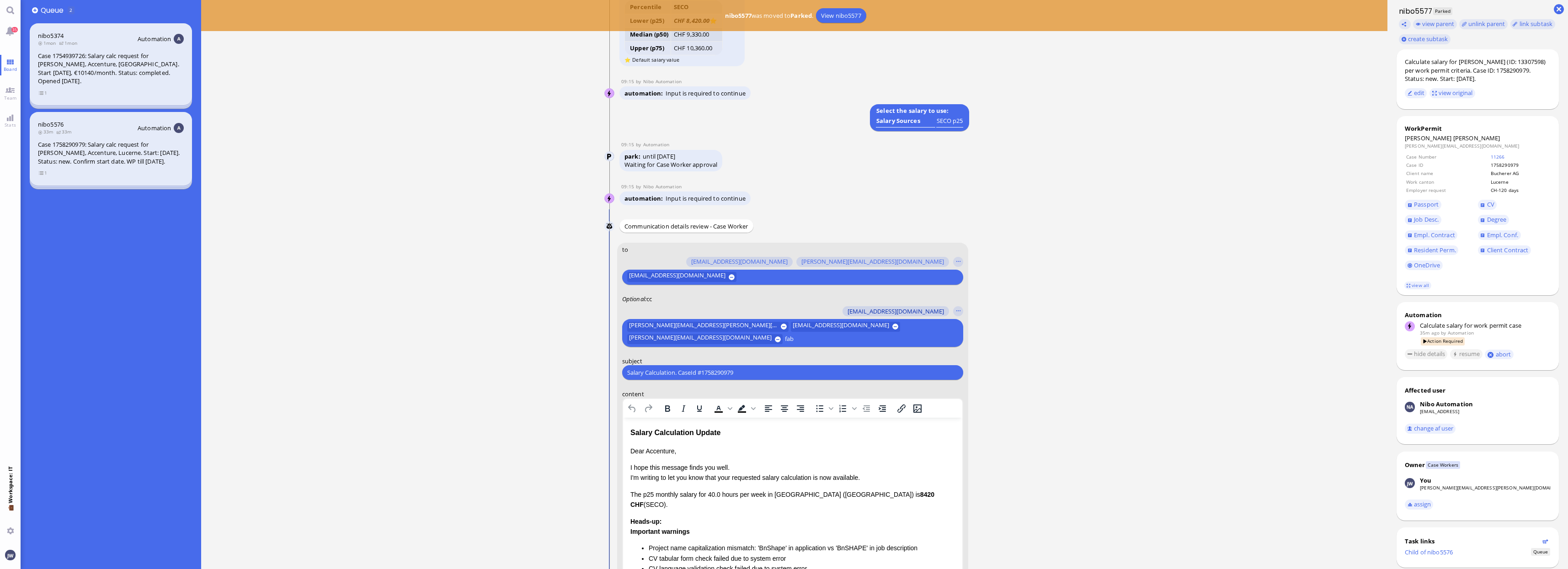
type input "fab"
click at [889, 312] on span "[EMAIL_ADDRESS][DOMAIN_NAME]" at bounding box center [896, 312] width 97 height 7
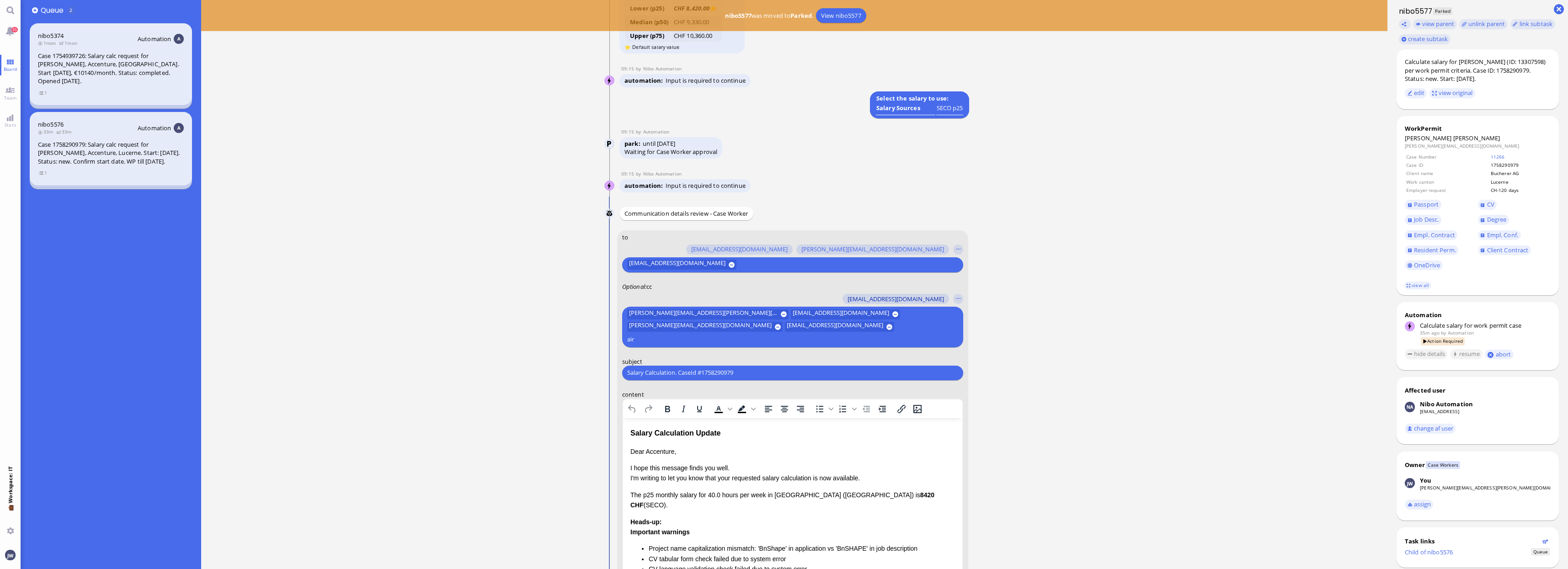
type input "air"
click at [889, 303] on span "[EMAIL_ADDRESS][DOMAIN_NAME]" at bounding box center [896, 299] width 97 height 7
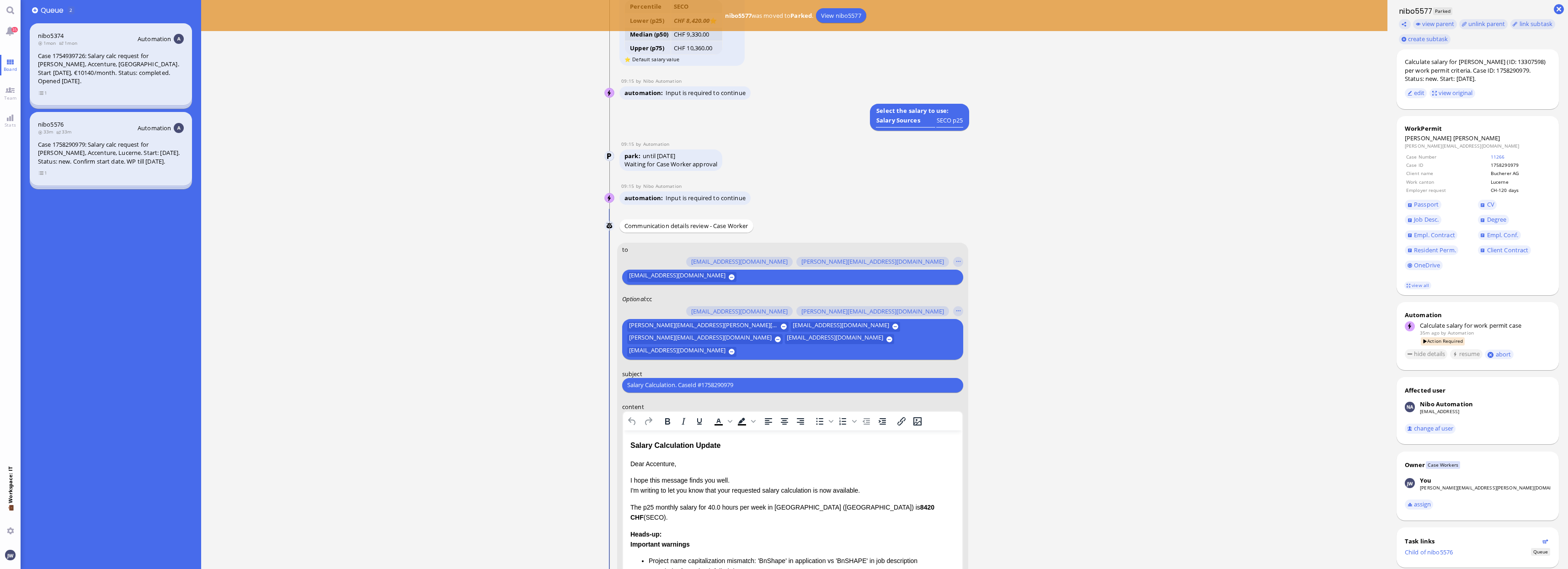
click at [724, 387] on input "Salary Calculation. CaseId #1758290979" at bounding box center [792, 385] width 331 height 10
click at [1412, 140] on span "Mileva" at bounding box center [1428, 137] width 47 height 8
copy dt "Mileva"
click at [735, 386] on input "Salary Calculation. CaseId #1758290979" at bounding box center [792, 385] width 331 height 10
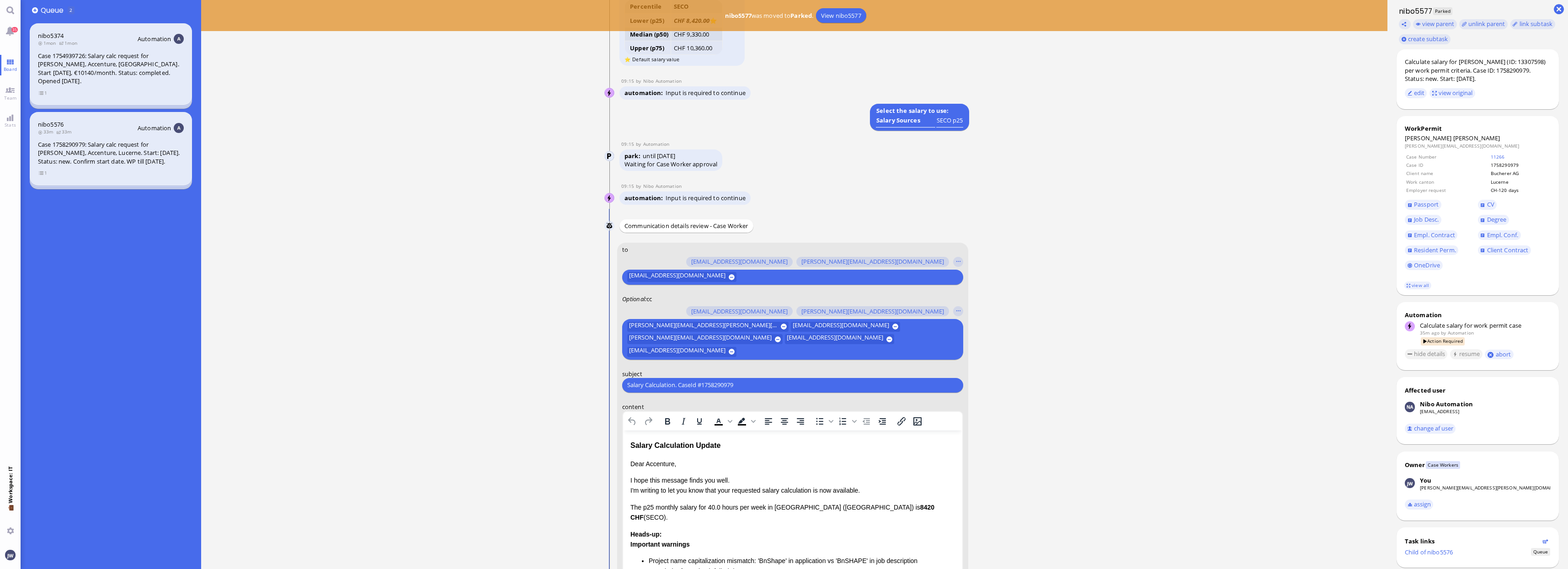
paste input "PazPerTout new case: Mileva Mitrovic-Grcic (1758290979 / 13307598), Employer Re…"
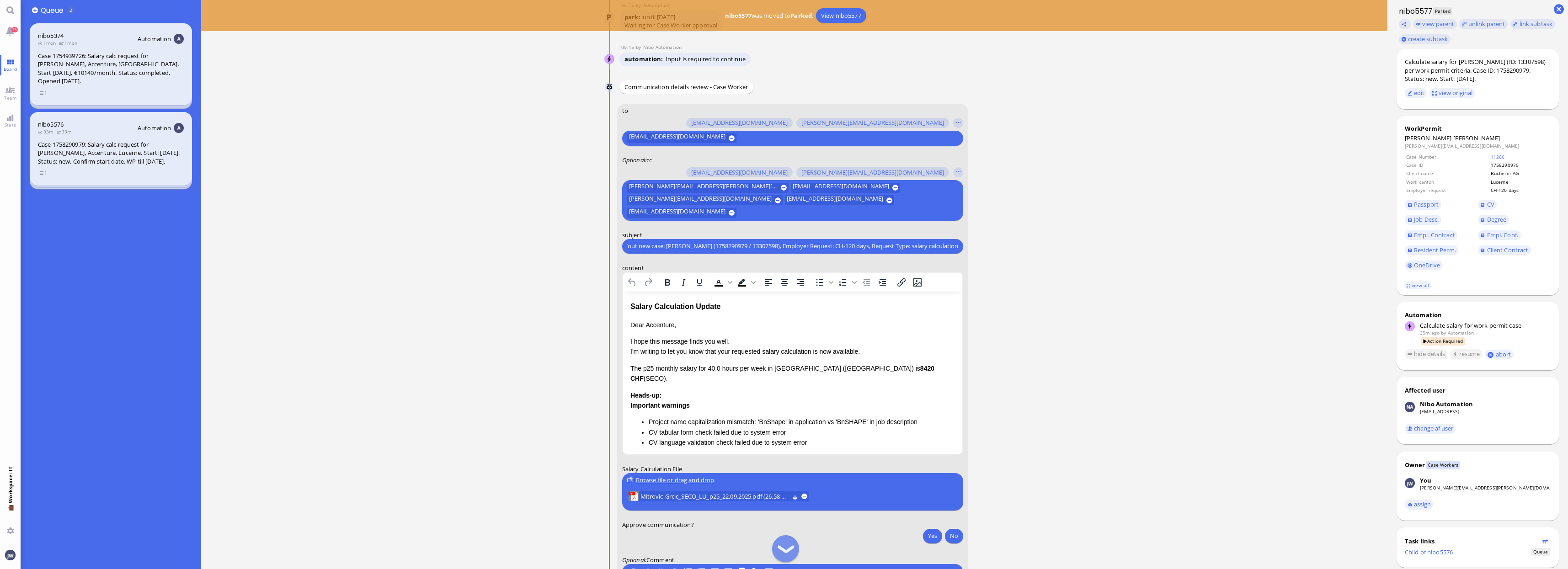
scroll to position [-25, 0]
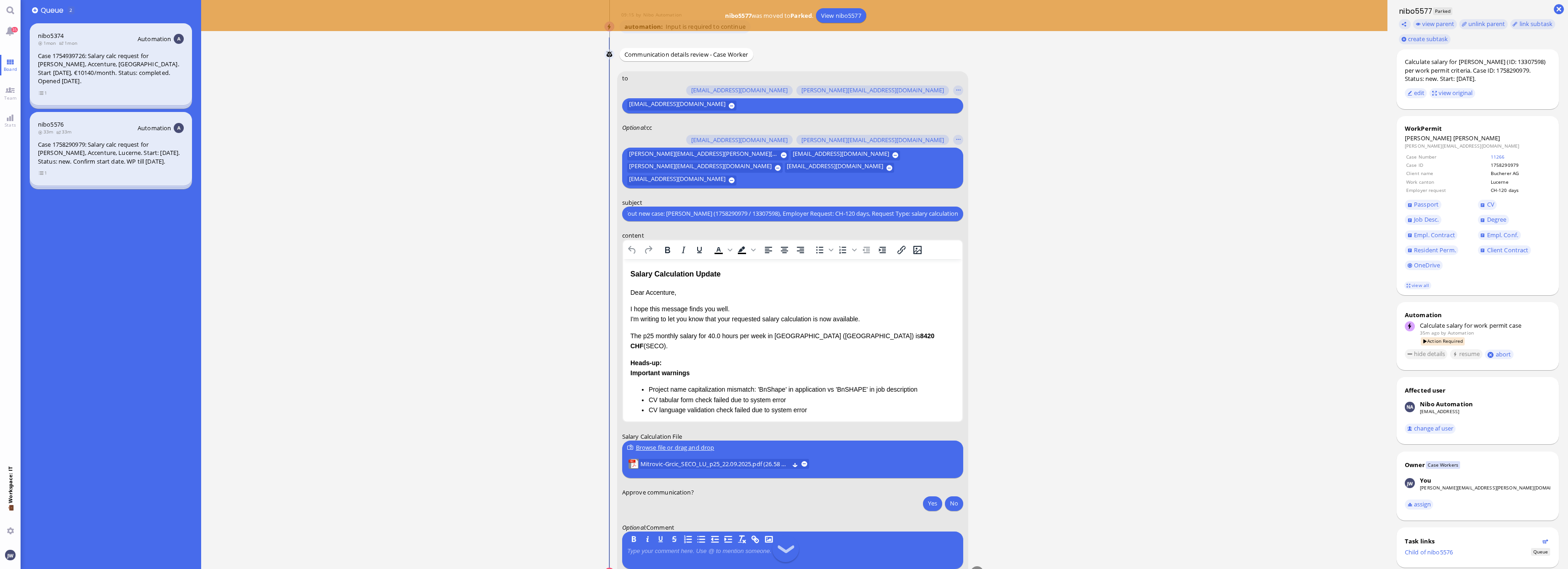
type input "PazPerTout new case: Mileva Mitrovic-Grcic (1758290979 / 13307598), Employer Re…"
click at [733, 276] on div "Salary Calculation Update" at bounding box center [792, 274] width 325 height 12
click at [630, 272] on div "Salary Calculation Update" at bounding box center [792, 274] width 325 height 12
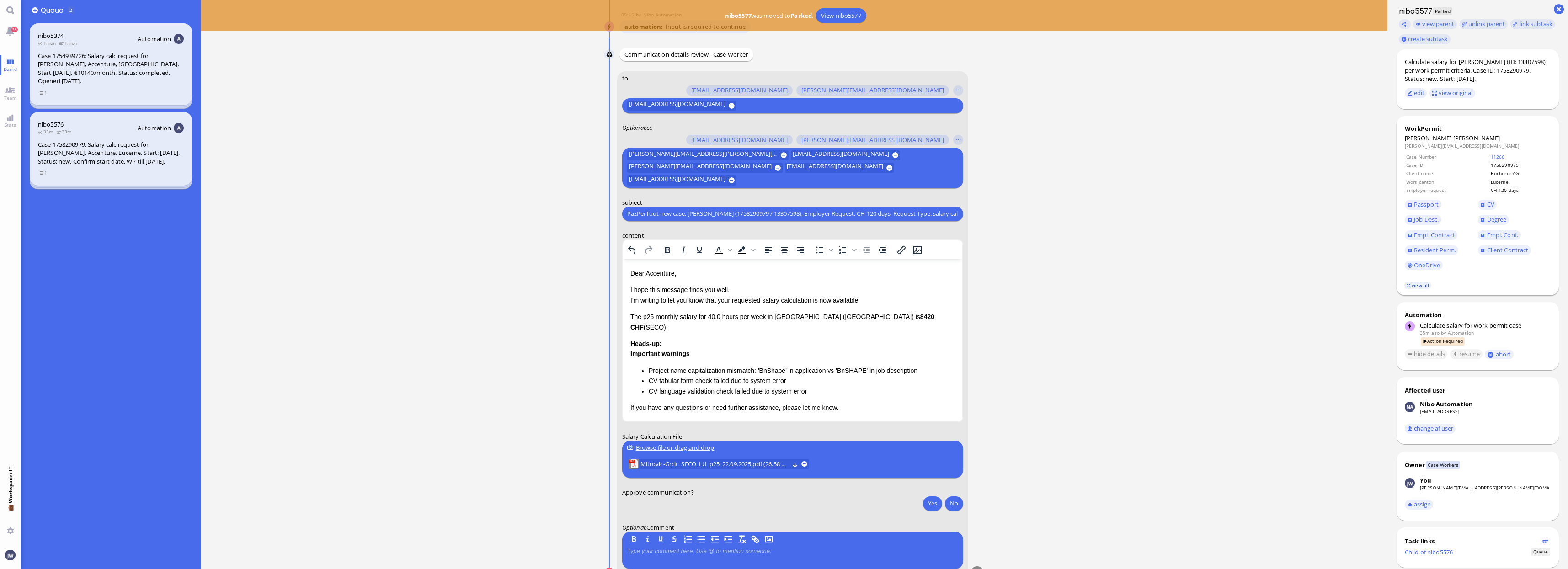
click at [1411, 287] on link "view all" at bounding box center [1418, 285] width 26 height 8
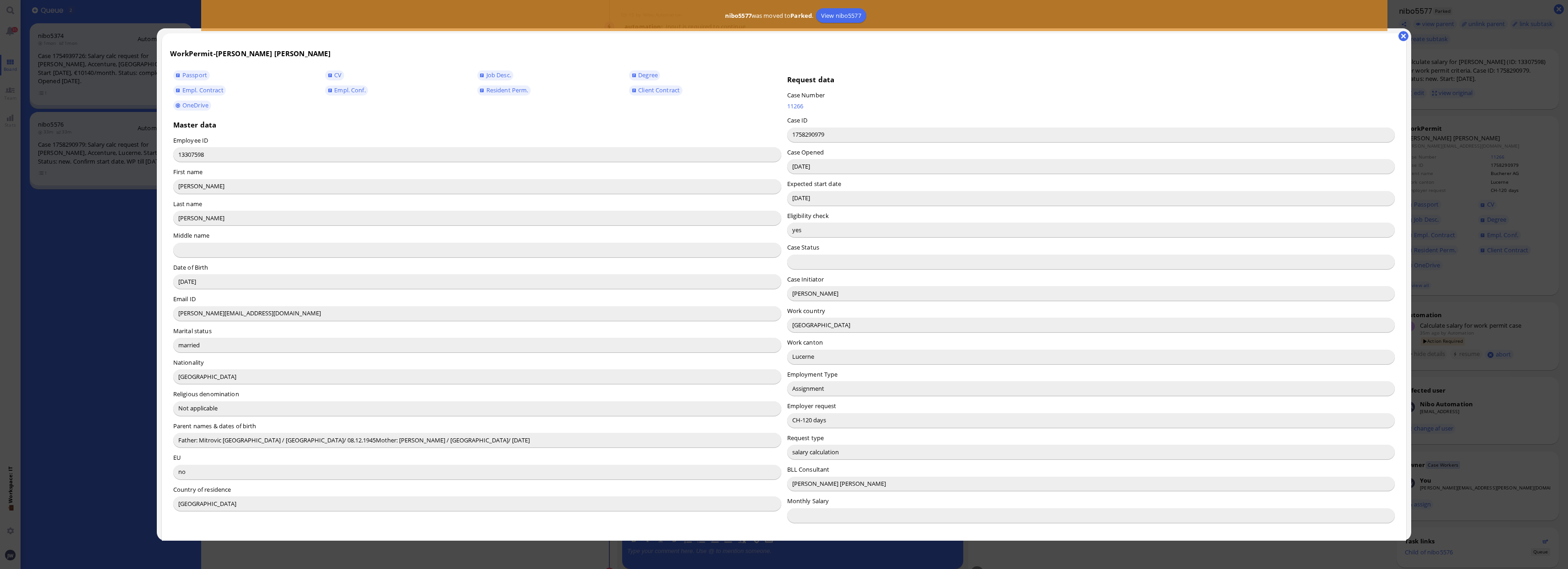
click at [800, 293] on input "[PERSON_NAME]" at bounding box center [1091, 293] width 608 height 15
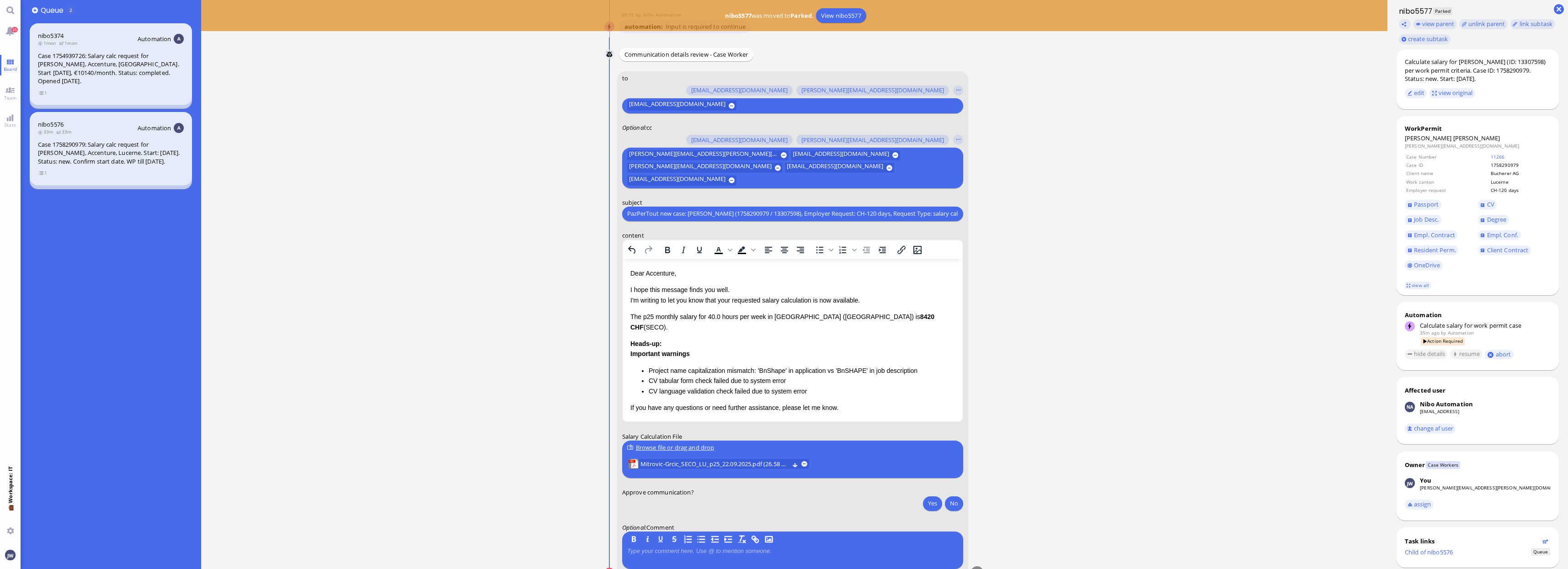
click at [655, 274] on p "Dear Accenture," at bounding box center [792, 273] width 325 height 10
click at [725, 301] on p "I hope this message finds you well. I'm writing to let you know that your reque…" at bounding box center [792, 295] width 325 height 20
click at [1453, 140] on span "Mitrovic-Grcic" at bounding box center [1477, 137] width 47 height 8
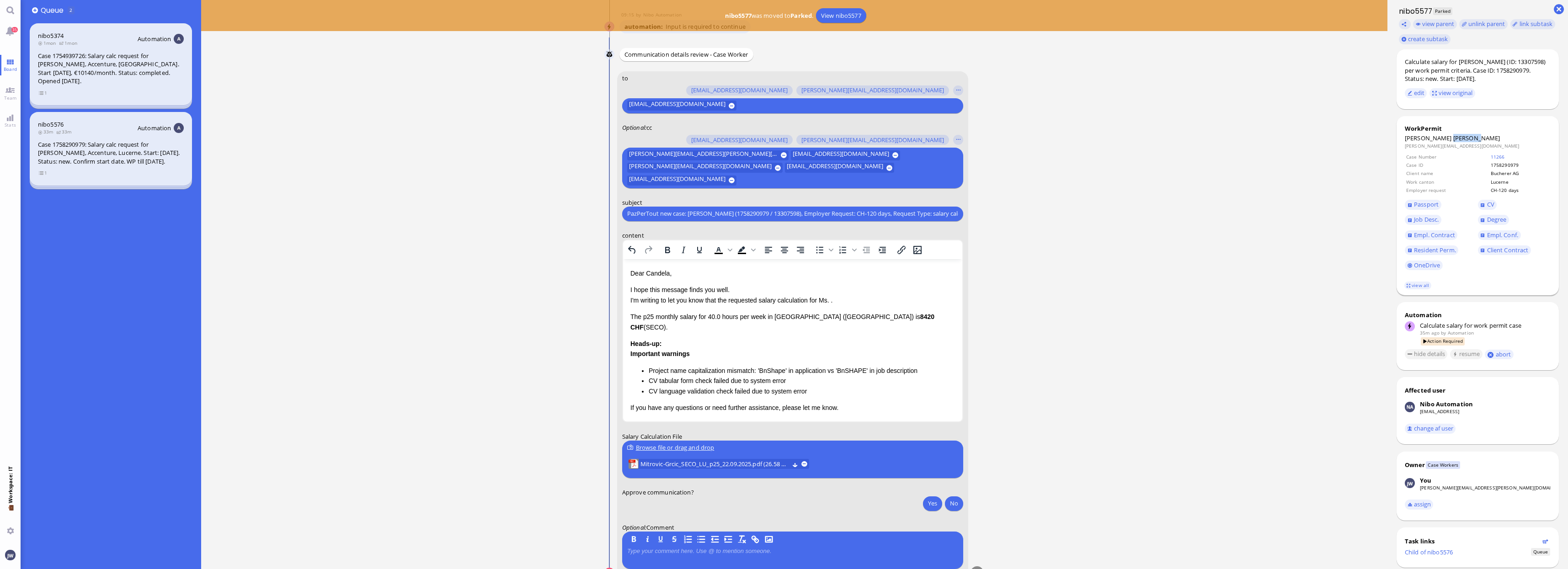
click at [1453, 140] on span "Mitrovic-Grcic" at bounding box center [1477, 137] width 47 height 8
drag, startPoint x: 1436, startPoint y: 140, endPoint x: 1453, endPoint y: 140, distance: 17.0
click at [1453, 140] on span "Mitrovic-Grcic" at bounding box center [1477, 137] width 47 height 8
copy span "Mitrovic-Grcic"
drag, startPoint x: 832, startPoint y: 299, endPoint x: 849, endPoint y: 287, distance: 20.8
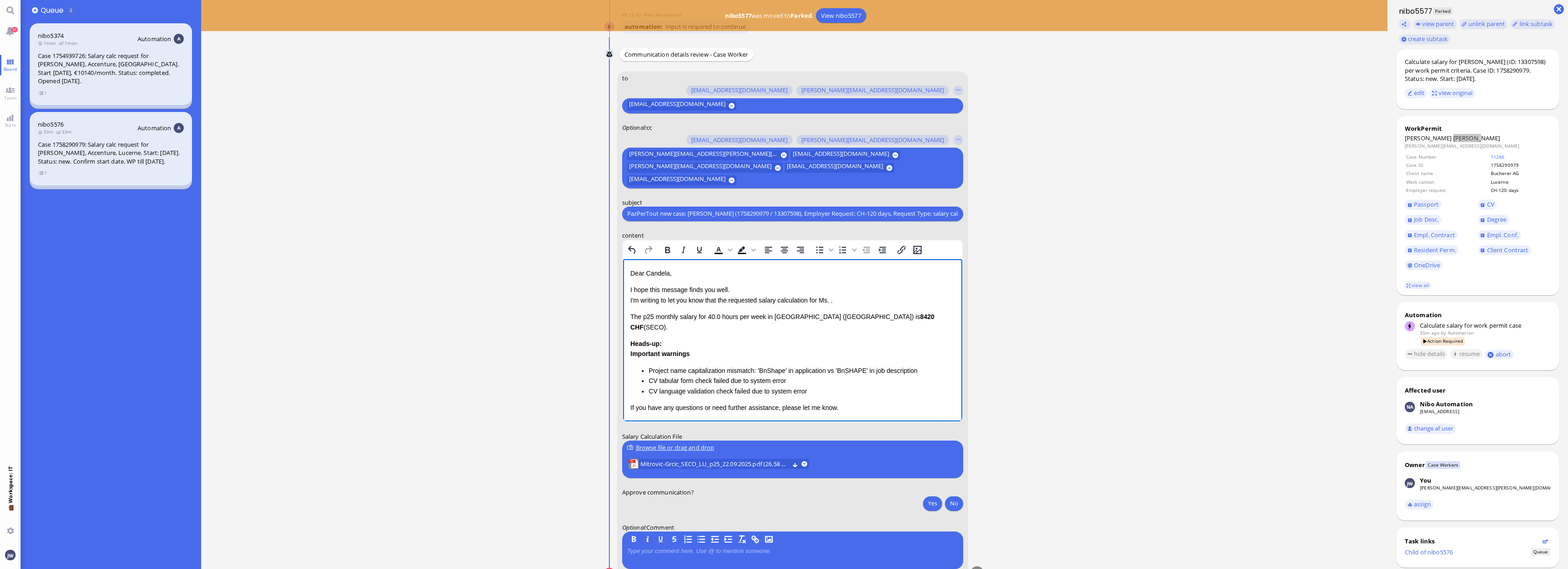
click at [832, 298] on p "I hope this message finds you well. I'm writing to let you know that the reques…" at bounding box center [792, 295] width 325 height 20
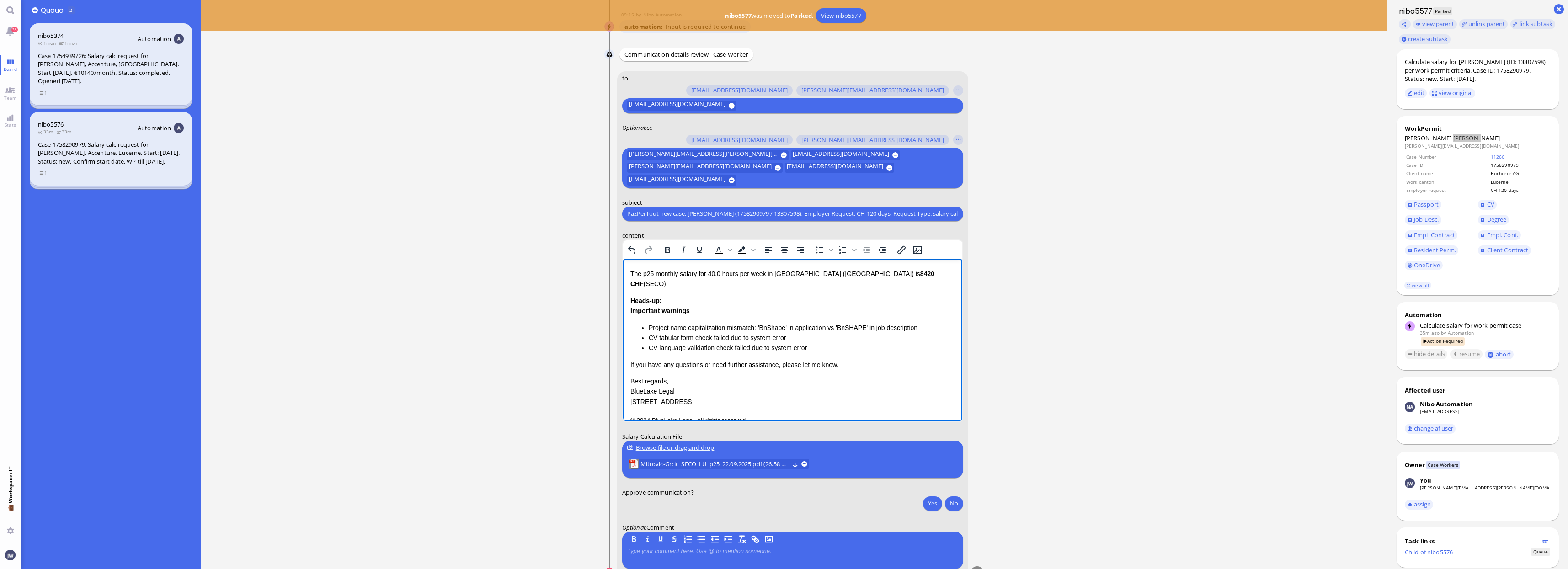
scroll to position [73, 0]
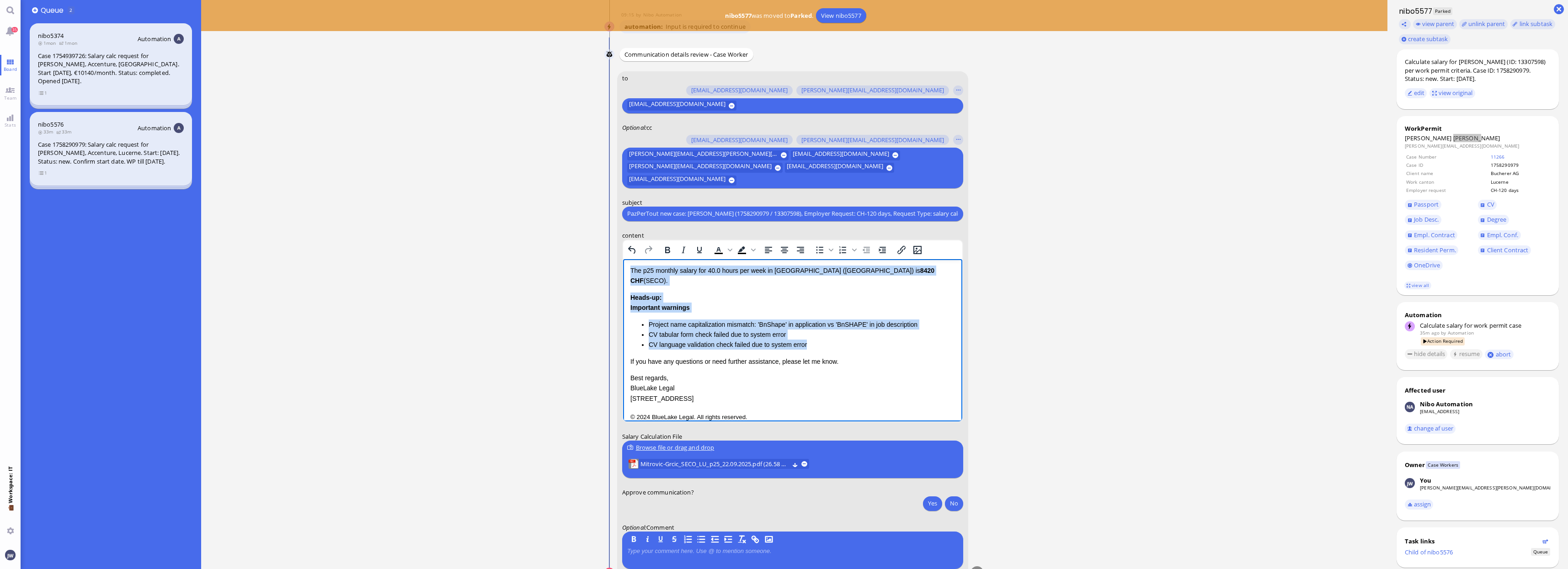
click at [808, 339] on li "CV language validation check failed due to system error" at bounding box center [801, 344] width 307 height 10
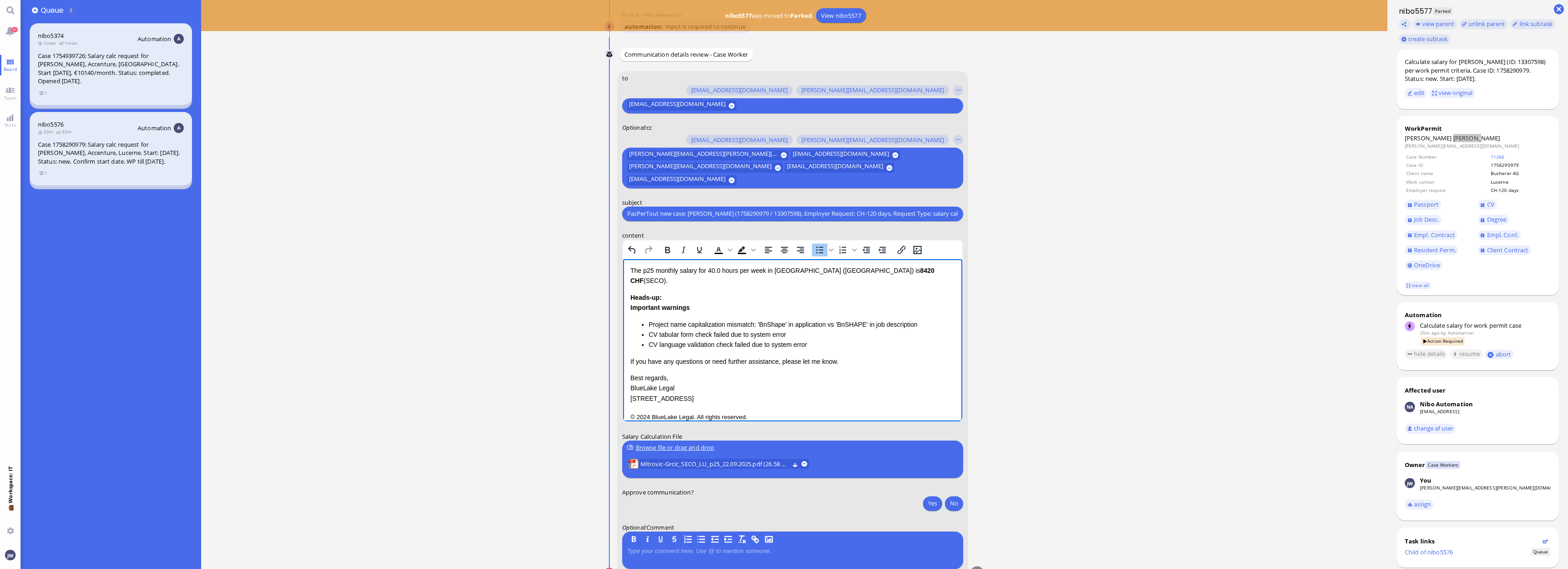
scroll to position [0, 0]
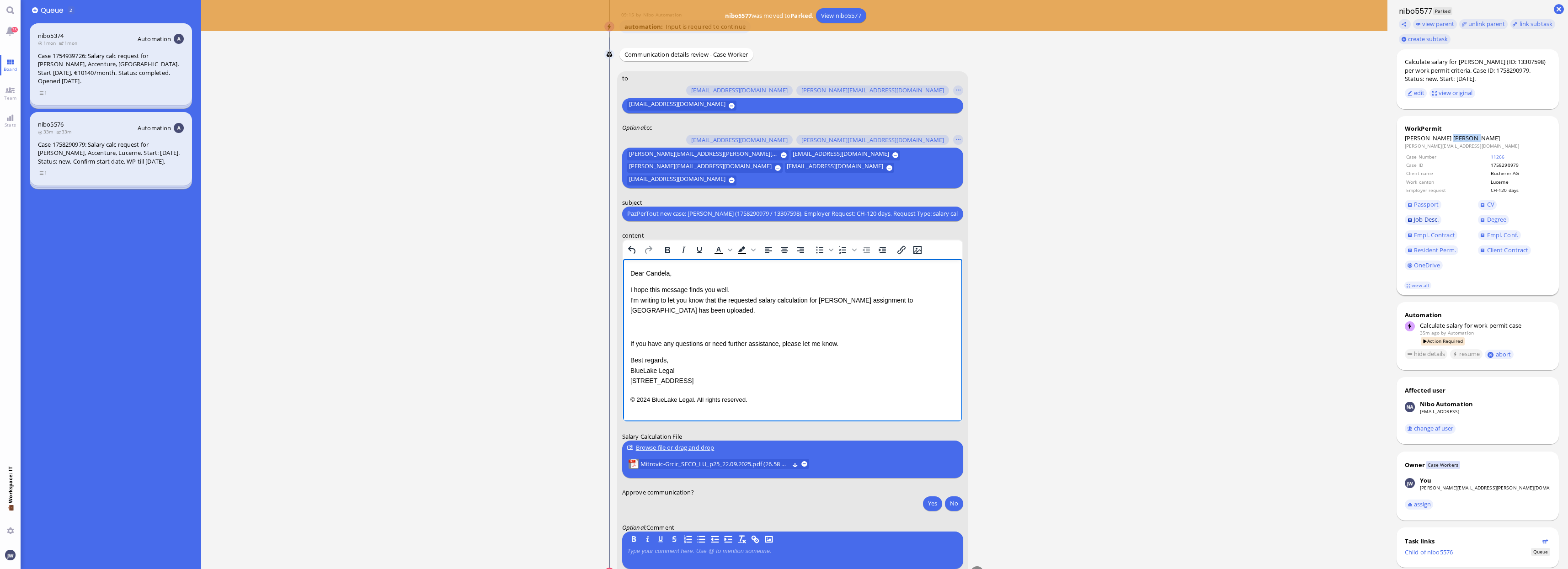
click at [1438, 221] on span "Job Desc." at bounding box center [1427, 219] width 25 height 8
click at [1502, 238] on span "Empl. Conf." at bounding box center [1503, 235] width 31 height 8
click at [648, 328] on p "Rich Text Area. Press ALT-0 for help." at bounding box center [792, 327] width 325 height 10
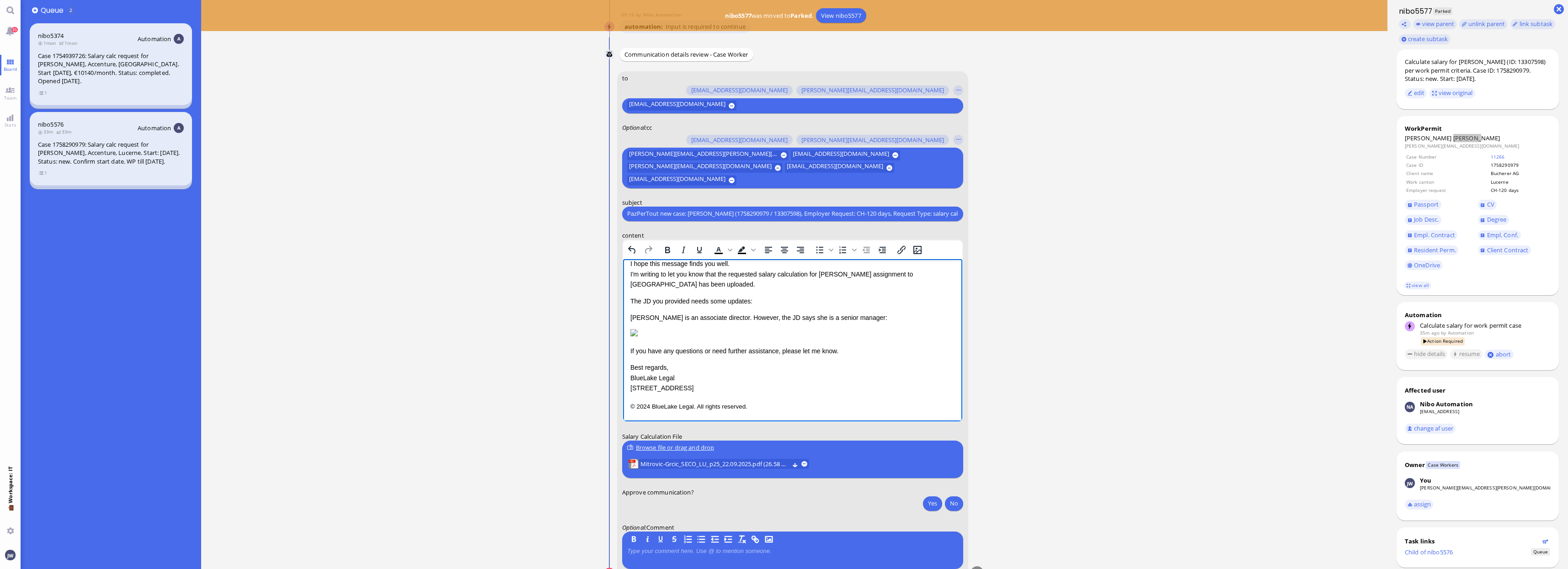
scroll to position [48, 0]
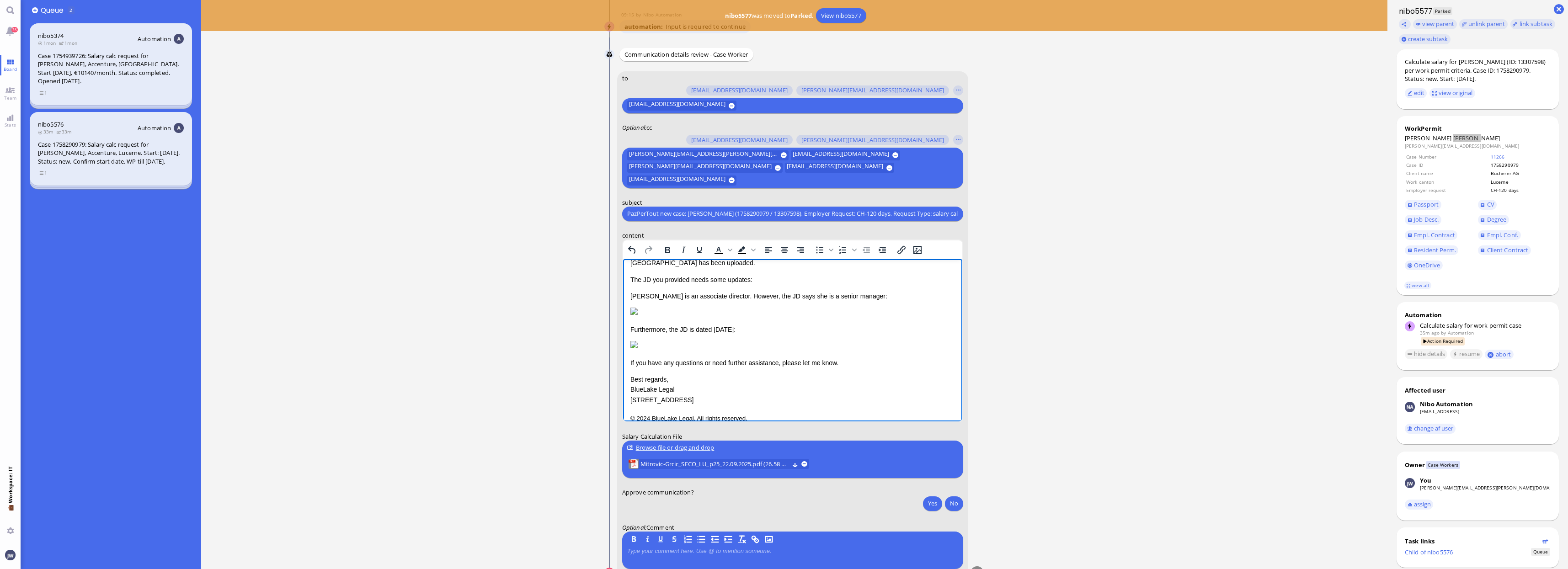
click at [644, 295] on p "Ms. Mitrovic-Grcic is an associate director. However, the JD says she is a seni…" at bounding box center [792, 295] width 325 height 10
click at [680, 295] on p "Ms. Mitrovic-Grcic is an associate director. However, the JD says she is a seni…" at bounding box center [792, 295] width 325 height 10
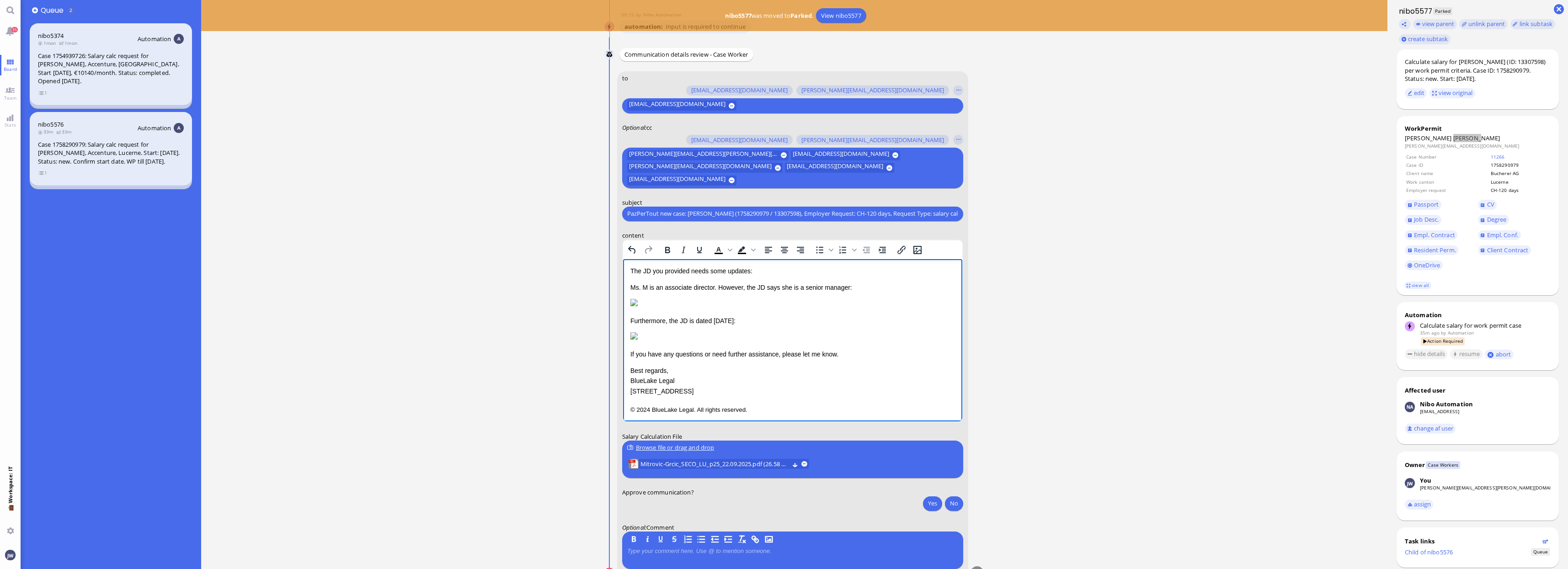
scroll to position [104, 0]
click at [929, 328] on p "Rich Text Area. Press ALT-0 for help." at bounding box center [792, 334] width 325 height 10
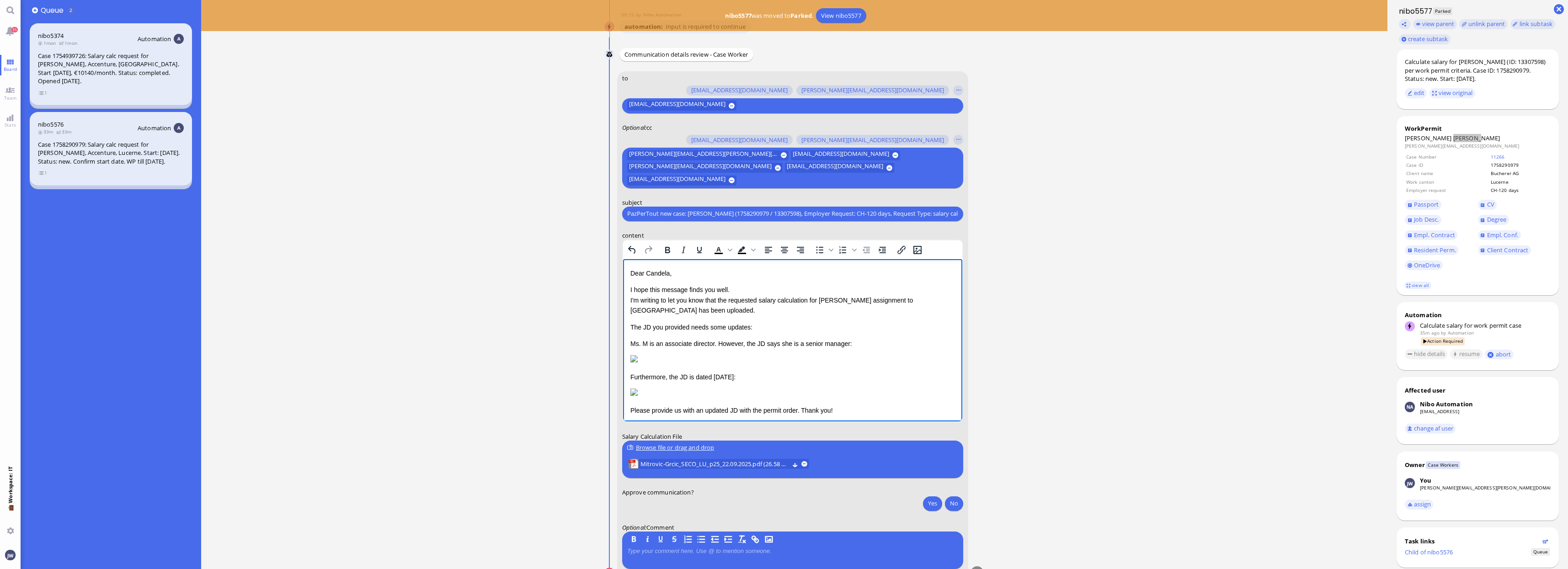
click at [630, 325] on p "The JD you provided needs some updates:" at bounding box center [792, 327] width 325 height 10
click at [847, 343] on p "Ms. M is an associate director. However, the JD says she is a senior manager:" at bounding box center [792, 343] width 325 height 10
copy div "The JD you provided needs some updates: Ms. M is an associate director. However…"
click at [629, 396] on html "Dear Candela, I hope this message finds you well. I'm writing to let you know t…" at bounding box center [792, 378] width 340 height 238
click at [750, 382] on p "Furthermore, the JD is dated 21.08.2024:" at bounding box center [792, 377] width 325 height 10
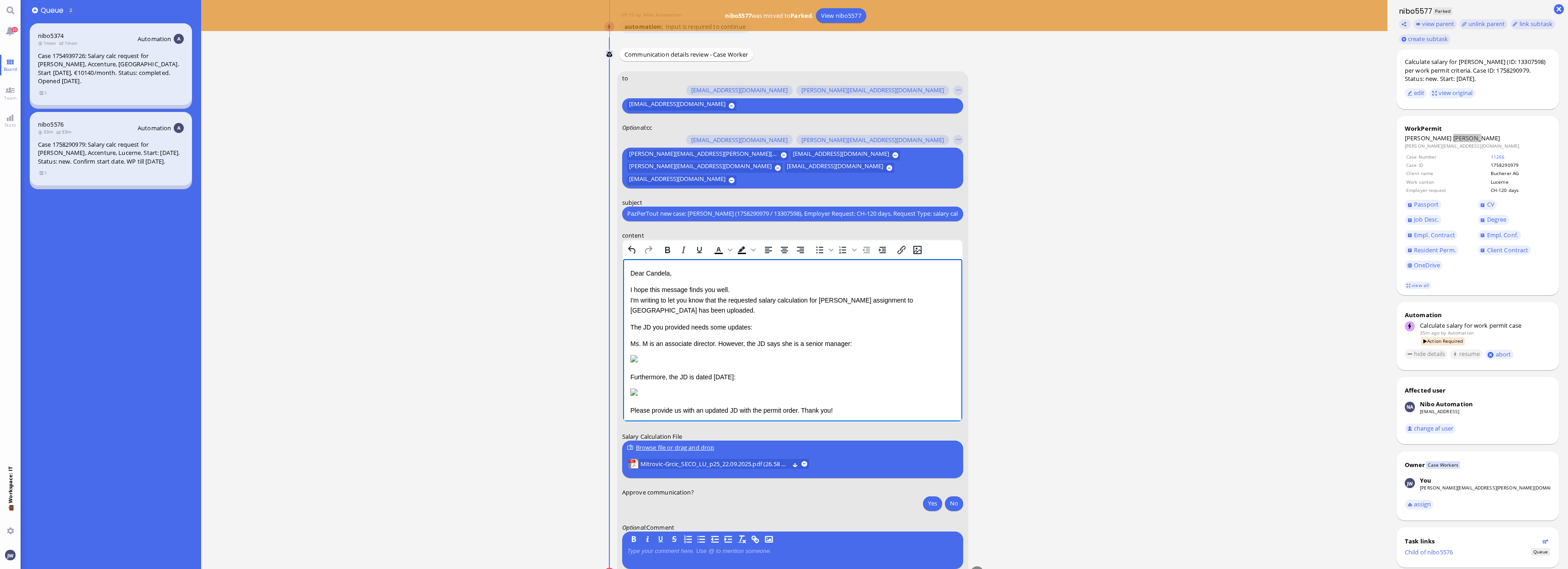
copy p "Furthermore, the JD is dated 21.08.2024:"
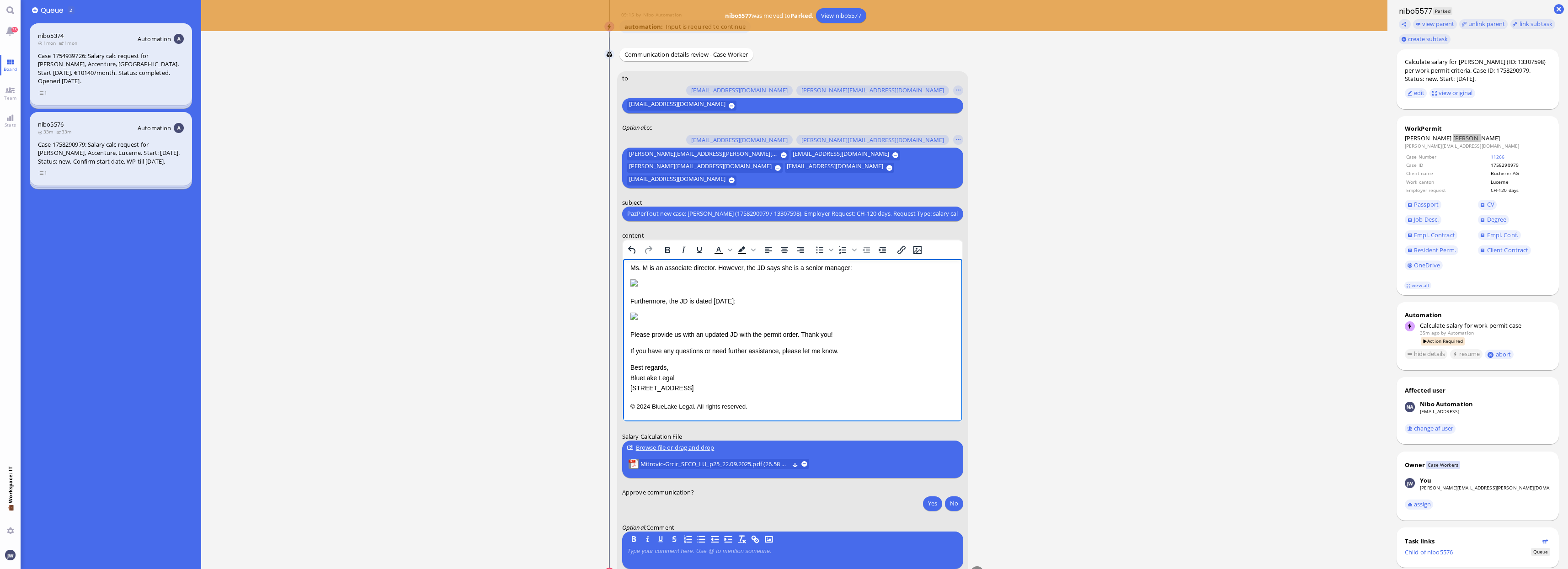
scroll to position [57, 0]
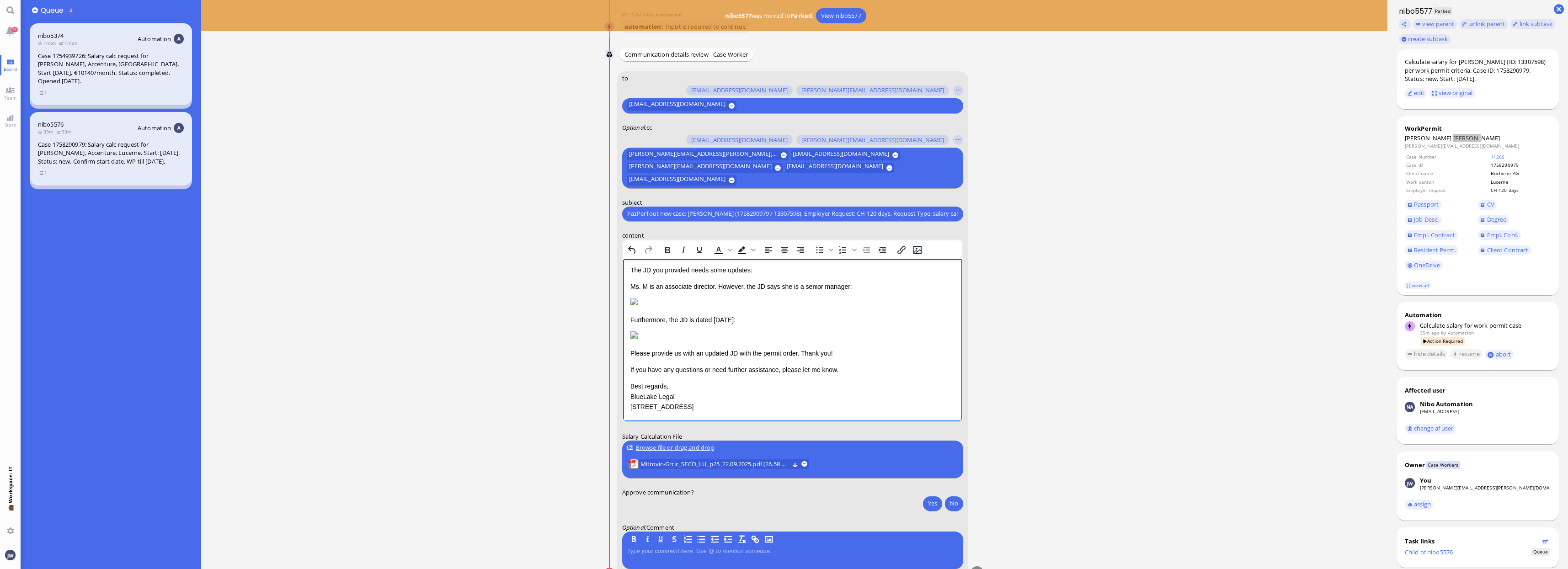
click at [630, 358] on p "Please provide us with an updated JD with the permit order. Thank you!" at bounding box center [792, 353] width 325 height 10
click at [830, 358] on p "Please provide us with an updated JD with the permit order. Thank you!" at bounding box center [792, 353] width 325 height 10
copy p "Please provide us with an updated JD with the permit order. Thank you!"
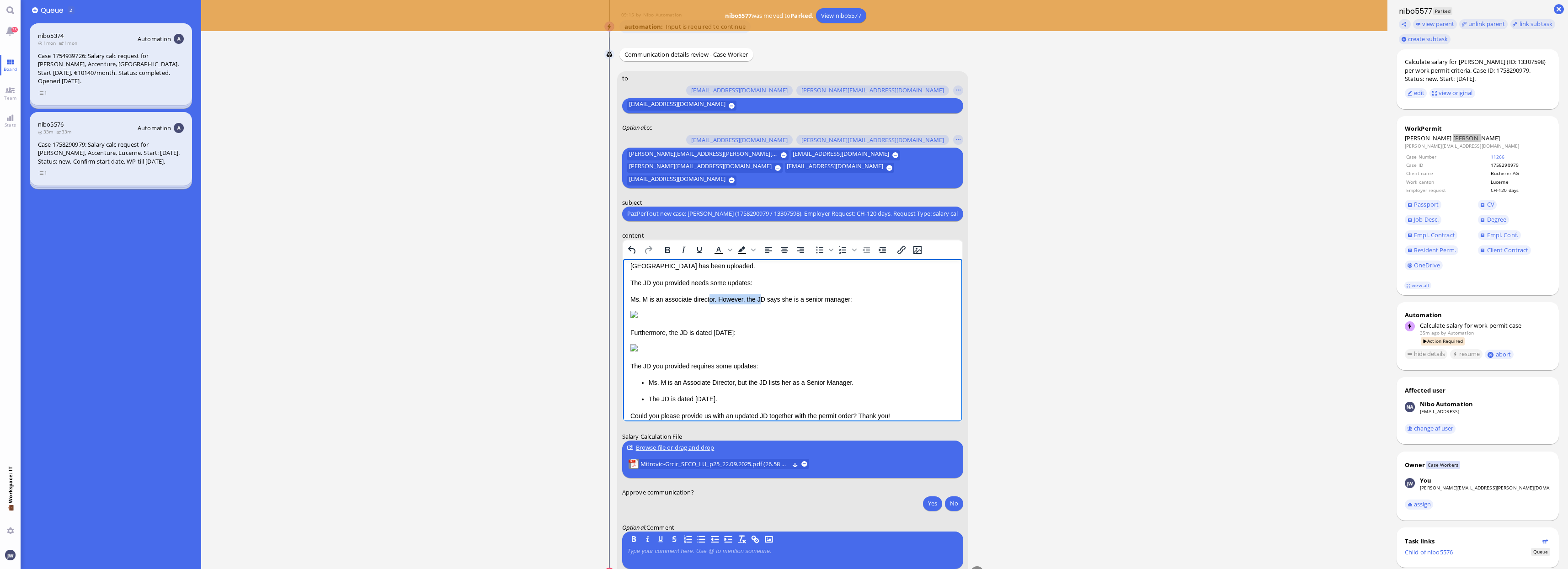
drag, startPoint x: 757, startPoint y: 298, endPoint x: 708, endPoint y: 295, distance: 49.1
click at [708, 295] on div "The JD you provided needs some updates: Ms. M is an associate director. However…" at bounding box center [792, 349] width 325 height 143
click at [817, 303] on p "Ms. M is an associate director. However, the JD says she is a senior manager:" at bounding box center [792, 299] width 325 height 10
drag, startPoint x: 847, startPoint y: 298, endPoint x: 613, endPoint y: 274, distance: 235.2
click at [623, 274] on html "Dear Candela, I hope this message finds you well. I'm writing to let you know t…" at bounding box center [792, 358] width 340 height 288
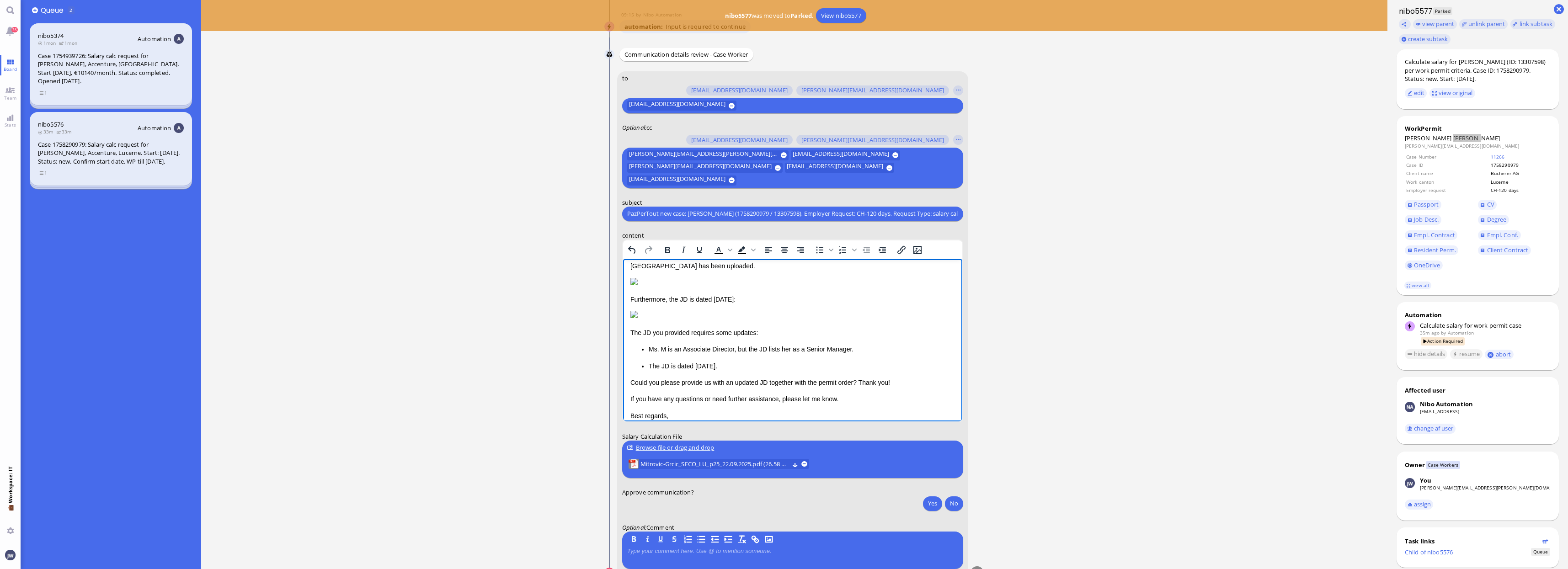
click at [637, 284] on img "Rich Text Area. Press ALT-0 for help." at bounding box center [634, 281] width 7 height 7
click at [850, 354] on p "Ms. M is an Associate Director, but the JD lists her as a Senior Manager." at bounding box center [801, 349] width 307 height 10
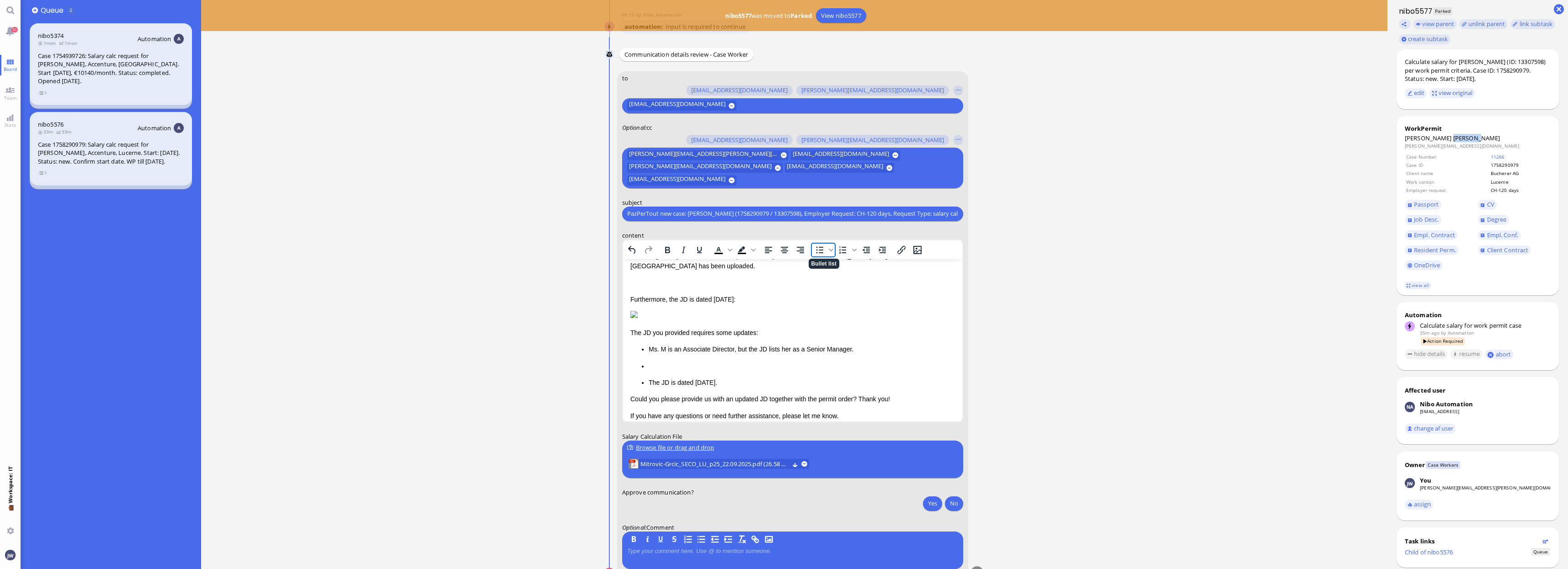
click at [819, 249] on icon "Bullet list" at bounding box center [819, 249] width 11 height 11
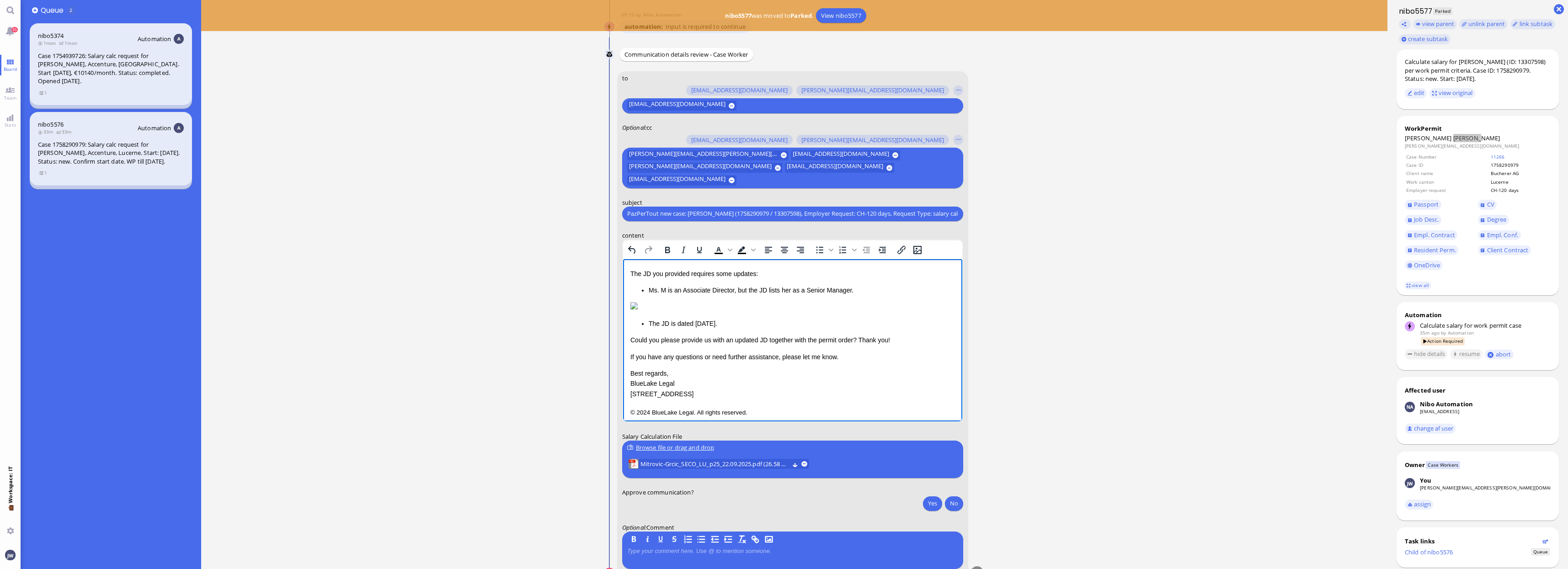
scroll to position [154, 0]
click at [731, 319] on p "The JD is dated 21.08.2024." at bounding box center [801, 317] width 307 height 10
click at [819, 252] on icon "Bullet list" at bounding box center [819, 249] width 11 height 11
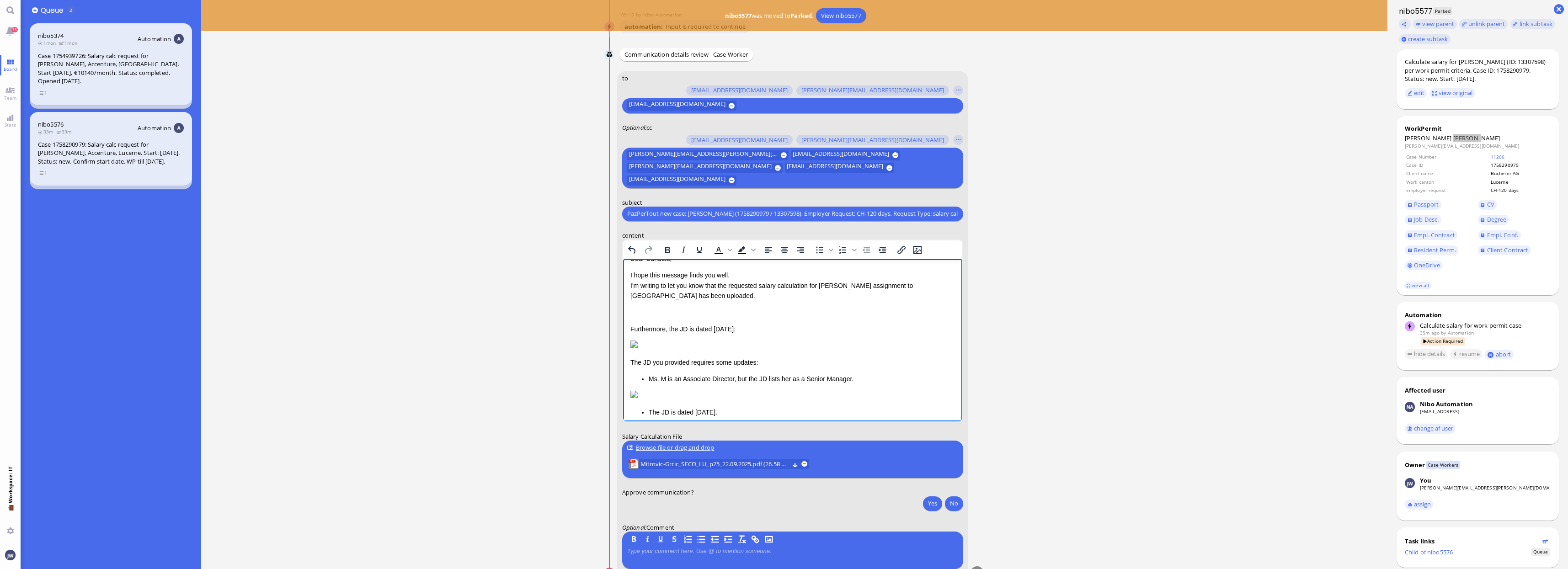
scroll to position [0, 0]
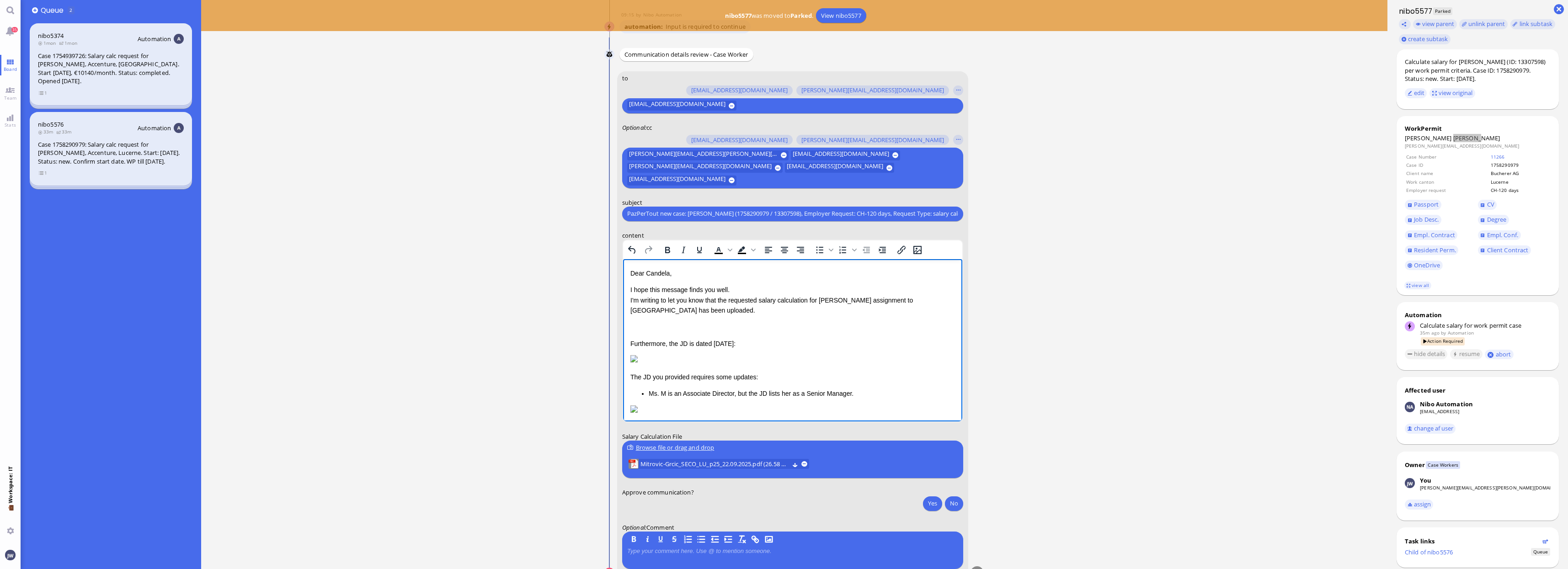
click at [637, 362] on img "Rich Text Area. Press ALT-0 for help." at bounding box center [634, 358] width 7 height 7
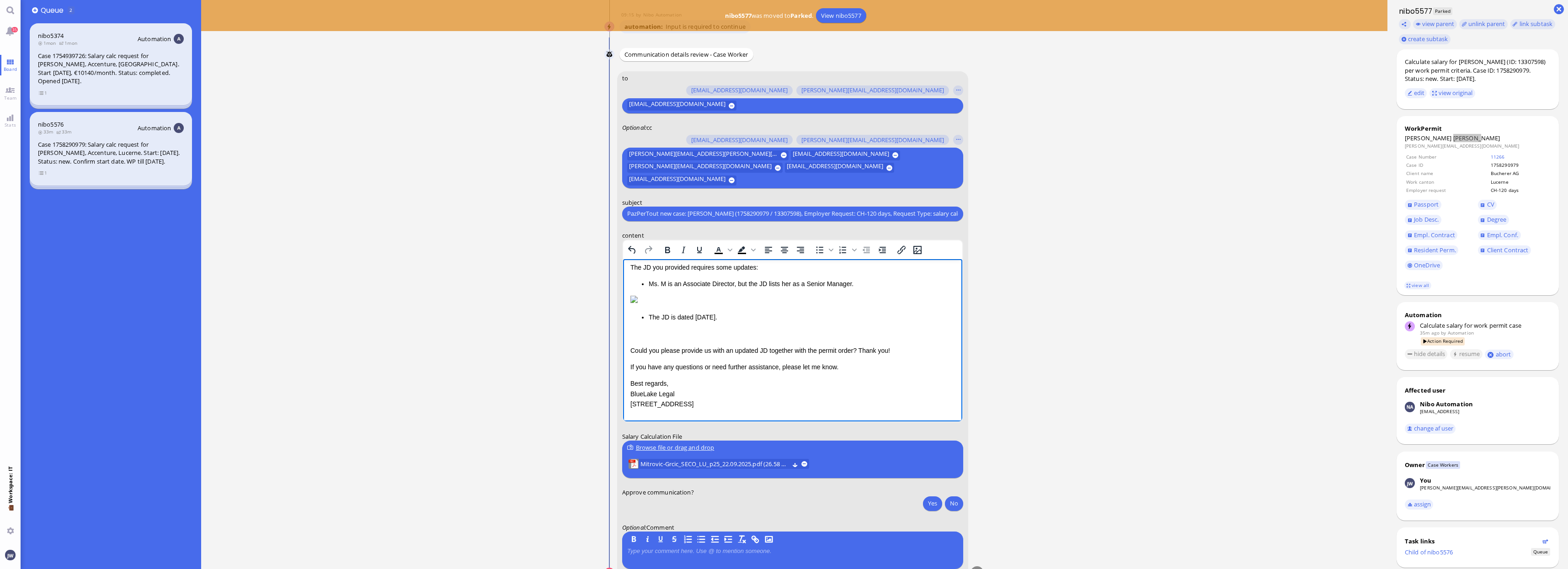
scroll to position [90, 0]
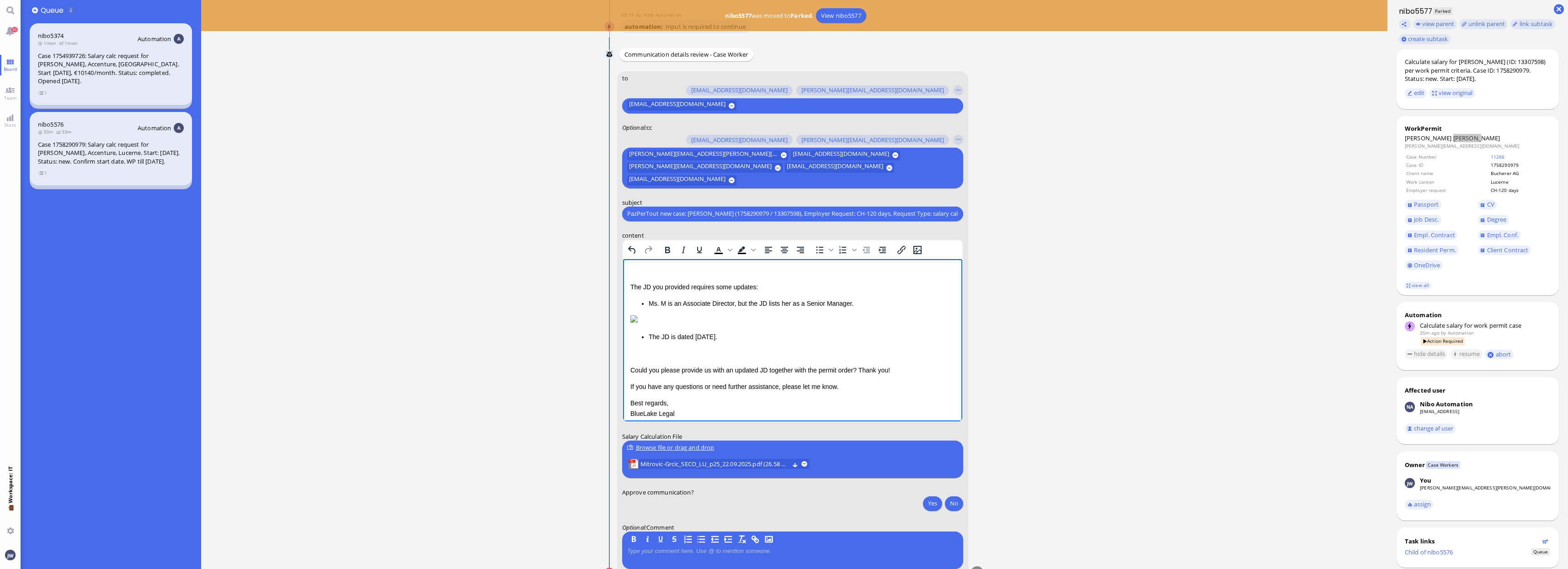
click at [667, 358] on p "Rich Text Area. Press ALT-0 for help." at bounding box center [792, 353] width 325 height 10
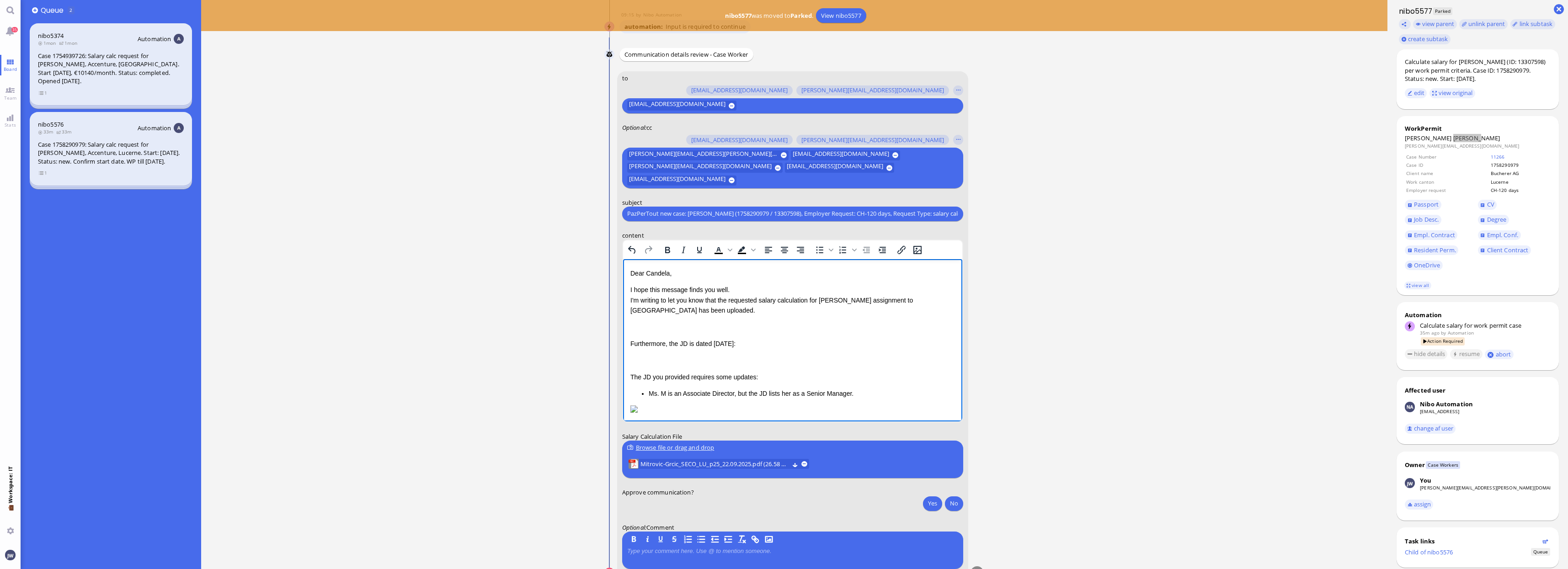
click at [697, 356] on p "Rich Text Area. Press ALT-0 for help." at bounding box center [792, 360] width 325 height 10
click at [639, 322] on p "Rich Text Area. Press ALT-0 for help." at bounding box center [792, 327] width 325 height 10
drag, startPoint x: 833, startPoint y: 298, endPoint x: 871, endPoint y: 295, distance: 38.1
click at [871, 295] on p "I hope this message finds you well. I'm writing to let you know that the reques…" at bounding box center [792, 300] width 325 height 31
copy p "Mitrovic-Grcic"
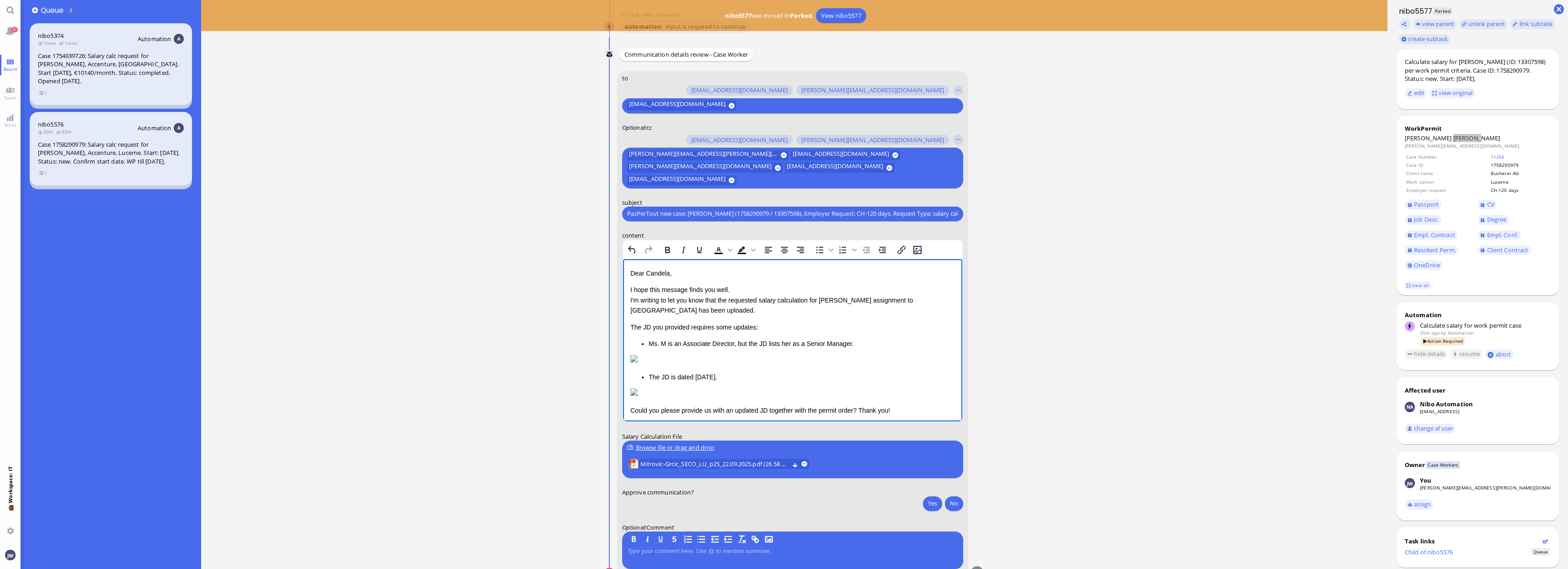
click at [665, 340] on p "Ms. M is an Associate Director, but the JD lists her as a Senior Manager." at bounding box center [801, 343] width 307 height 10
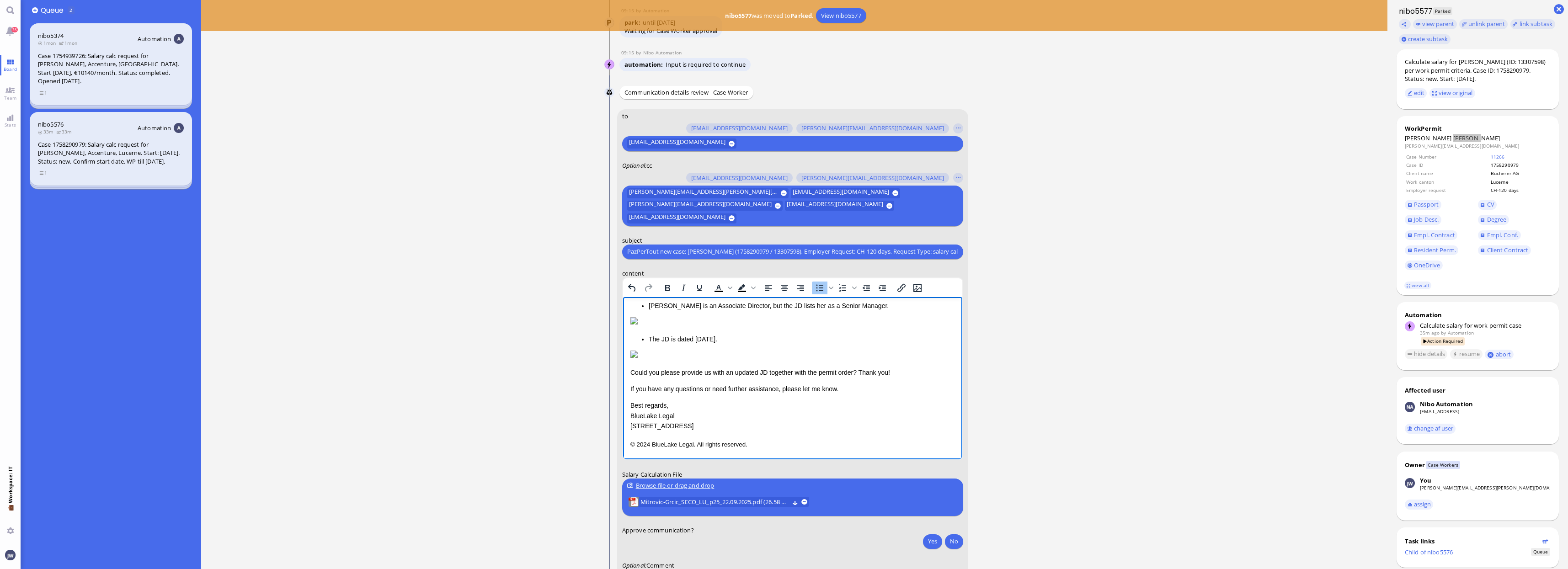
scroll to position [1, 0]
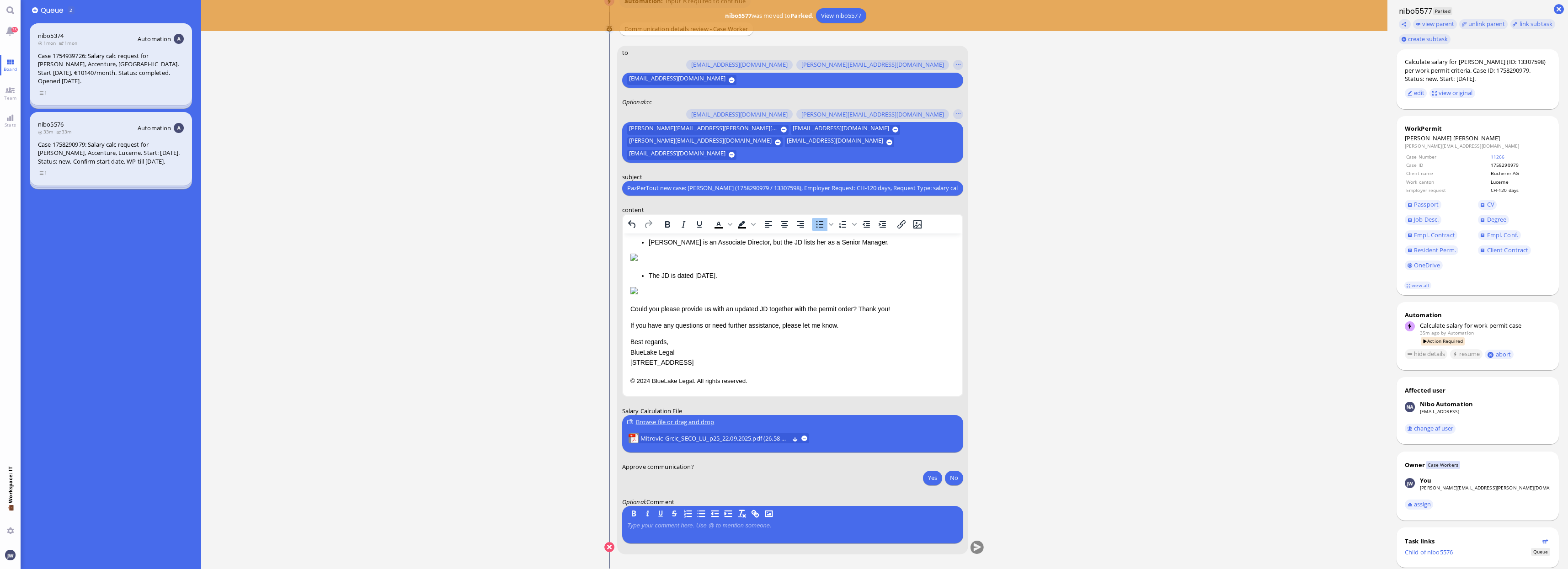
click at [676, 531] on div at bounding box center [792, 532] width 331 height 19
click at [676, 526] on p at bounding box center [792, 526] width 331 height 7
click at [929, 475] on button "Yes" at bounding box center [933, 478] width 19 height 15
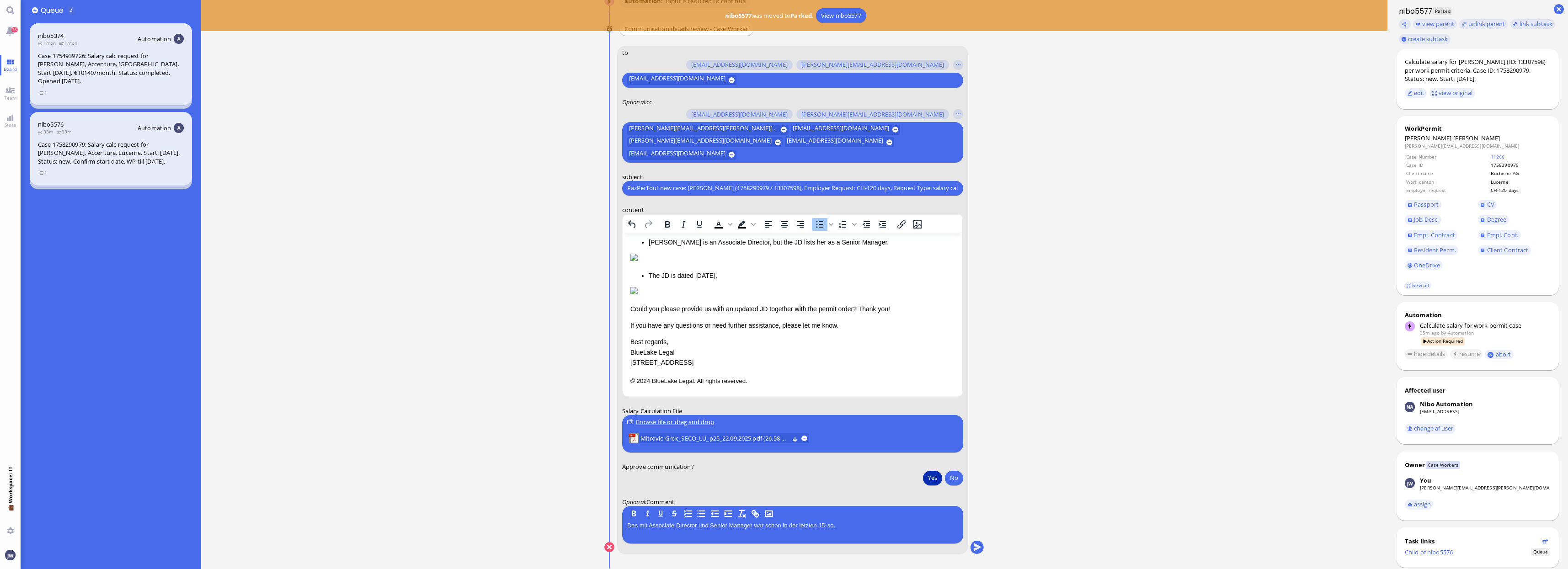
click at [890, 313] on p "Could you please provide us with an updated JD together with the permit order? …" at bounding box center [792, 309] width 325 height 10
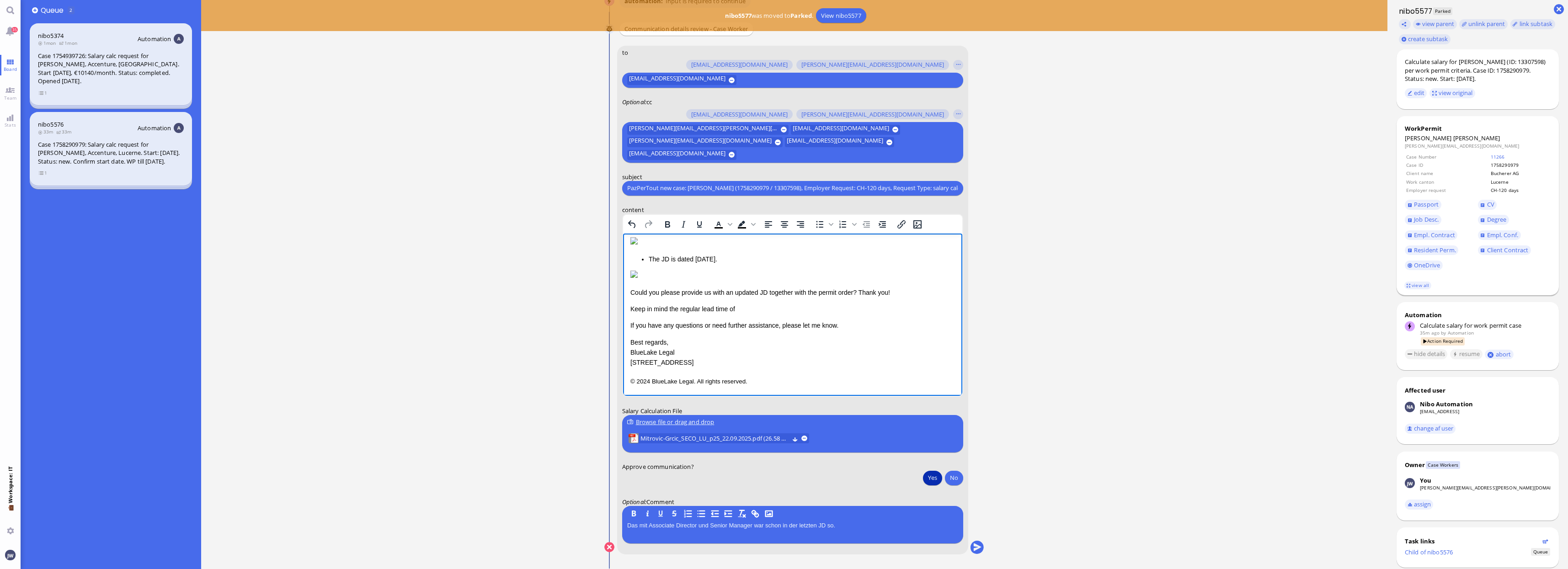
click at [1420, 290] on footer "view all" at bounding box center [1478, 285] width 162 height 20
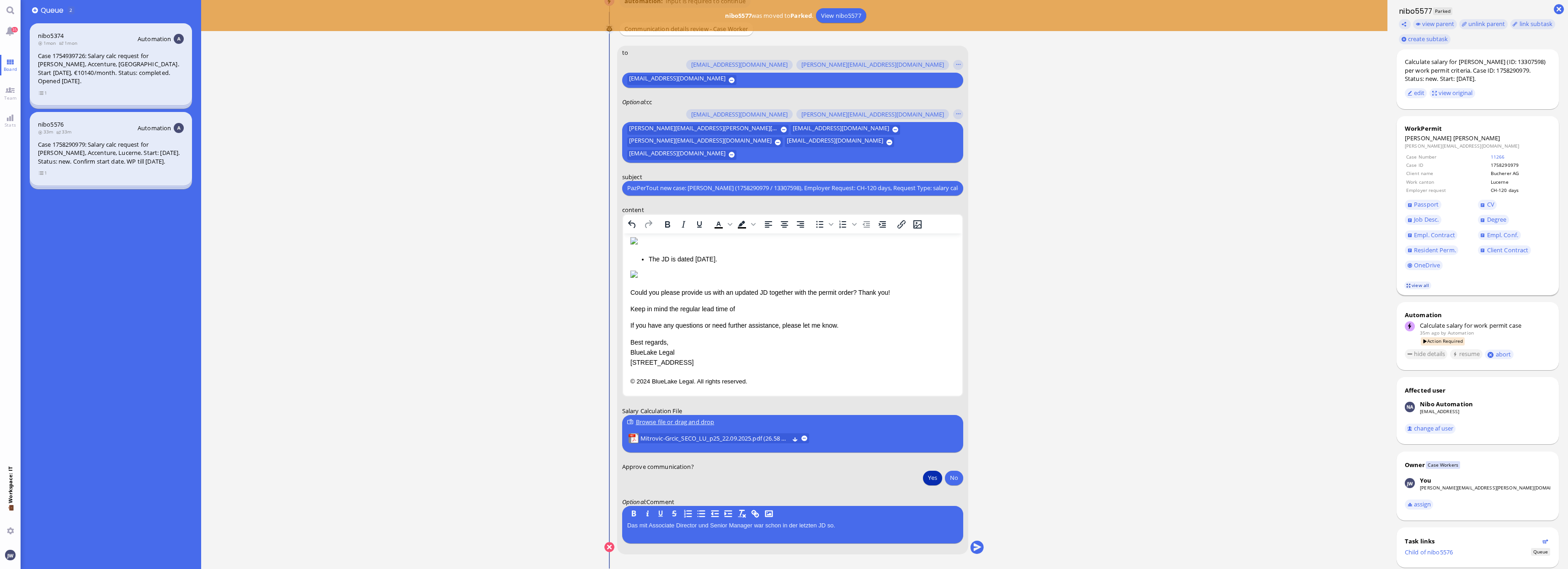
click at [1418, 284] on link "view all" at bounding box center [1418, 285] width 26 height 8
click at [1422, 290] on link "view all" at bounding box center [1418, 285] width 26 height 8
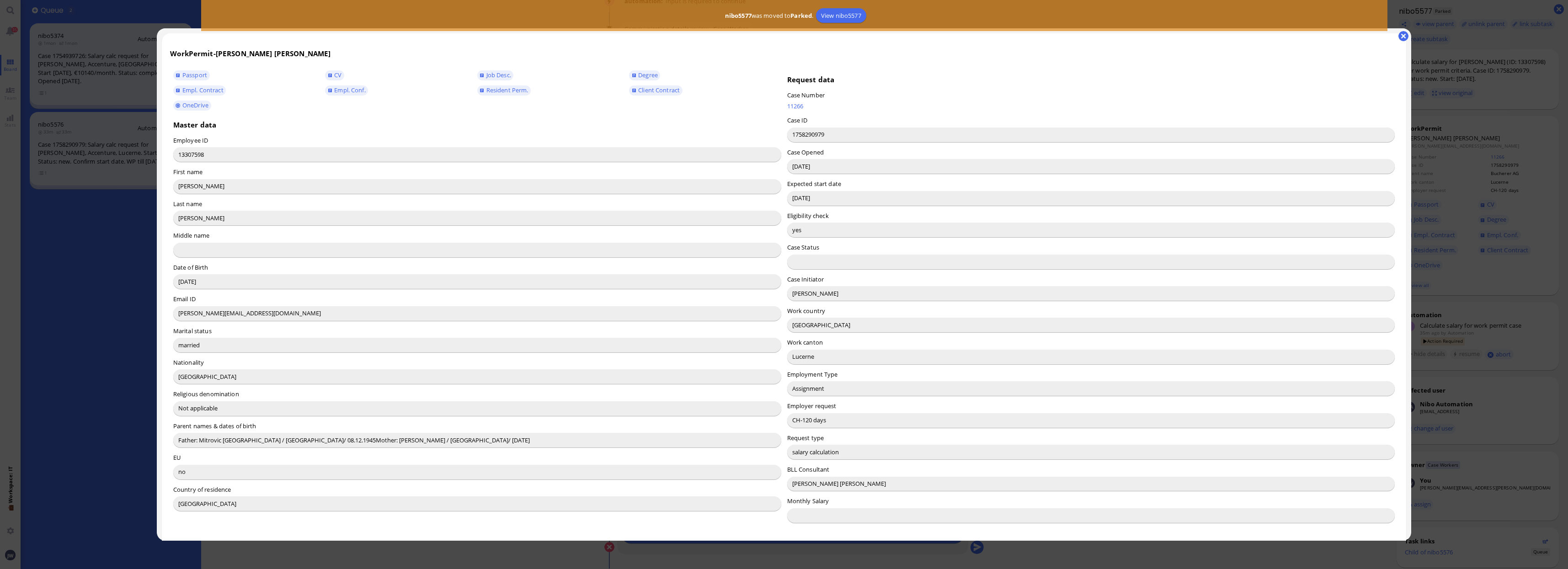
click at [1422, 287] on div at bounding box center [784, 284] width 1568 height 569
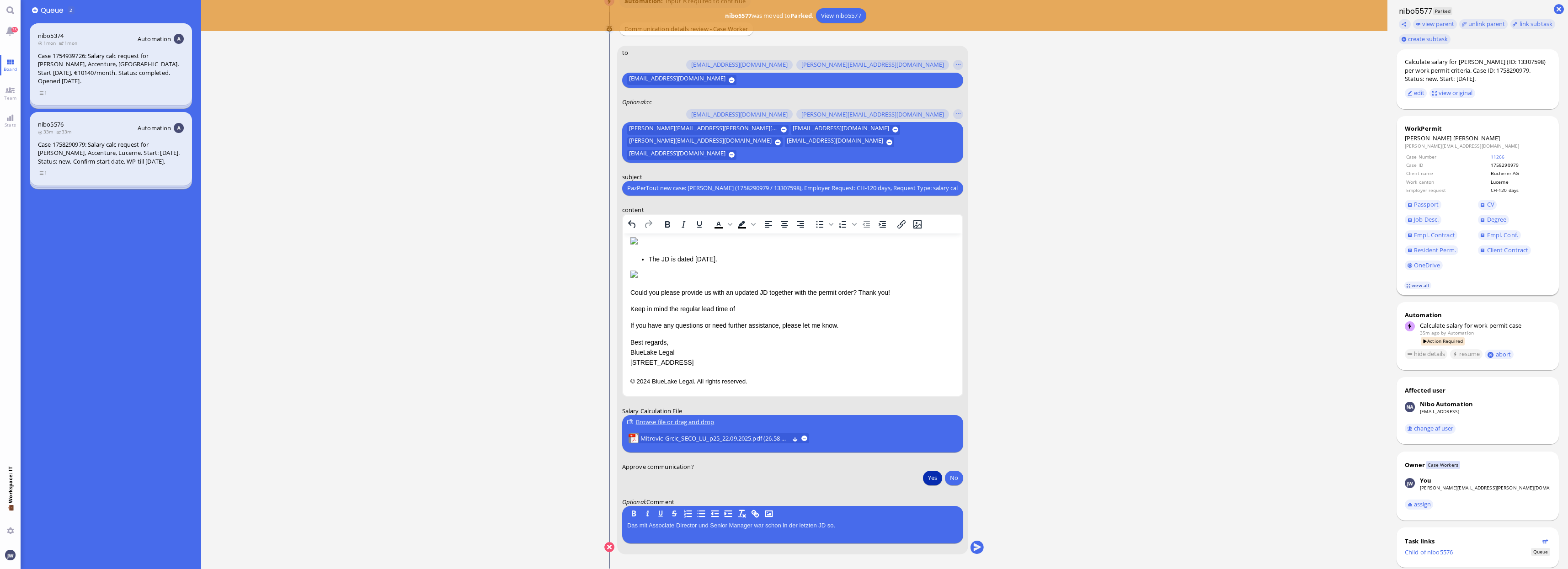
click at [1414, 284] on link "view all" at bounding box center [1418, 285] width 26 height 8
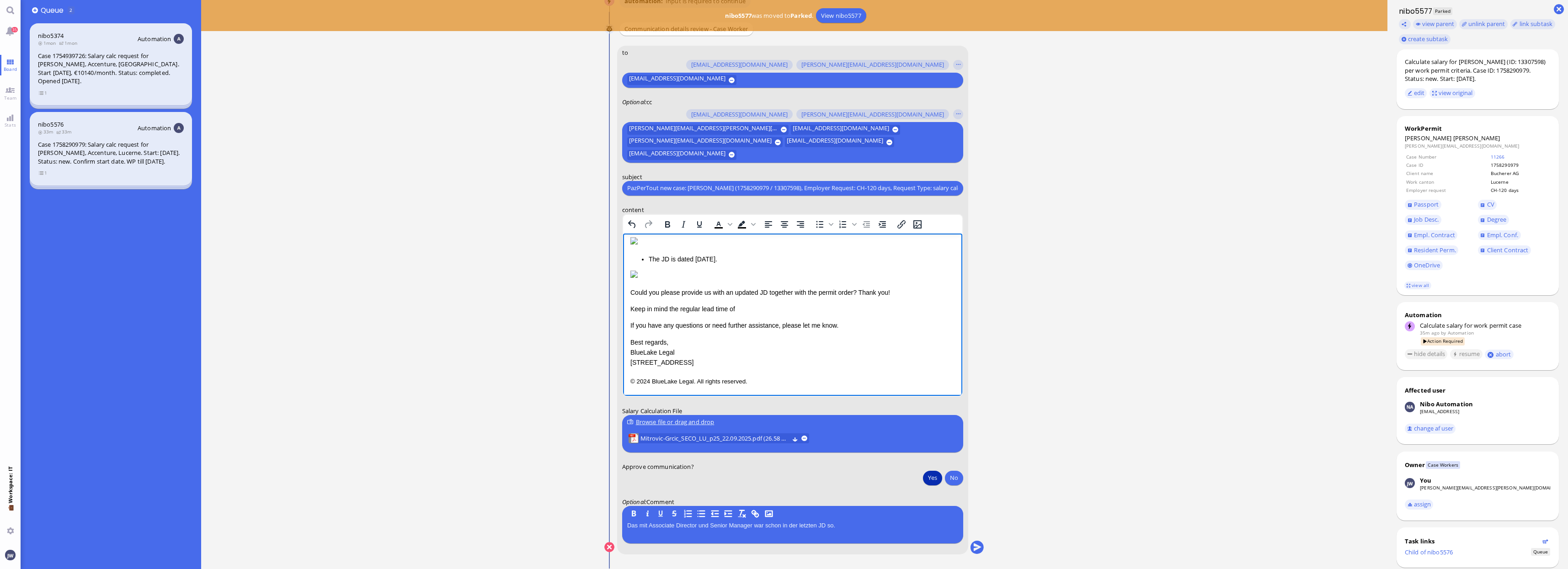
click at [739, 336] on div "Dear Candela, I hope this message finds you well. I'm writing to let you know t…" at bounding box center [792, 258] width 325 height 217
click at [753, 314] on p "Keep in mind the regular lead time of" at bounding box center [792, 309] width 325 height 10
click at [1005, 437] on nitautoscroll "08:40 by Automation Automation Calculate eligible salary for work permit 08:40 …" at bounding box center [794, 284] width 422 height 569
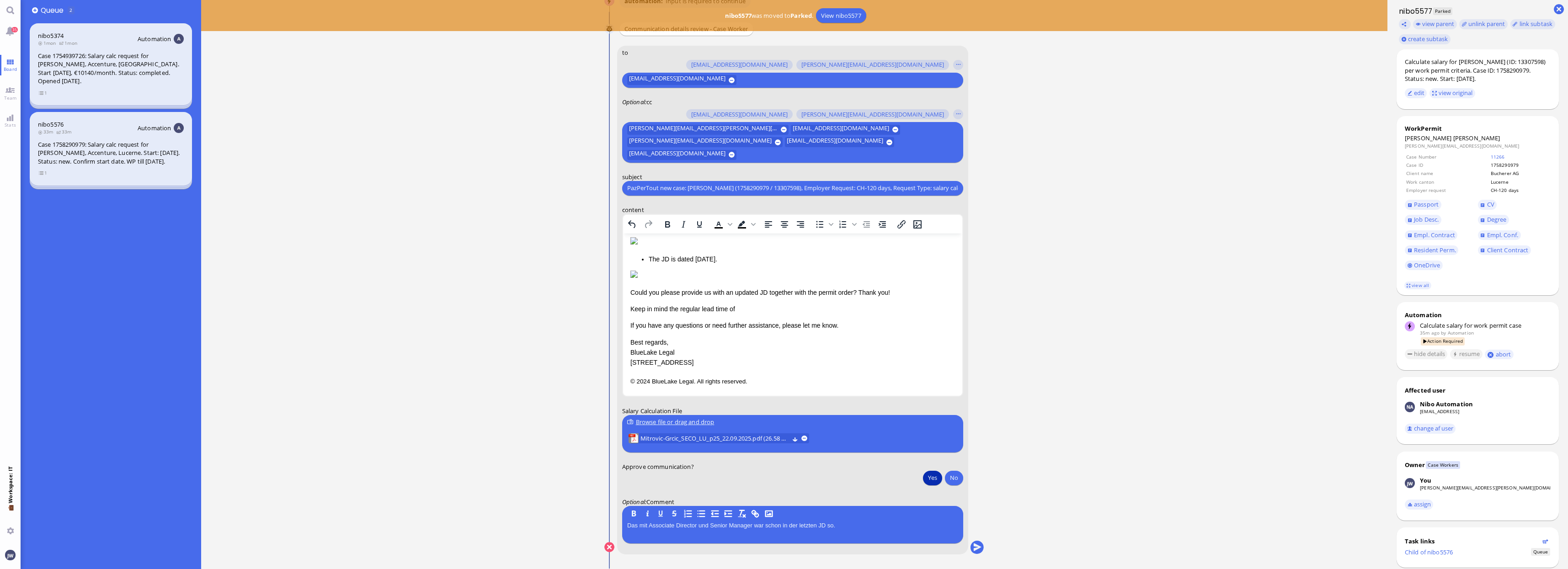
click at [739, 314] on p "Keep in mind the regular lead time of" at bounding box center [792, 309] width 325 height 10
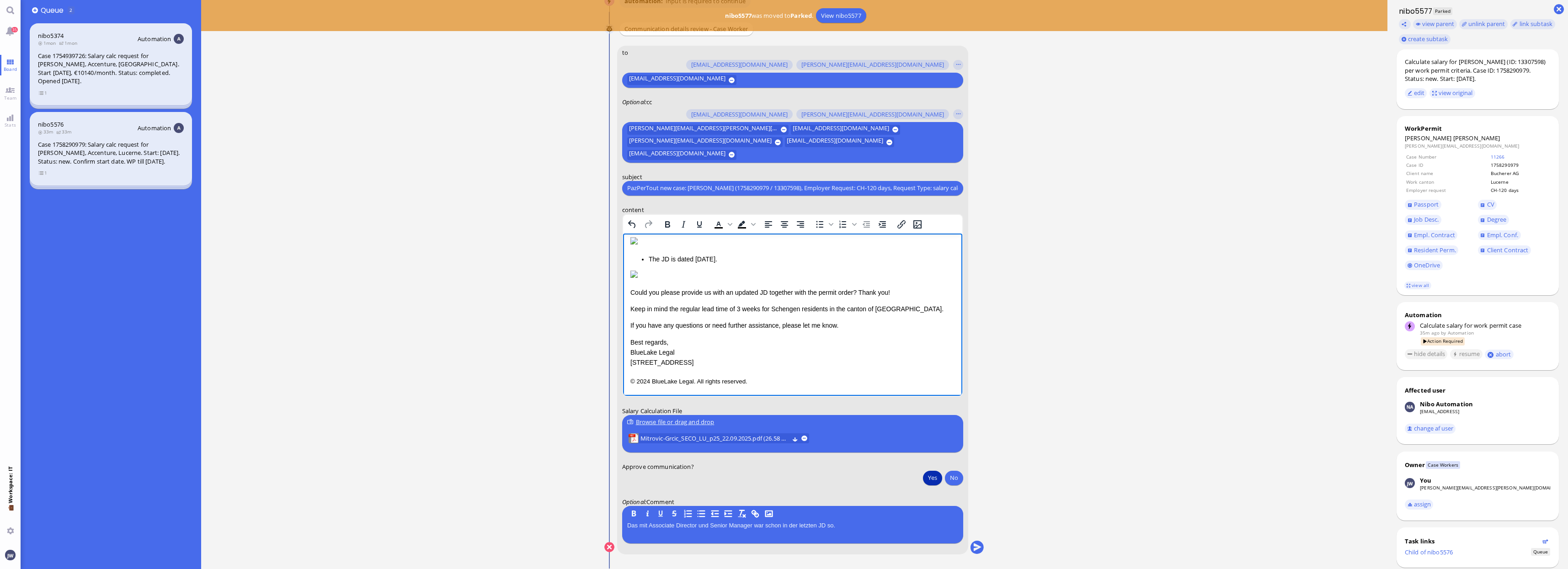
click at [911, 336] on div "Dear Candela, I hope this message finds you well. I'm writing to let you know t…" at bounding box center [792, 258] width 325 height 217
click at [911, 314] on p "Keep in mind the regular lead time of 3 weeks for Schengen residents in the can…" at bounding box center [792, 309] width 325 height 10
click at [852, 323] on p "If you have any questions or need further assistance, please let me know." at bounding box center [792, 325] width 325 height 10
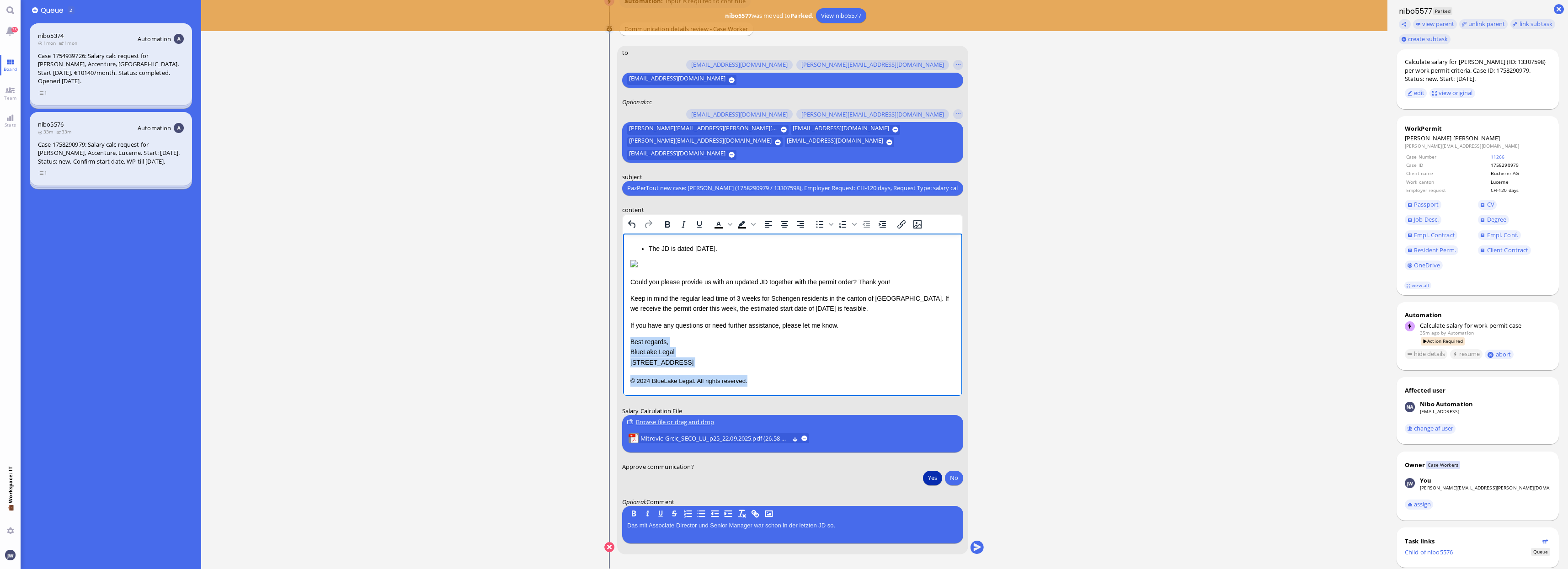
click at [798, 377] on p "© 2024 BlueLake Legal. All rights reserved." at bounding box center [792, 380] width 325 height 12
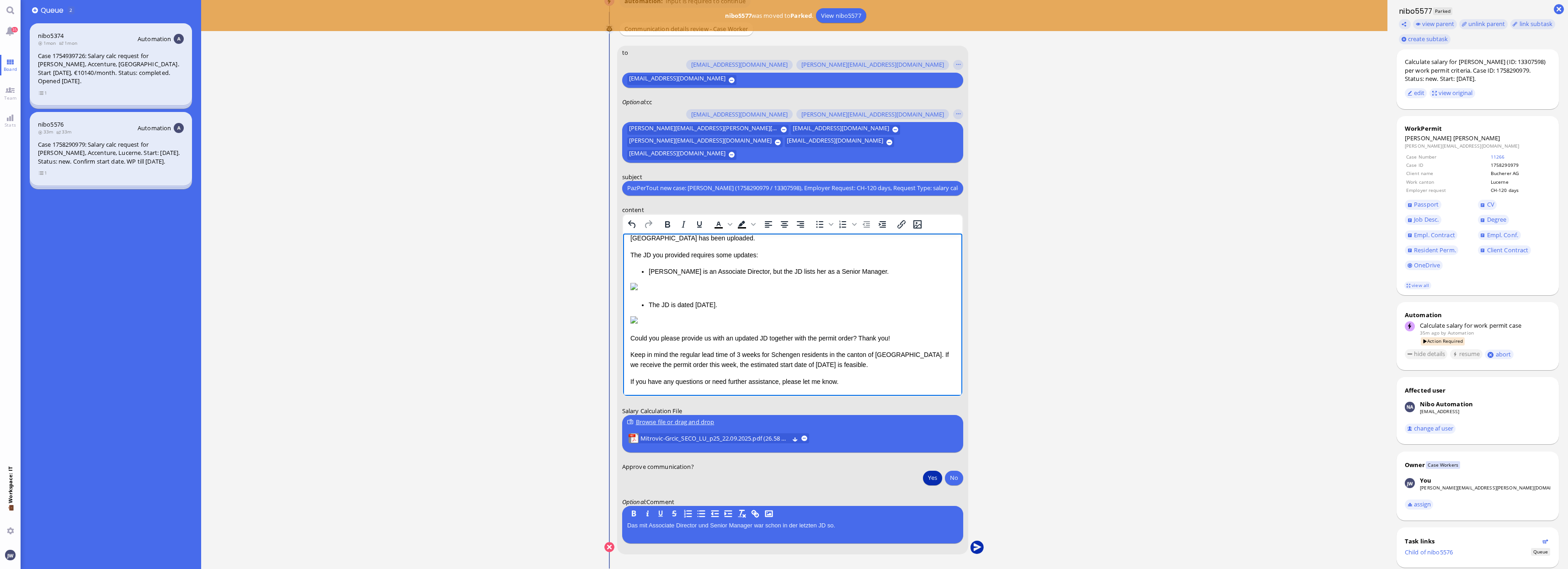
click at [975, 544] on button "submit" at bounding box center [977, 547] width 14 height 14
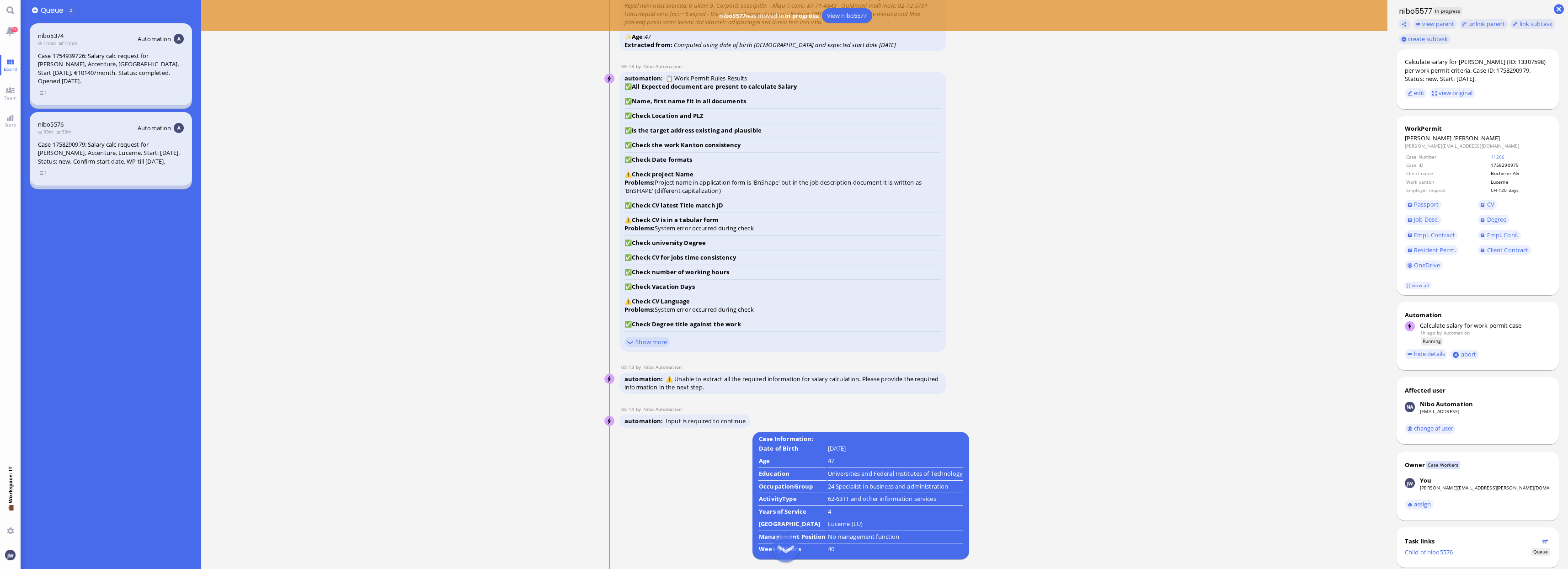
scroll to position [-856, 0]
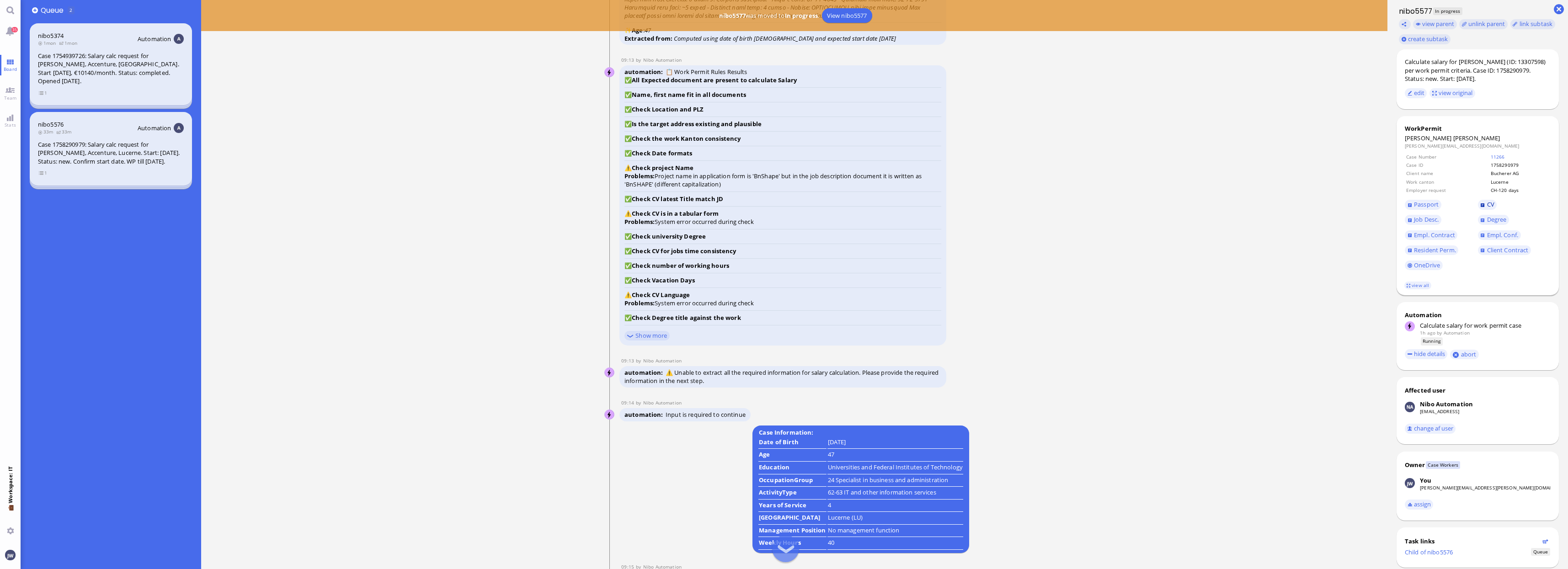
click at [1485, 206] on link "CV" at bounding box center [1488, 205] width 19 height 10
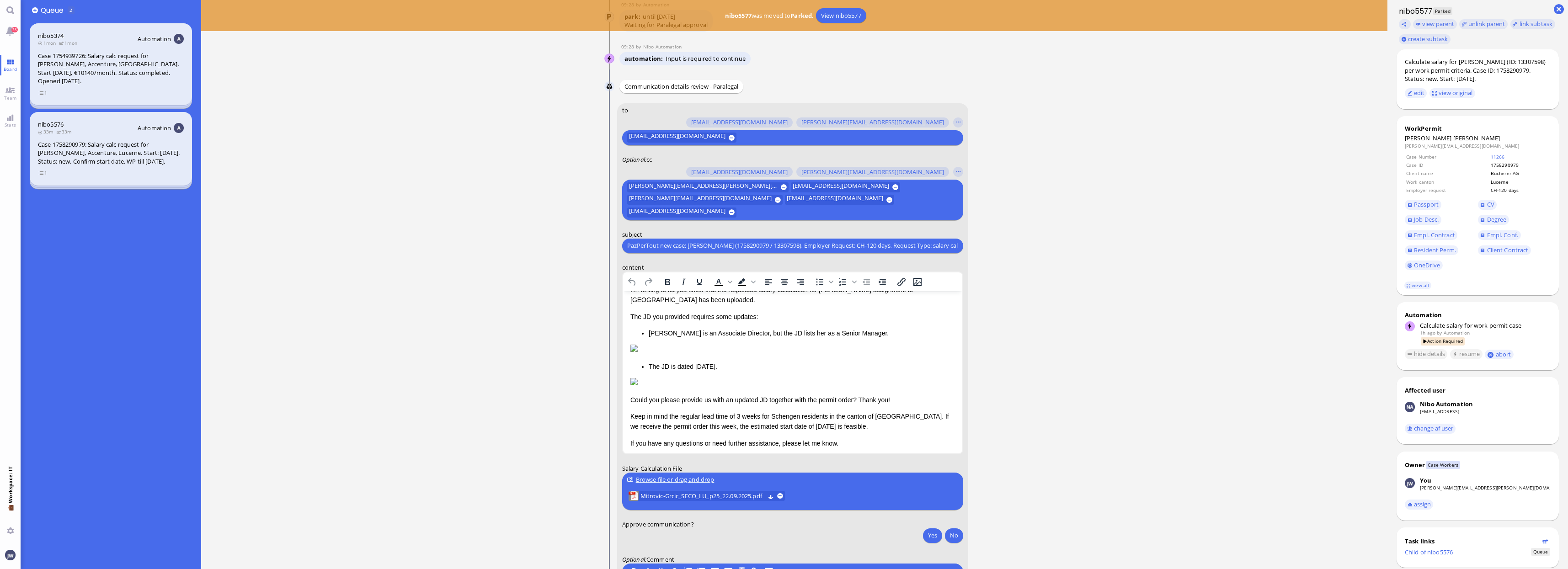
scroll to position [91, 0]
click at [933, 530] on button "Yes" at bounding box center [933, 535] width 19 height 15
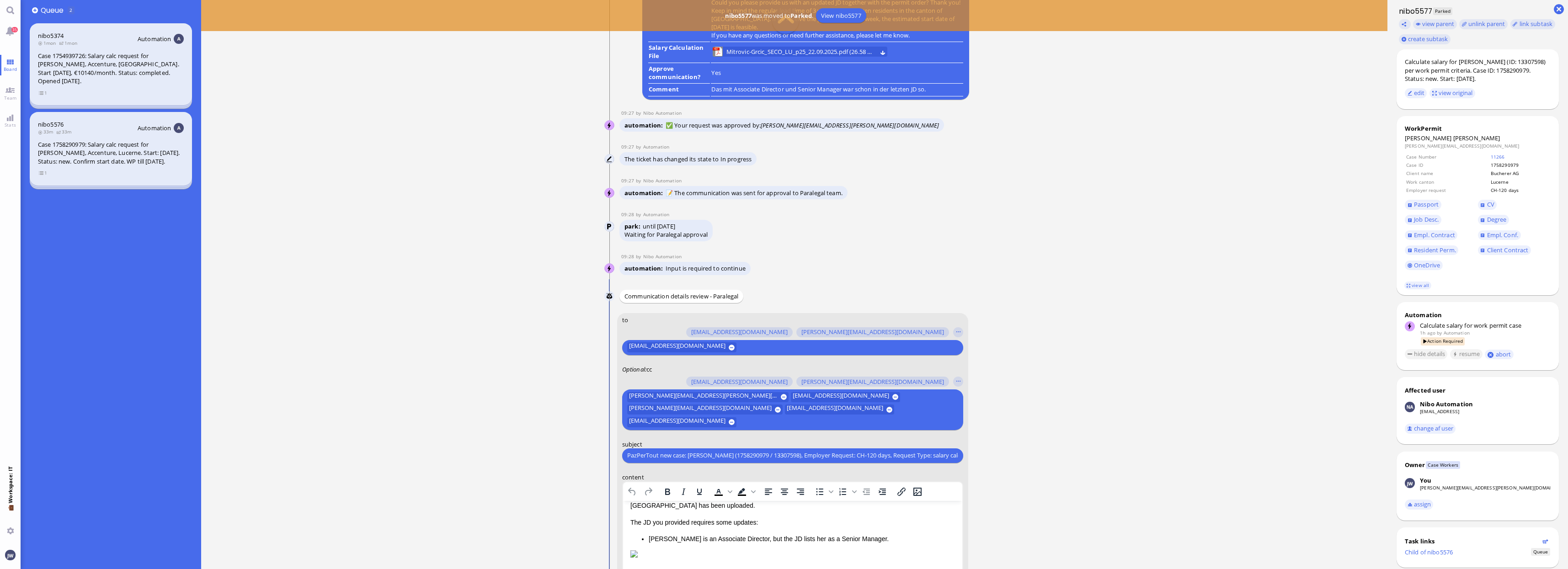
scroll to position [-286, 0]
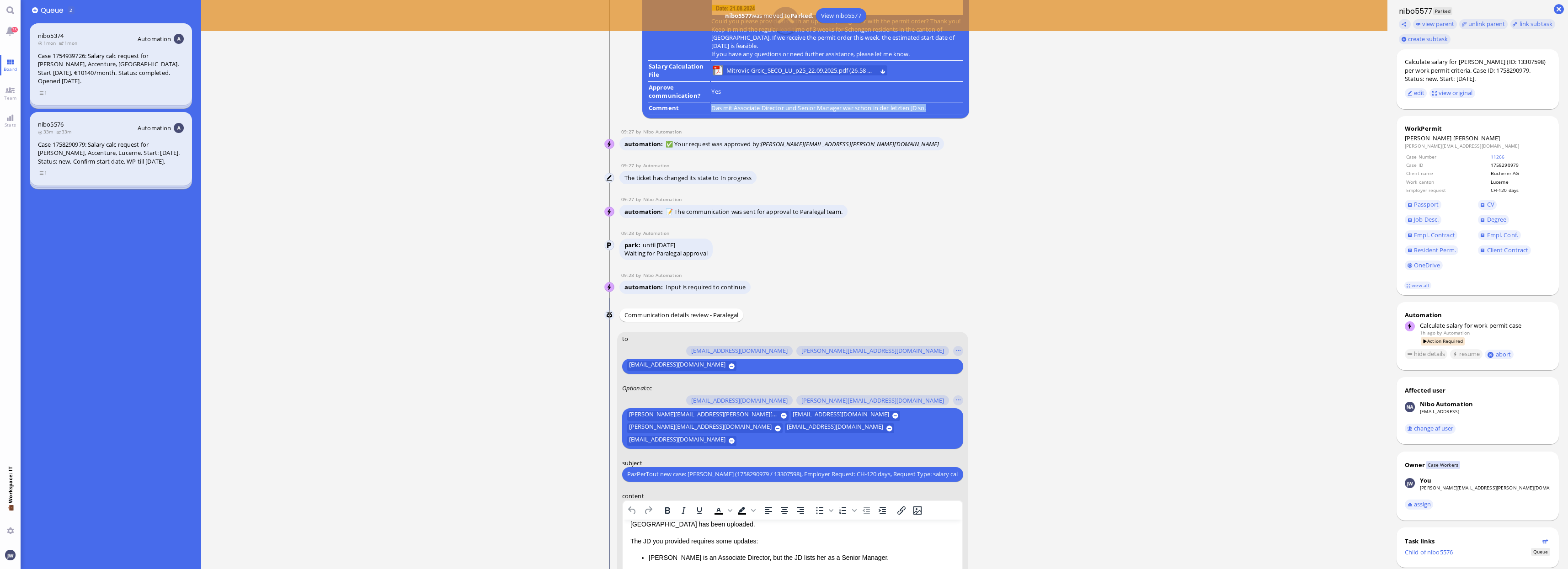
drag, startPoint x: 716, startPoint y: 108, endPoint x: 947, endPoint y: 111, distance: 231.0
click at [947, 111] on p "Das mit Associate Director und Senior Manager war schon in der letzten JD so." at bounding box center [837, 108] width 252 height 8
copy p "Das mit Associate Director und Senior Manager war schon in der letzten JD so."
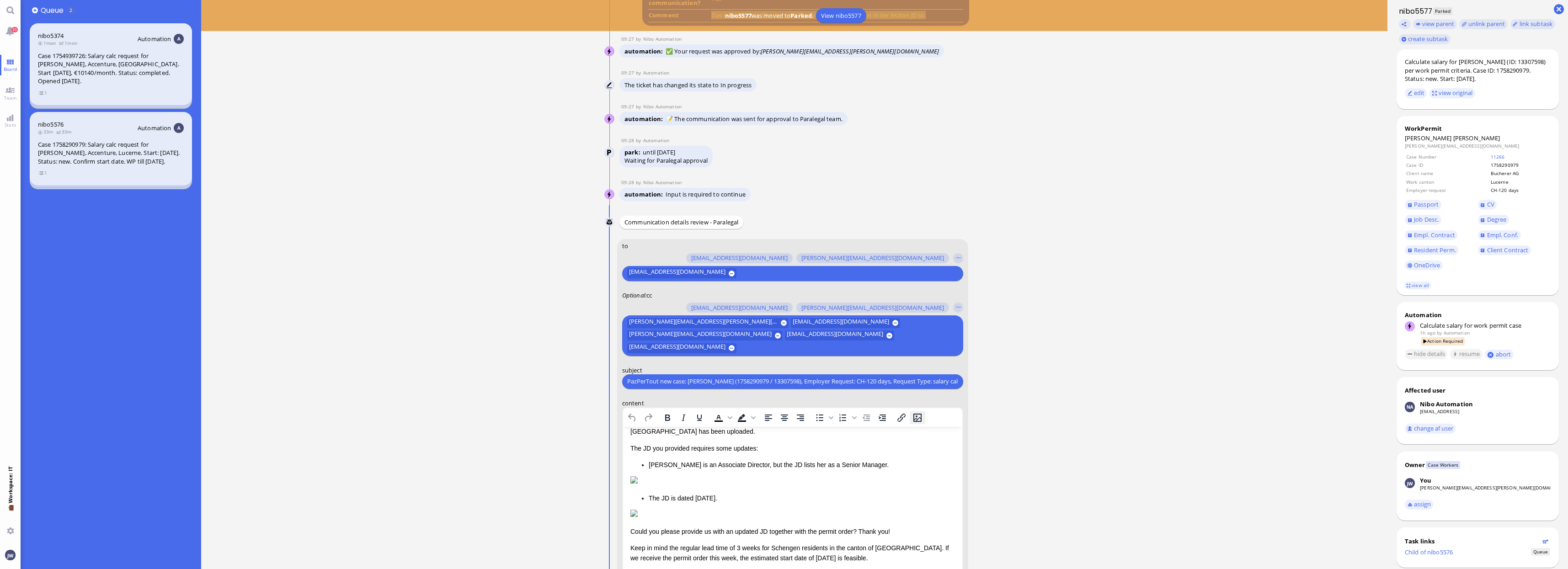
scroll to position [1, 0]
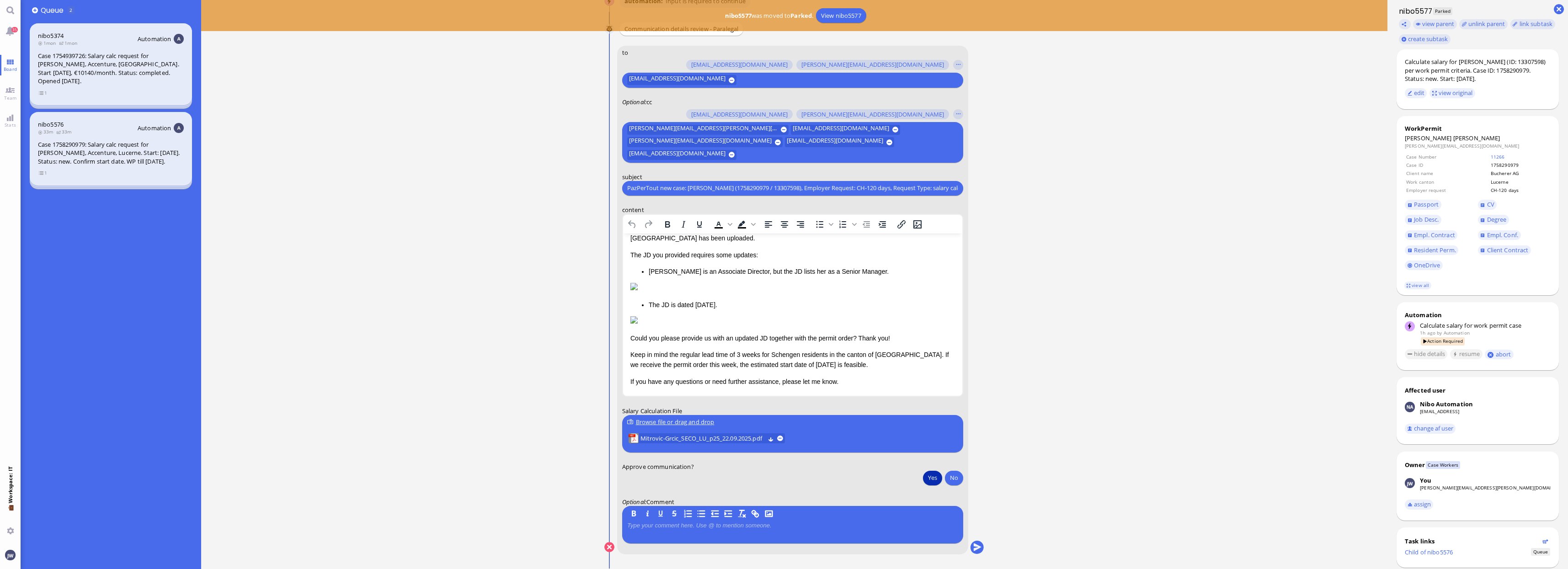
click at [699, 527] on p at bounding box center [792, 526] width 331 height 7
click at [708, 440] on span "Mitrovic-Grcic_SECO_LU_p25_22.09.2025.pdf" at bounding box center [702, 438] width 124 height 10
click at [852, 520] on quill-editor "Das mit Associate Director und Senior Manager war schon in der letzten JD so." at bounding box center [792, 530] width 331 height 20
click at [852, 524] on p "Das mit Associate Director und Senior Manager war schon in der letzten JD so." at bounding box center [792, 526] width 331 height 7
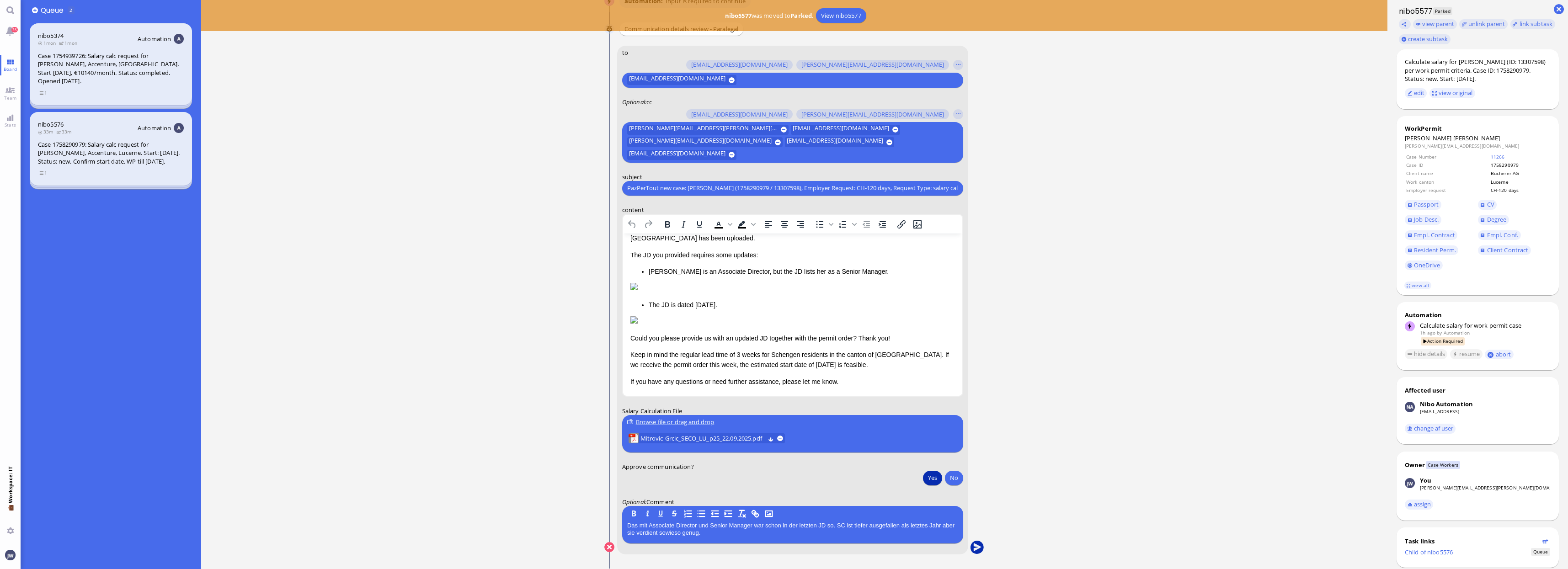
click at [980, 552] on button "submit" at bounding box center [977, 547] width 14 height 14
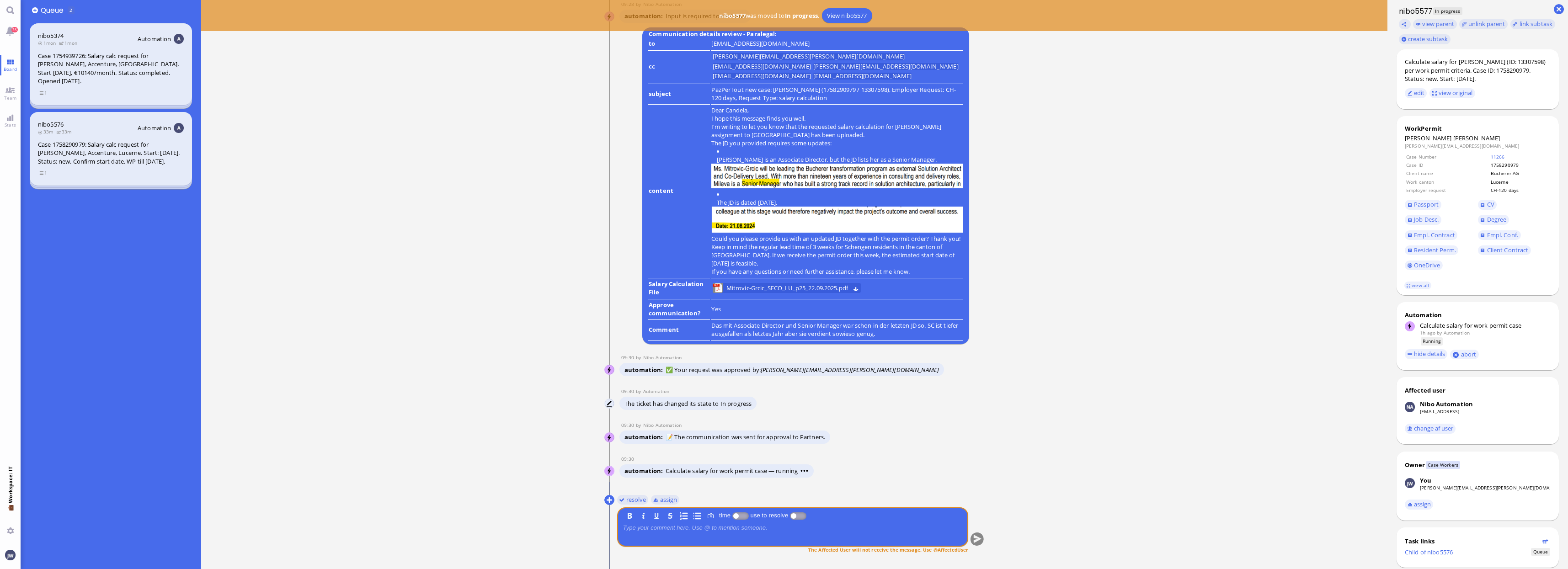
click at [1155, 361] on ticket "08:40 by Automation Automation Calculate eligible salary for work permit 08:40 …" at bounding box center [795, 284] width 1187 height 569
